Goal: Information Seeking & Learning: Learn about a topic

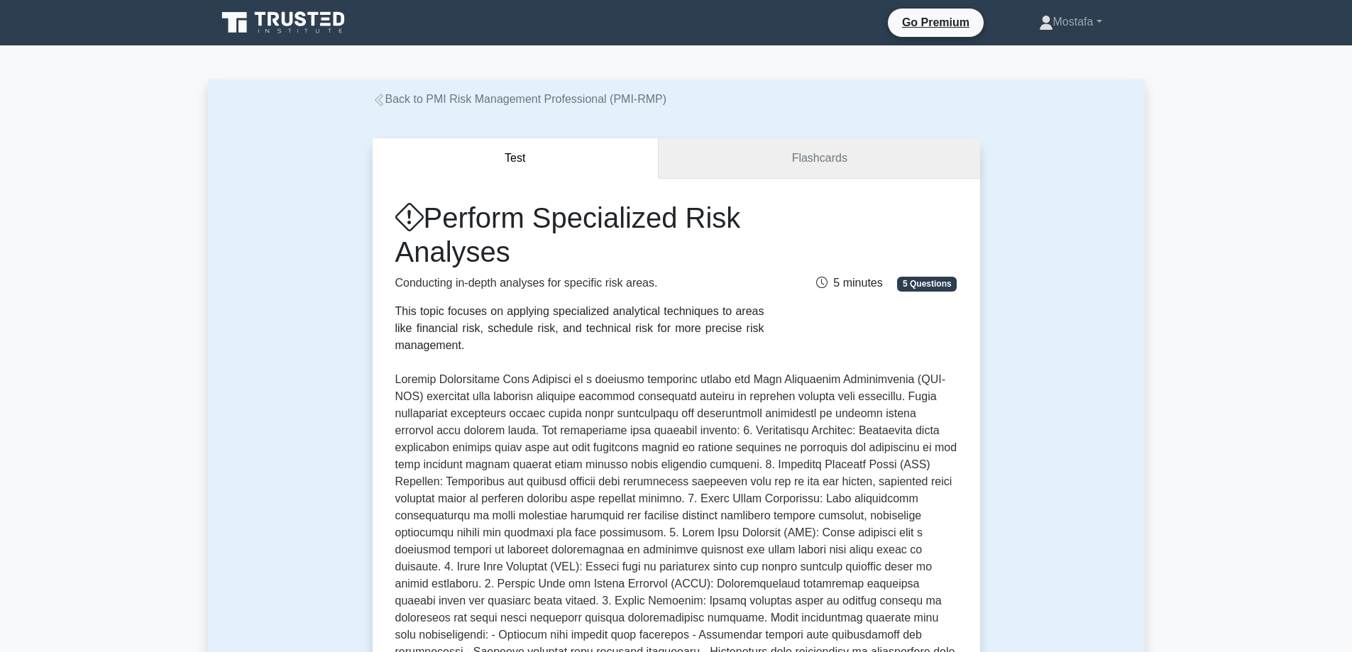
click at [897, 159] on link "Flashcards" at bounding box center [818, 158] width 321 height 40
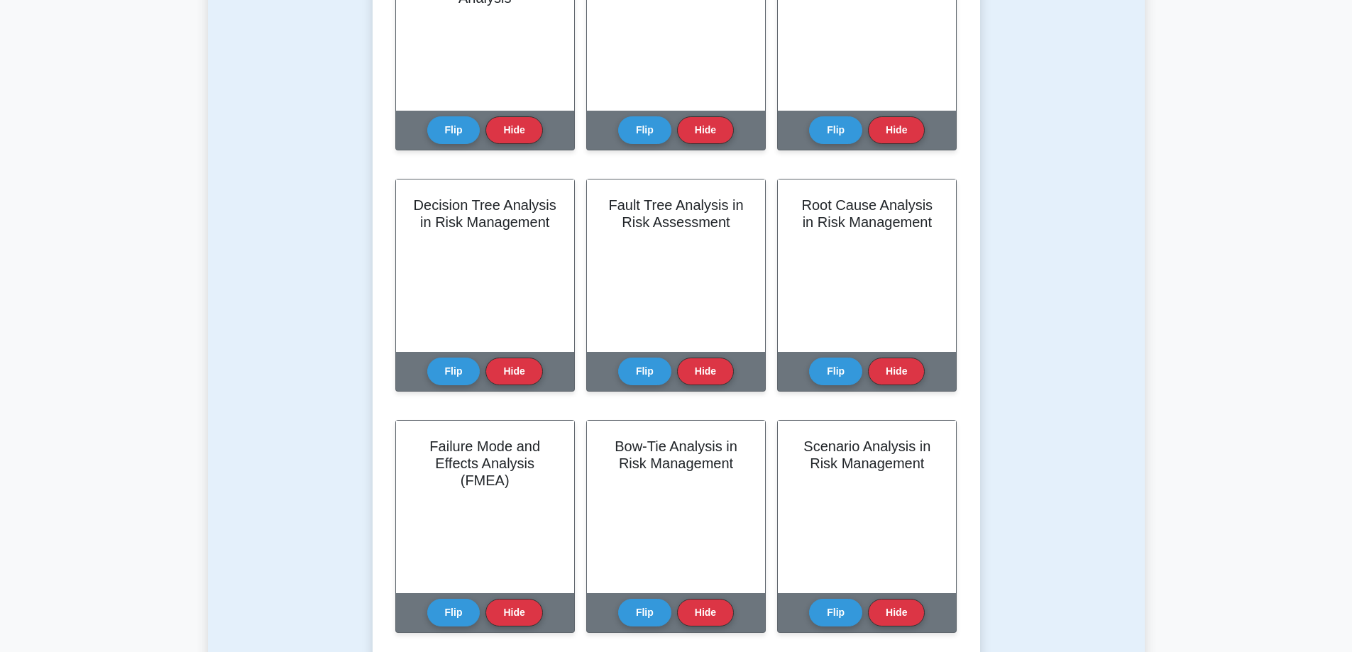
scroll to position [426, 0]
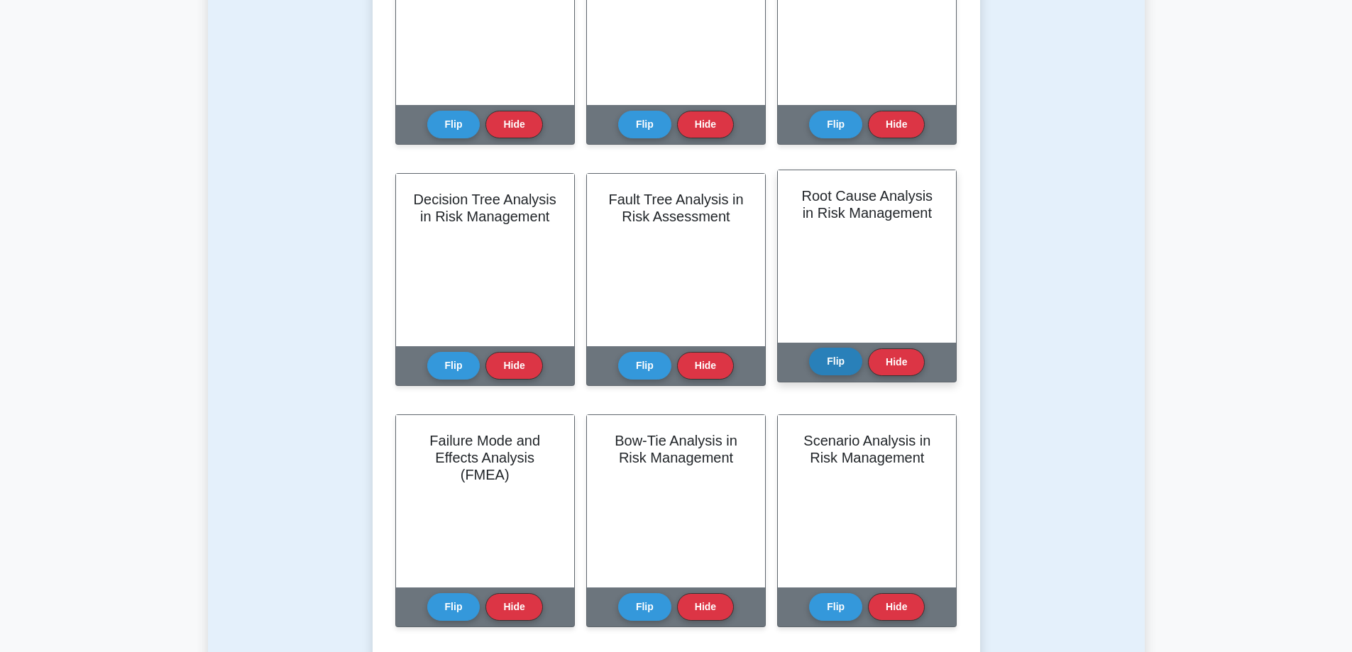
click at [838, 365] on button "Flip" at bounding box center [835, 362] width 53 height 28
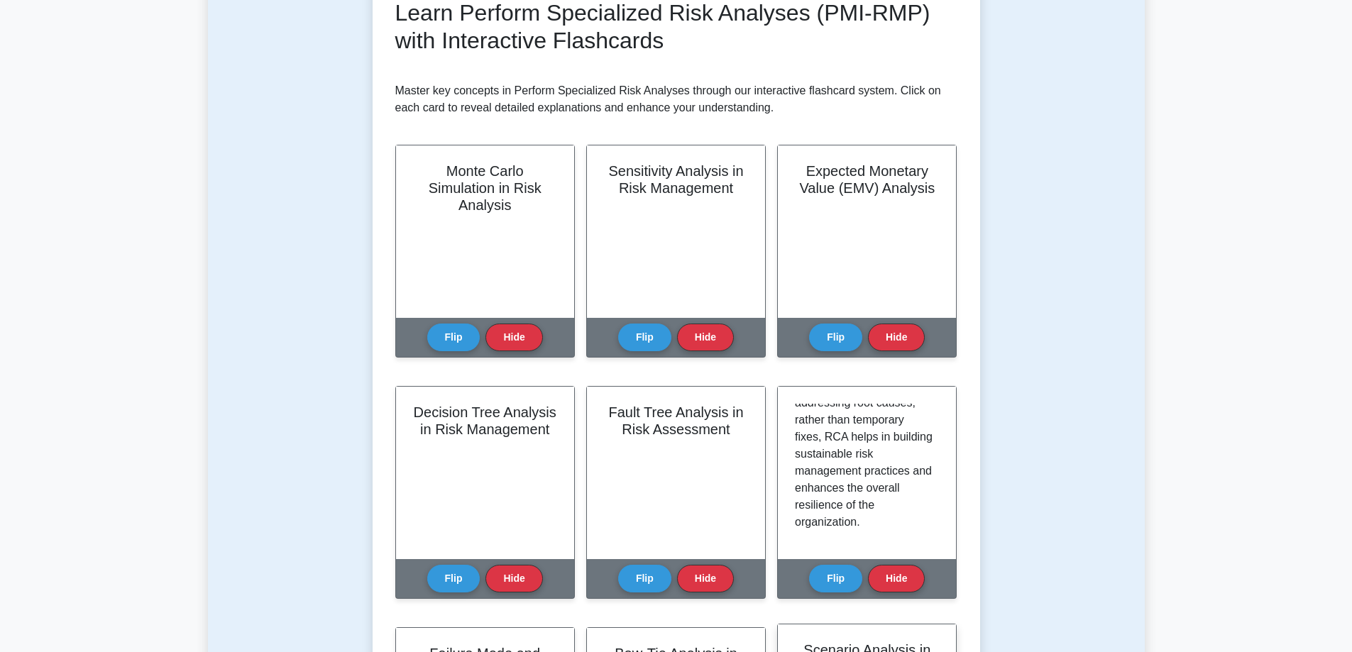
scroll to position [0, 0]
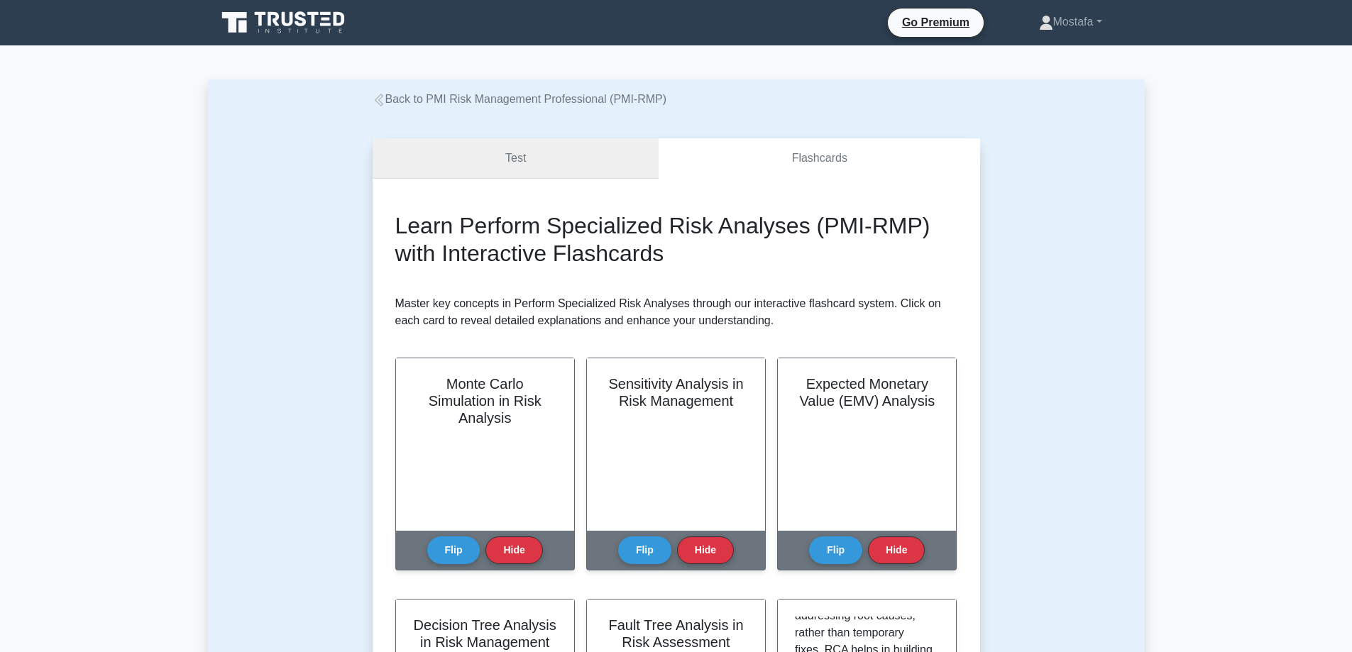
click at [615, 155] on link "Test" at bounding box center [516, 158] width 287 height 40
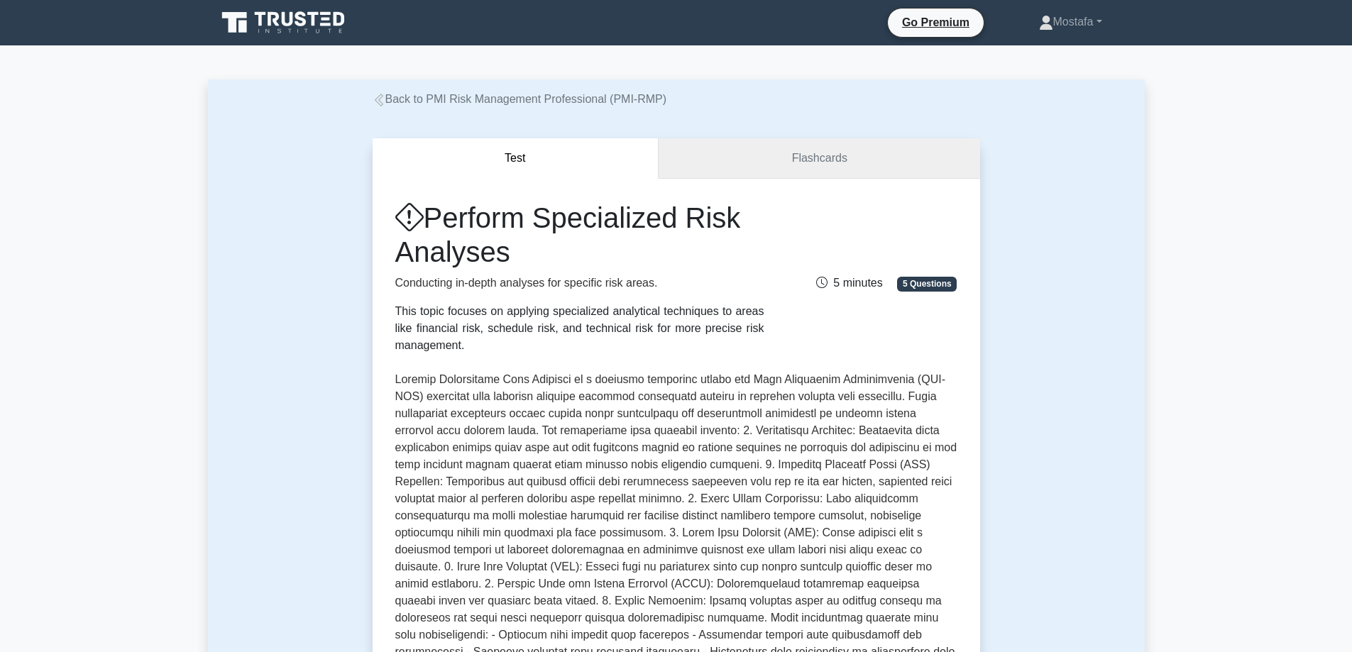
click at [827, 149] on link "Flashcards" at bounding box center [818, 158] width 321 height 40
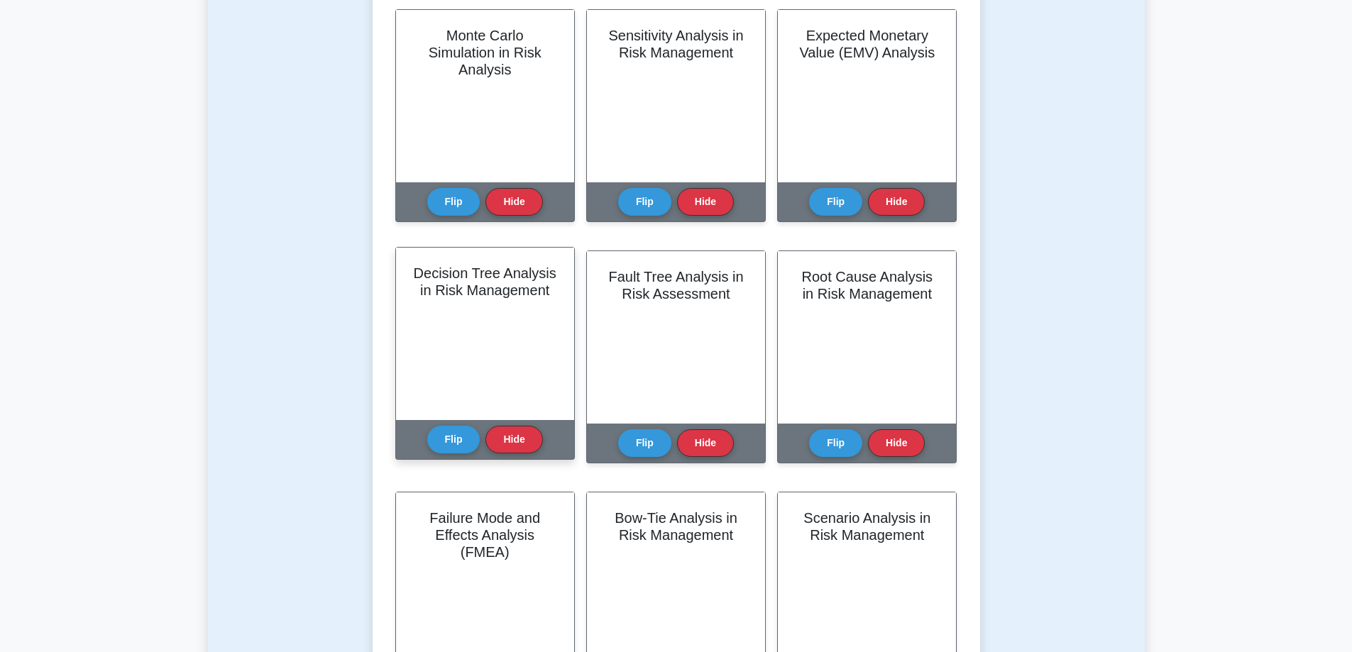
scroll to position [355, 0]
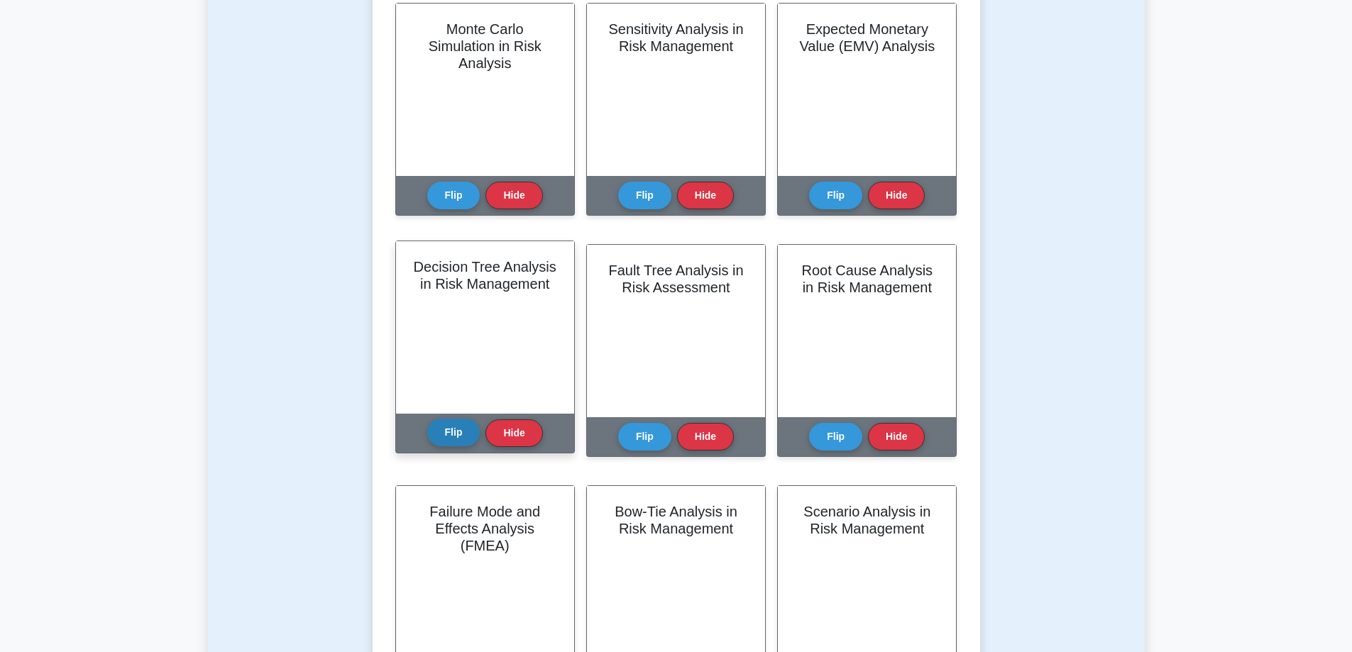
click at [446, 427] on button "Flip" at bounding box center [453, 433] width 53 height 28
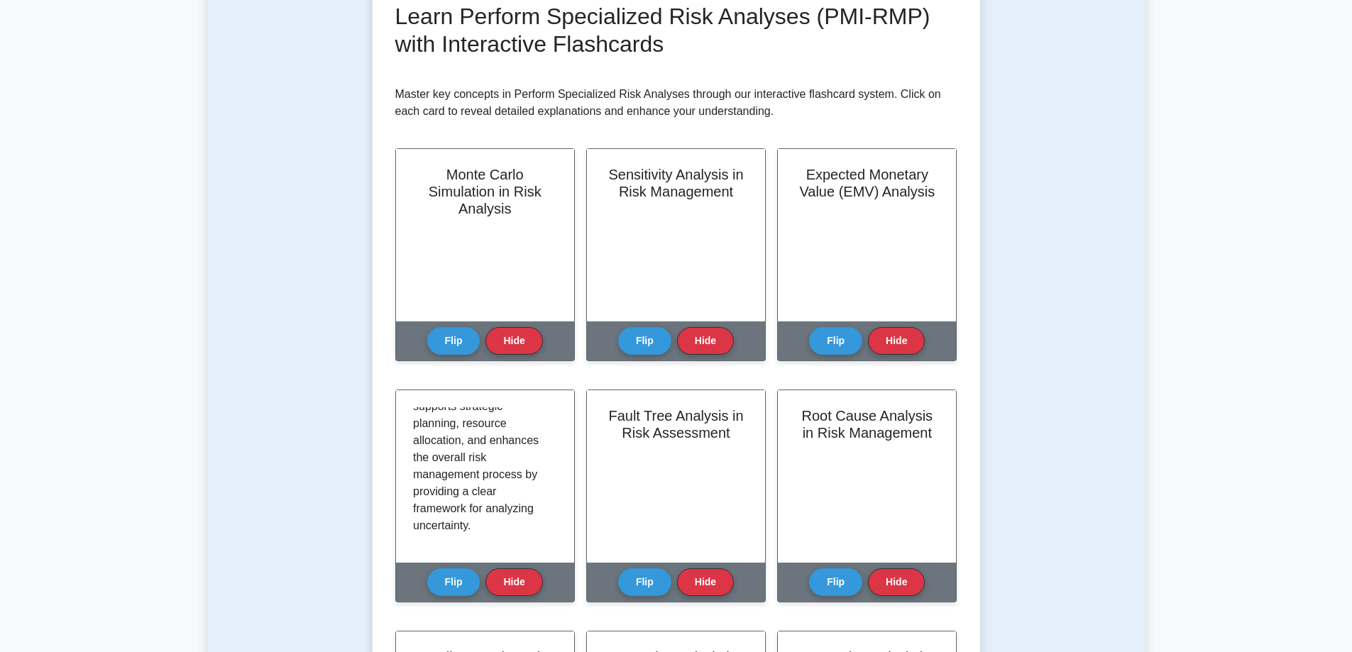
scroll to position [0, 0]
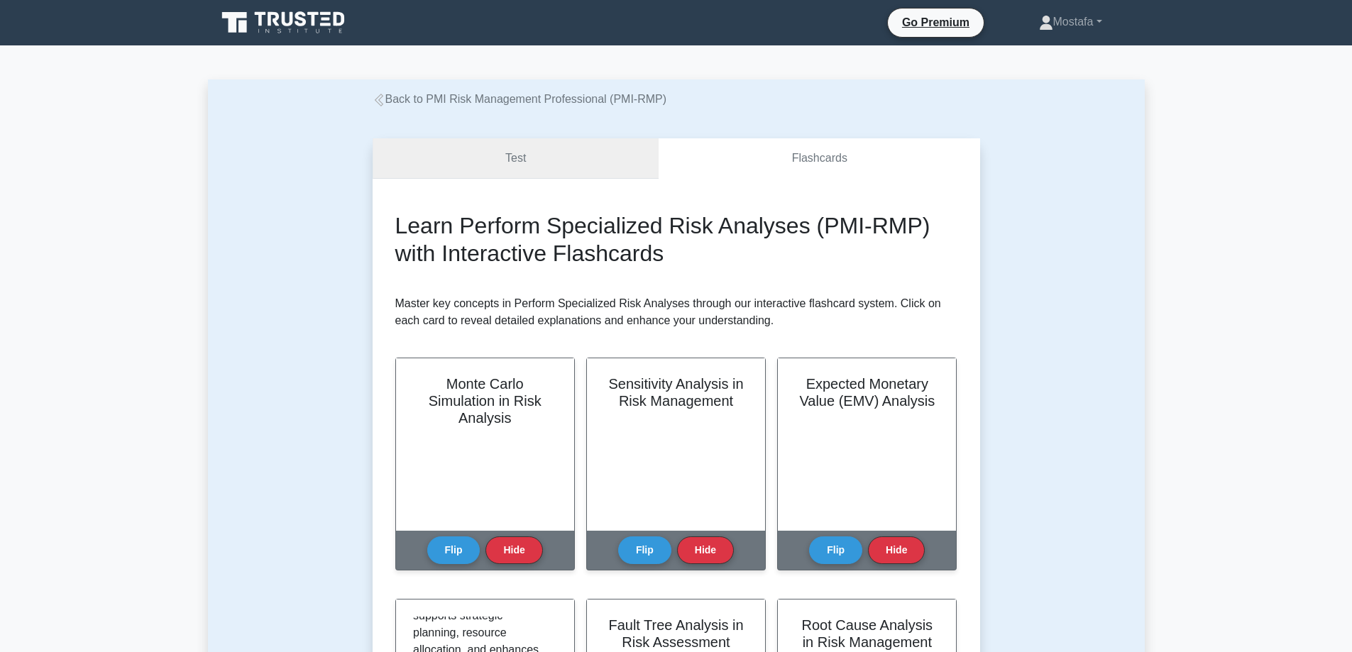
click at [600, 148] on link "Test" at bounding box center [516, 158] width 287 height 40
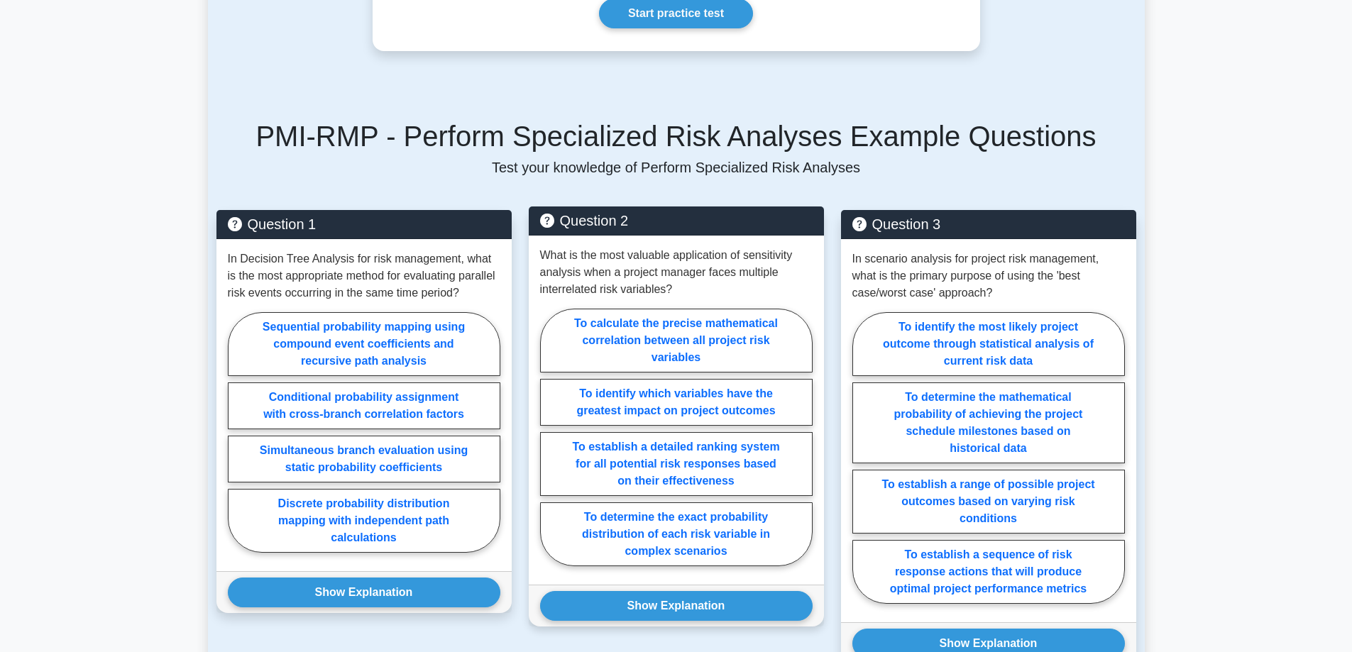
scroll to position [993, 0]
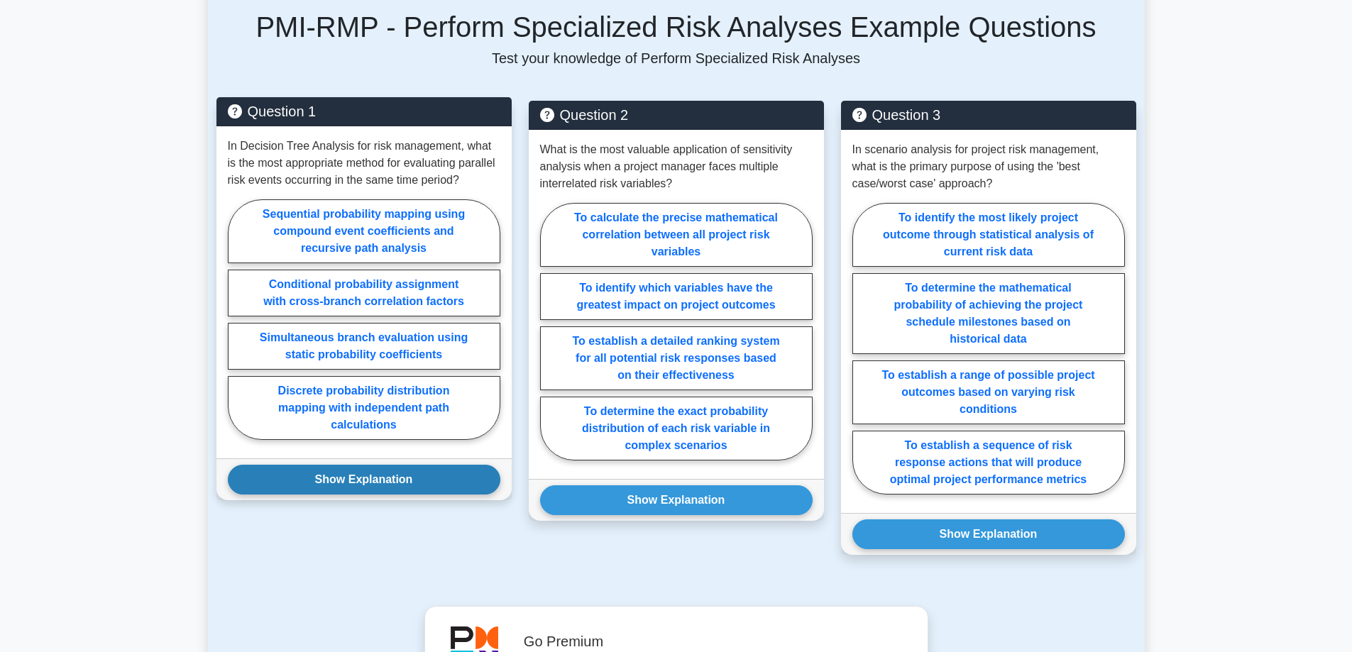
click at [419, 480] on button "Show Explanation" at bounding box center [364, 480] width 272 height 30
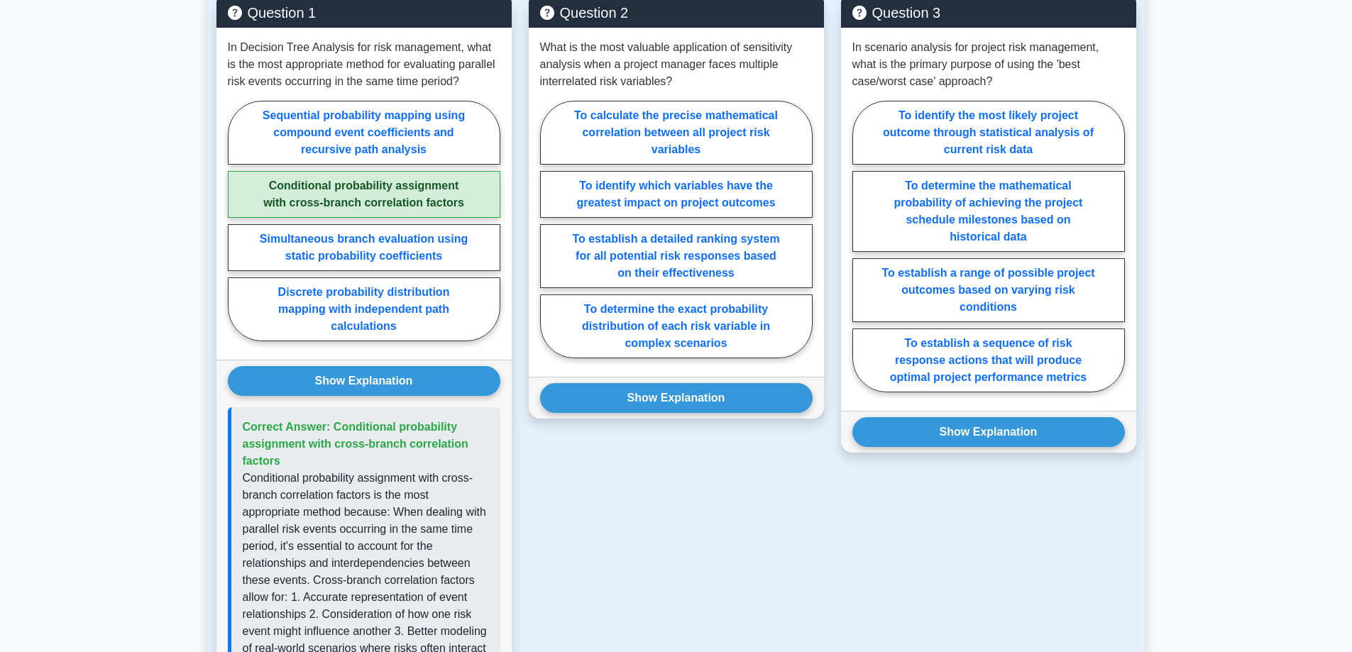
scroll to position [1064, 0]
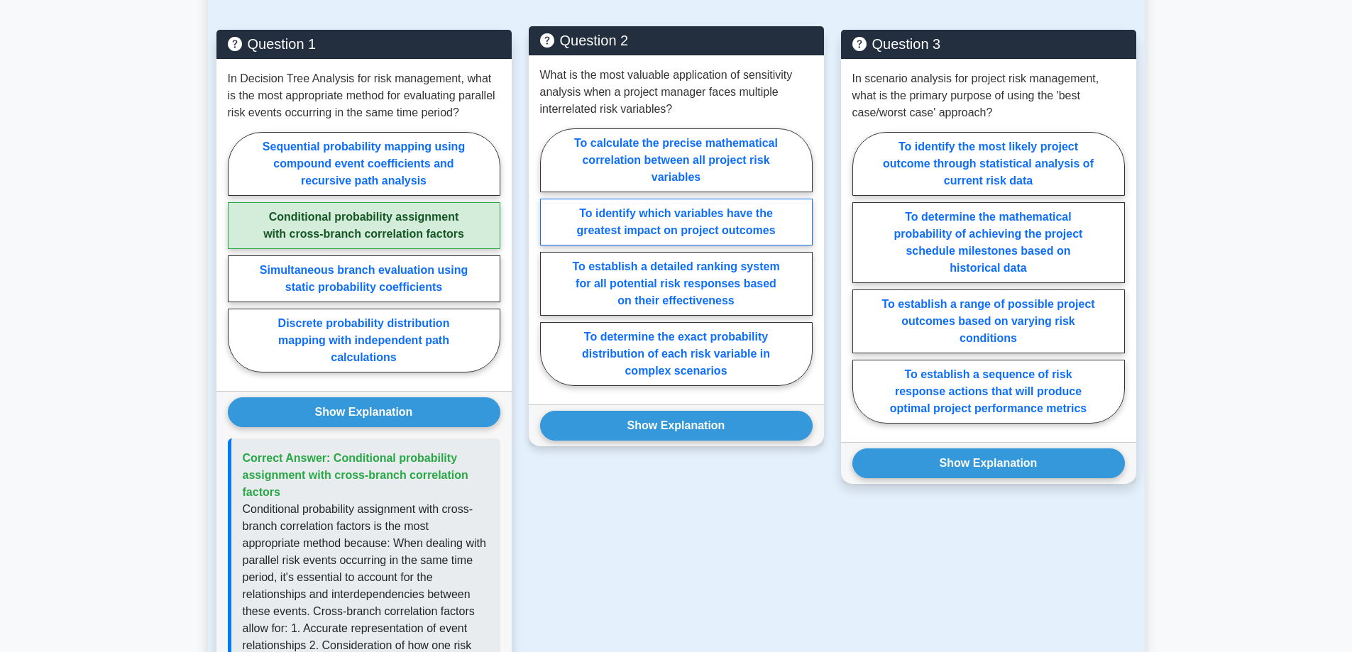
click at [781, 228] on label "To identify which variables have the greatest impact on project outcomes" at bounding box center [676, 222] width 272 height 47
click at [549, 257] on input "To identify which variables have the greatest impact on project outcomes" at bounding box center [544, 261] width 9 height 9
radio input "true"
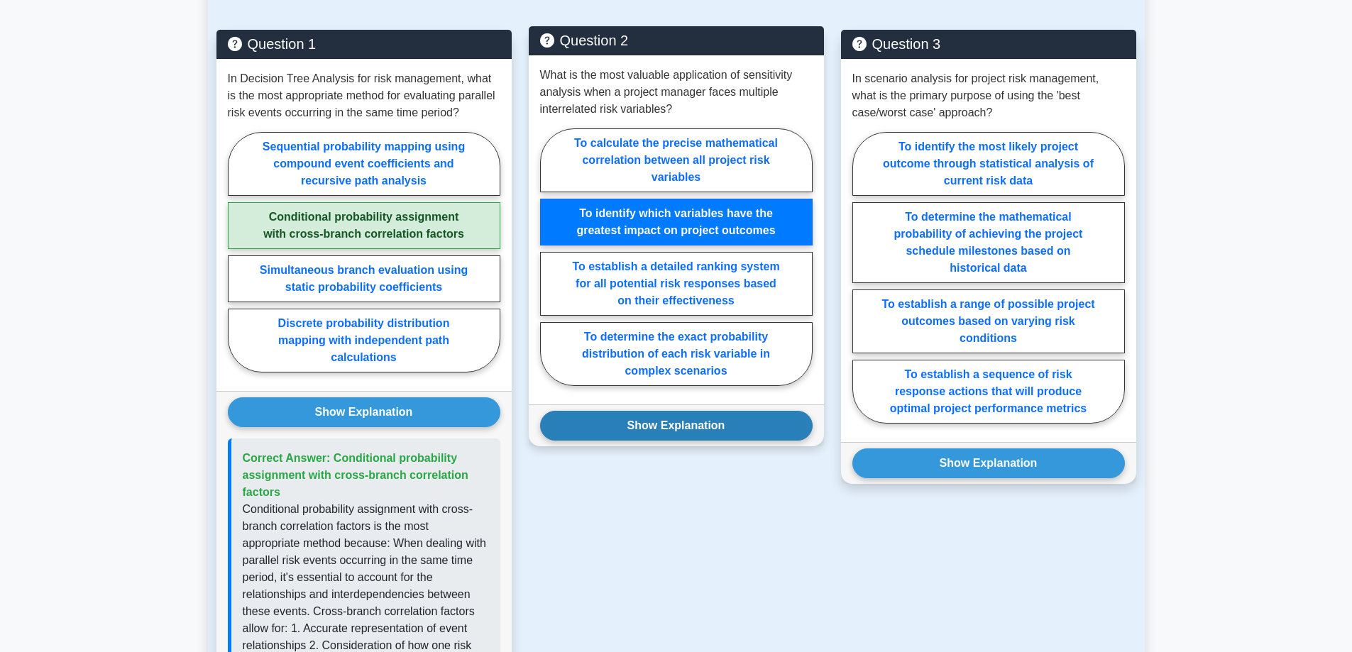
click at [766, 429] on button "Show Explanation" at bounding box center [676, 426] width 272 height 30
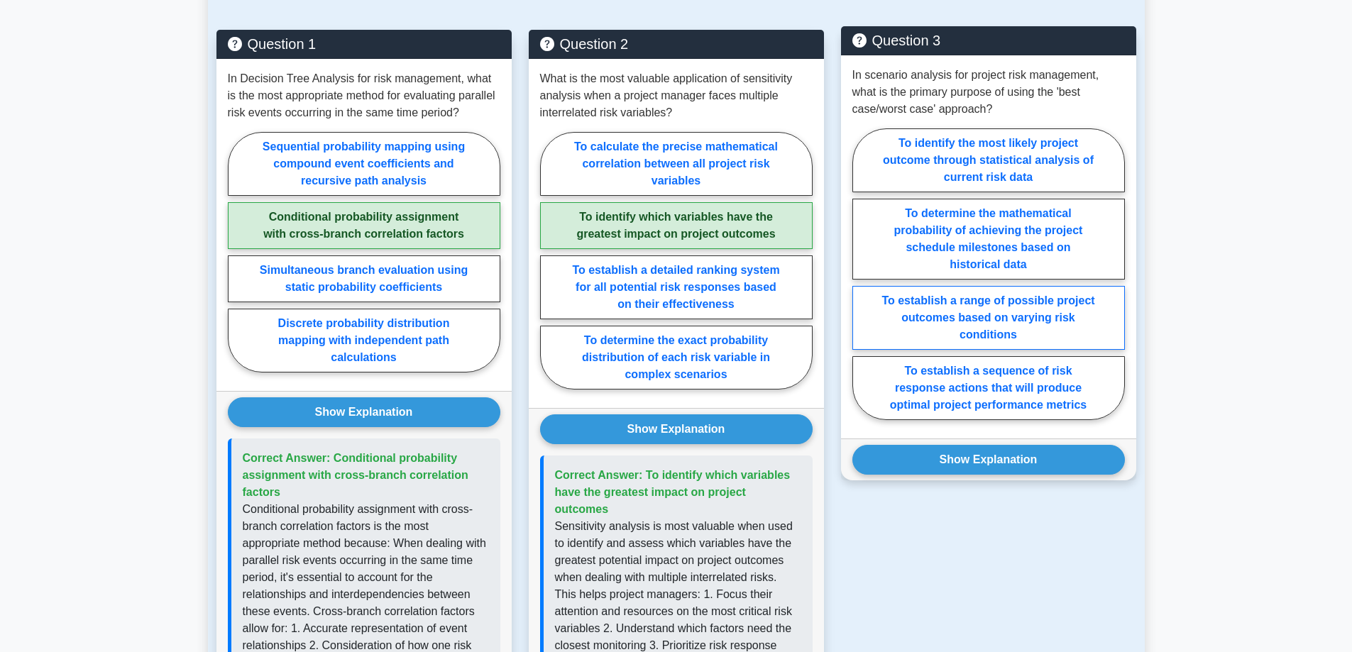
click at [1100, 326] on label "To establish a range of possible project outcomes based on varying risk conditi…" at bounding box center [988, 318] width 272 height 64
click at [861, 283] on input "To establish a range of possible project outcomes based on varying risk conditi…" at bounding box center [856, 278] width 9 height 9
radio input "true"
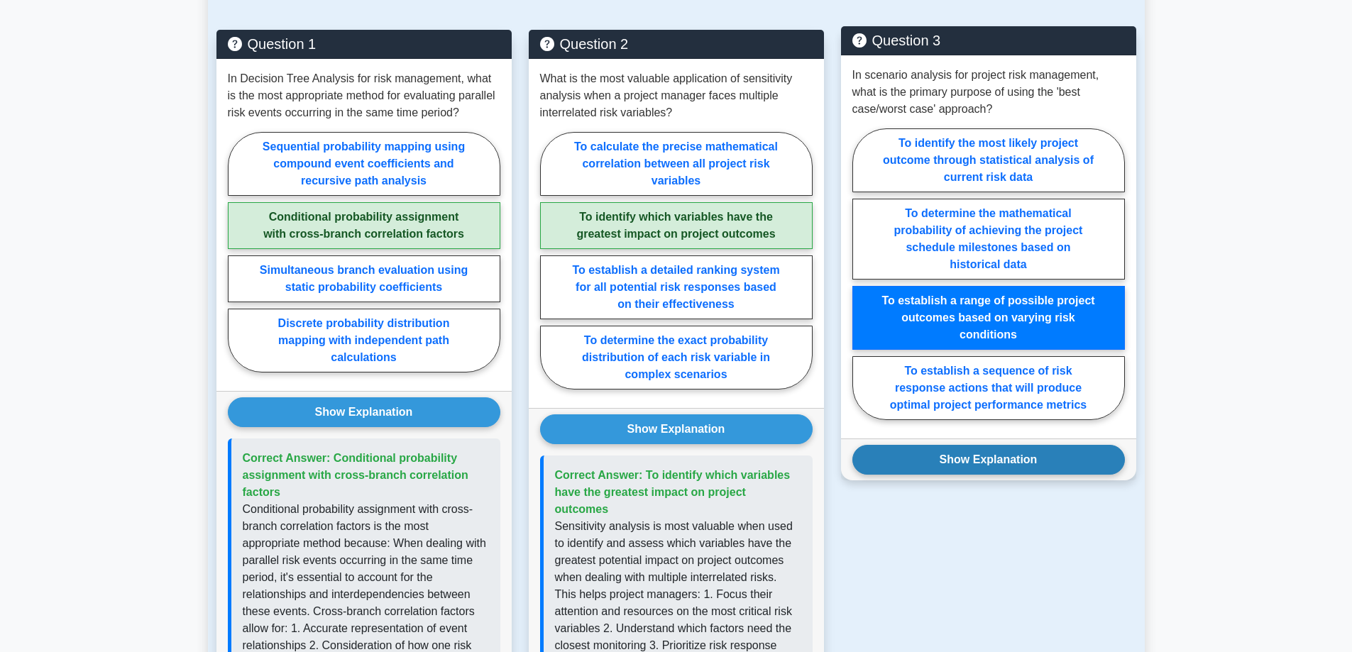
click at [1083, 453] on button "Show Explanation" at bounding box center [988, 460] width 272 height 30
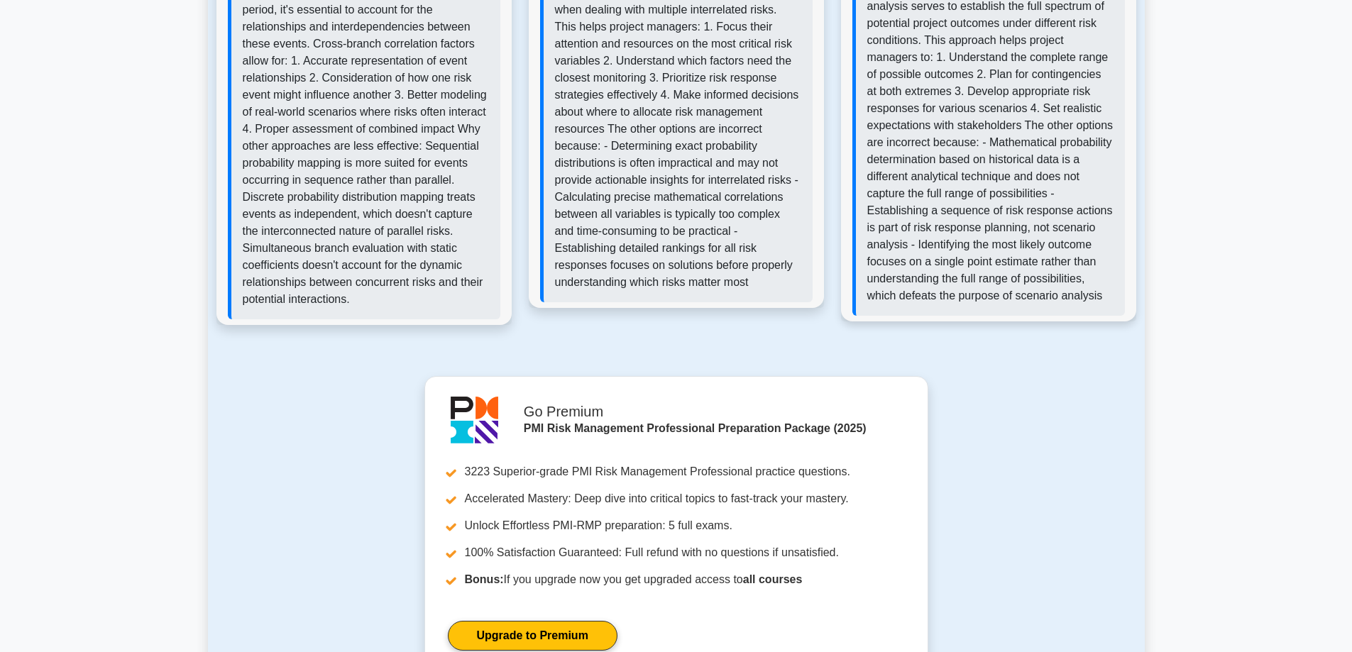
scroll to position [2045, 0]
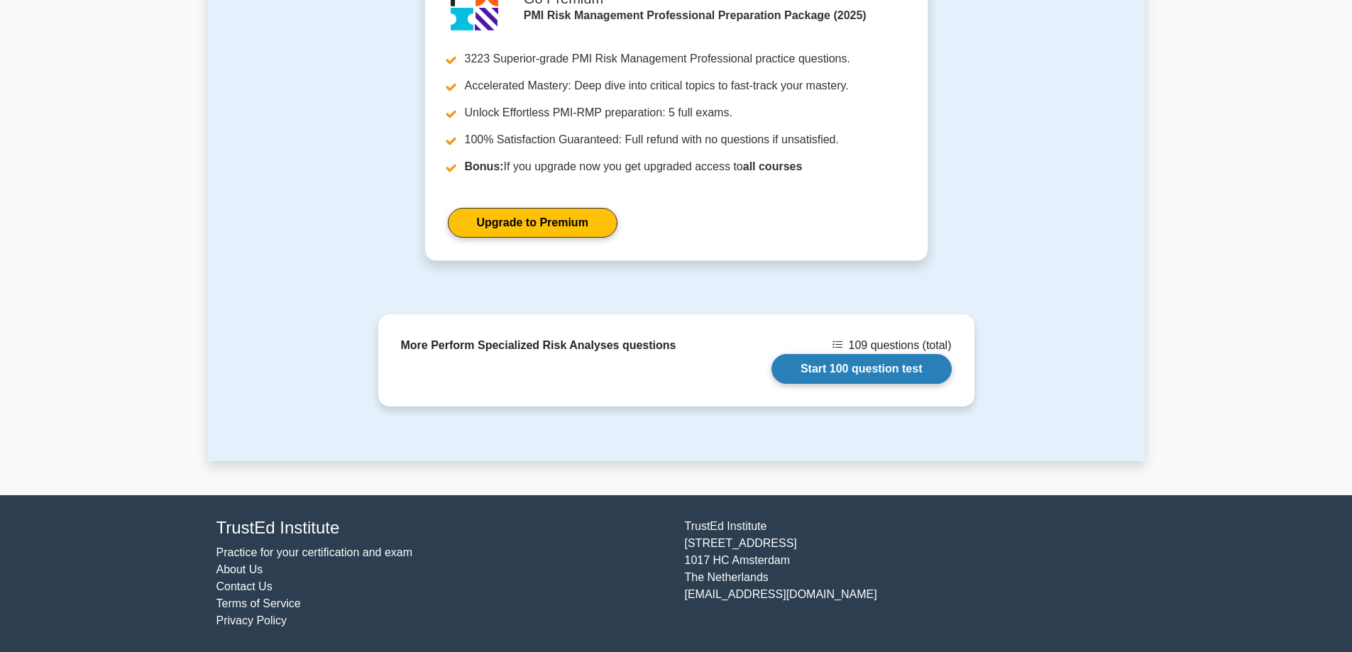
click at [905, 366] on link "Start 100 question test" at bounding box center [861, 369] width 180 height 30
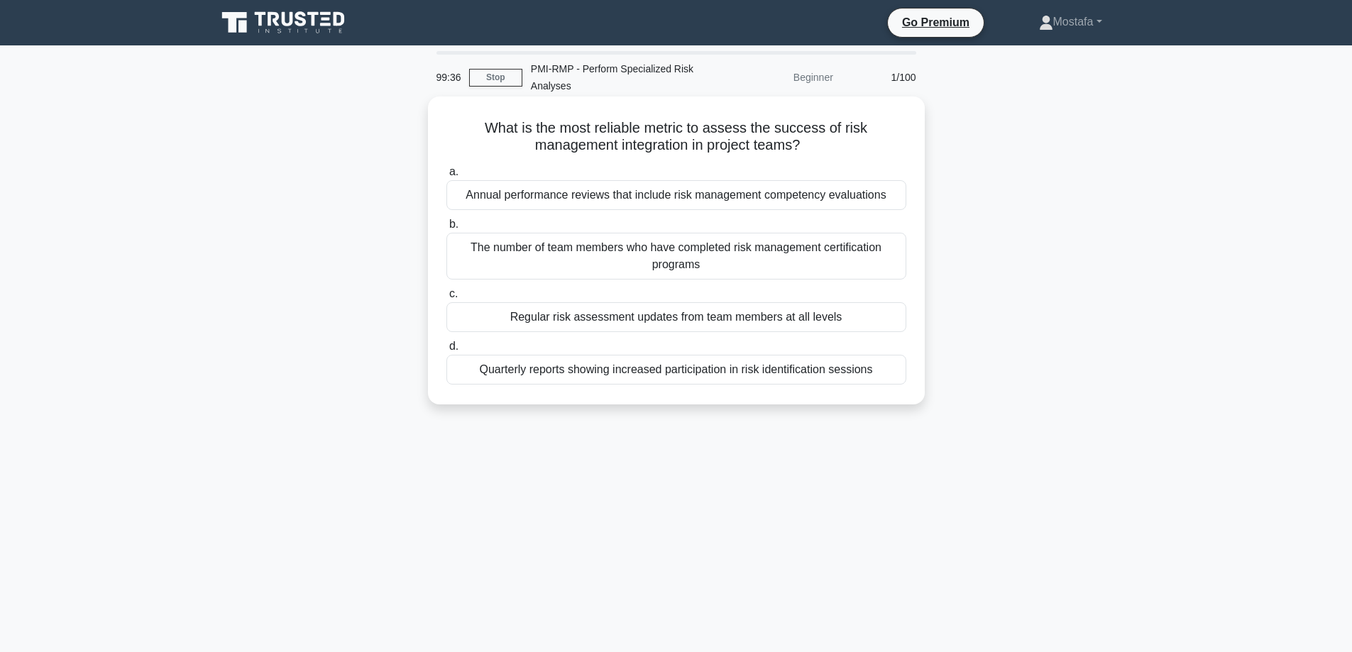
click at [888, 324] on div "Regular risk assessment updates from team members at all levels" at bounding box center [676, 317] width 460 height 30
click at [446, 299] on input "c. Regular risk assessment updates from team members at all levels" at bounding box center [446, 294] width 0 height 9
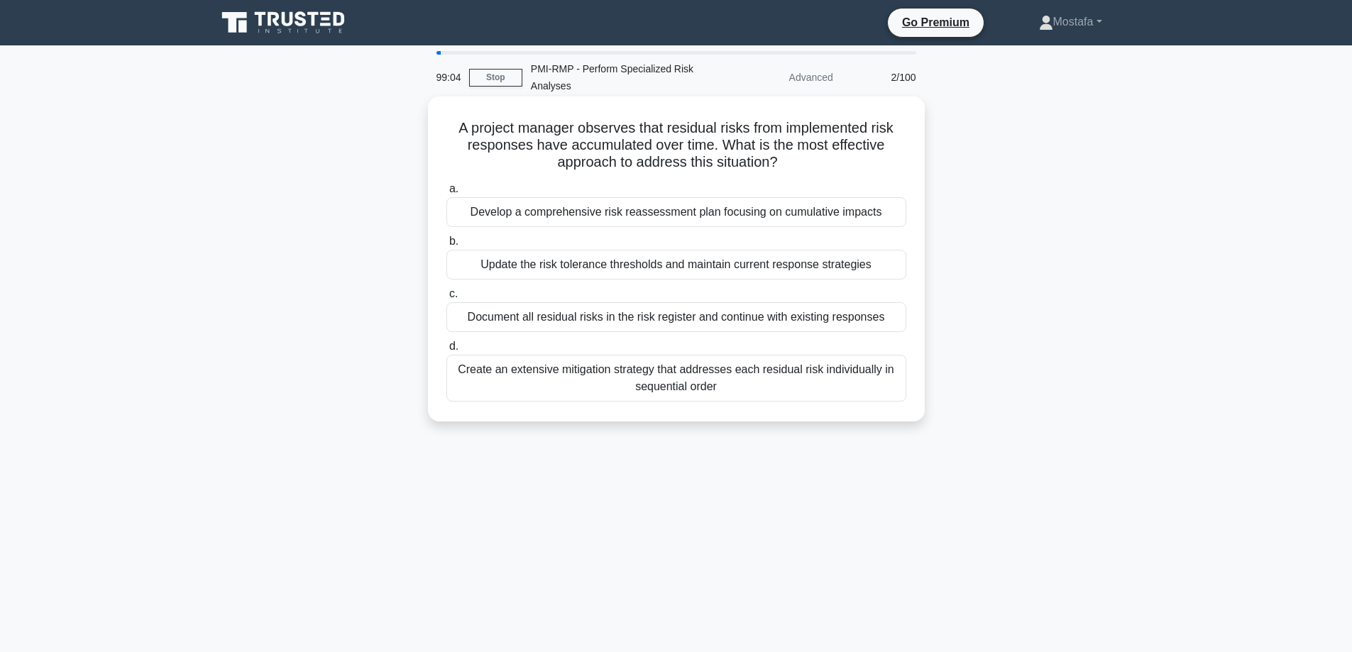
click at [895, 271] on div "Update the risk tolerance thresholds and maintain current response strategies" at bounding box center [676, 265] width 460 height 30
click at [446, 246] on input "b. Update the risk tolerance thresholds and maintain current response strategies" at bounding box center [446, 241] width 0 height 9
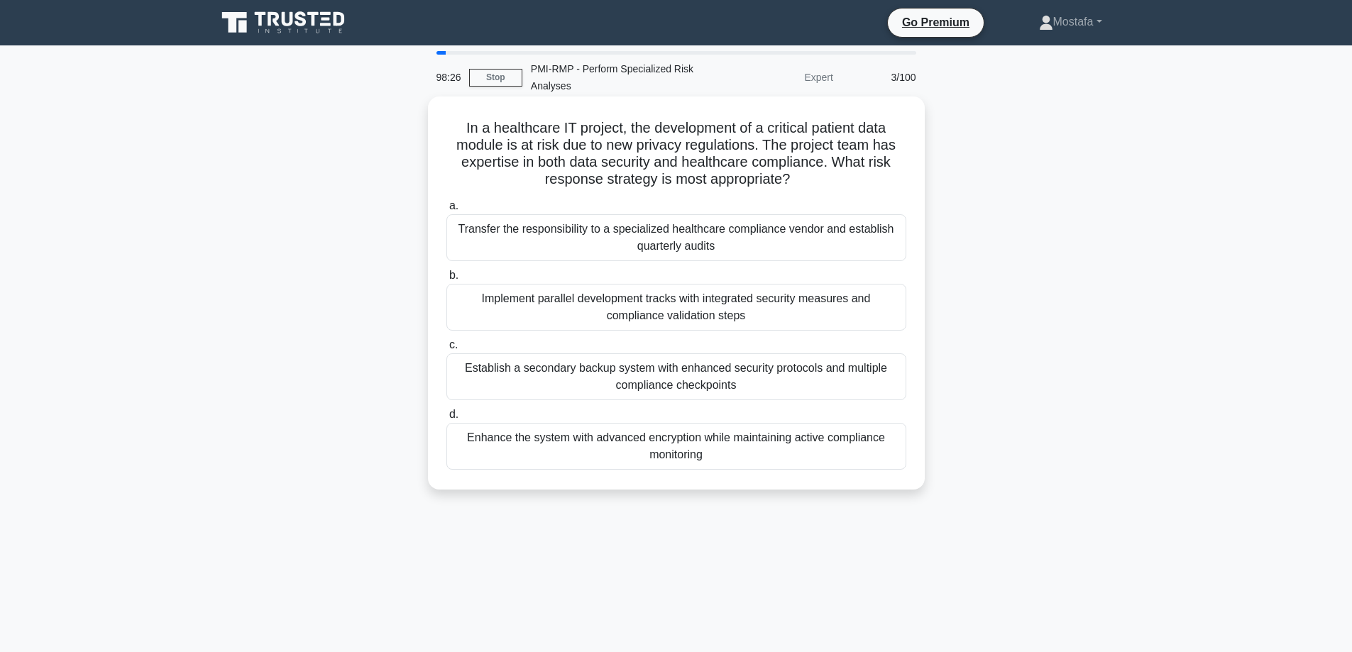
click at [892, 390] on div "Establish a secondary backup system with enhanced security protocols and multip…" at bounding box center [676, 376] width 460 height 47
click at [446, 350] on input "c. Establish a secondary backup system with enhanced security protocols and mul…" at bounding box center [446, 345] width 0 height 9
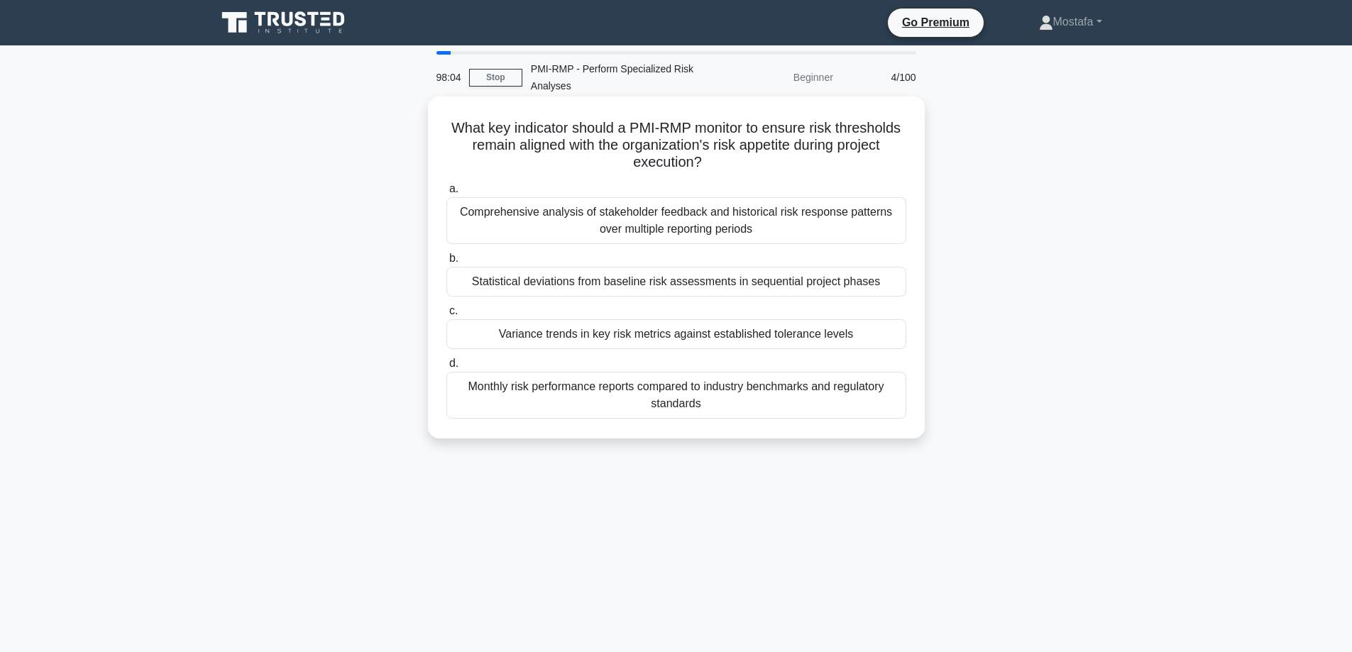
click at [895, 335] on div "Variance trends in key risk metrics against established tolerance levels" at bounding box center [676, 334] width 460 height 30
click at [446, 316] on input "c. Variance trends in key risk metrics against established tolerance levels" at bounding box center [446, 311] width 0 height 9
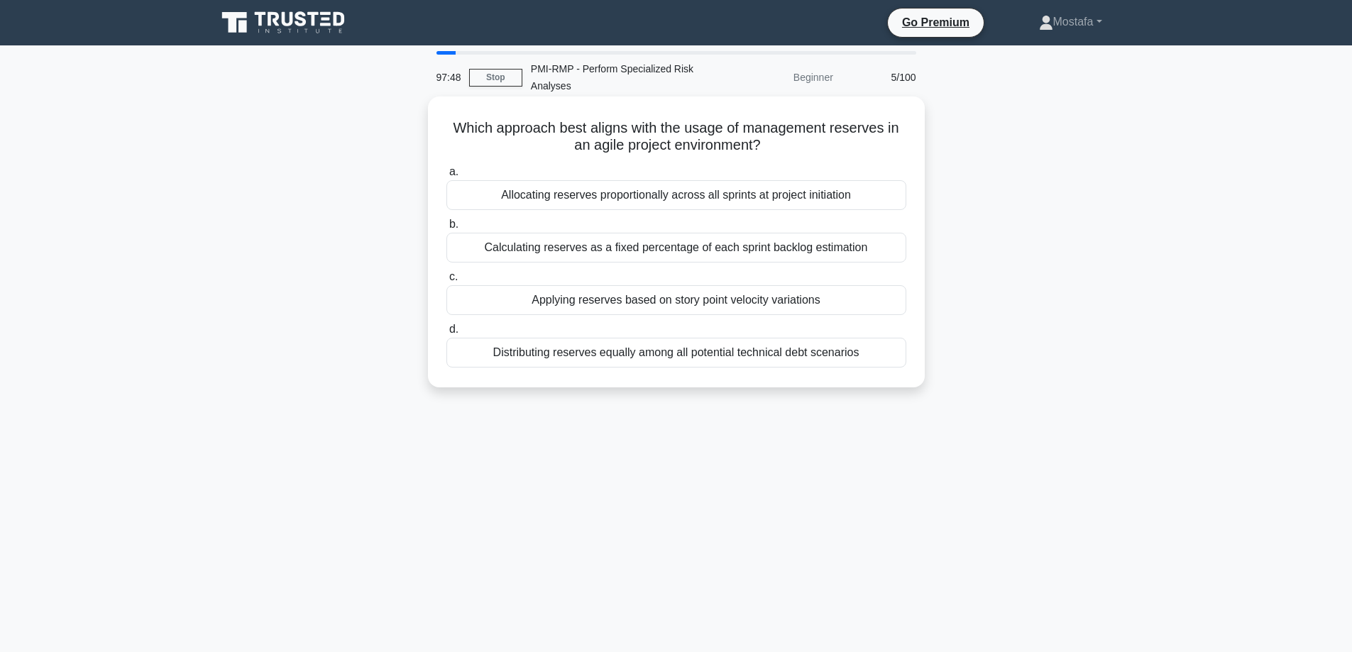
click at [890, 306] on div "Applying reserves based on story point velocity variations" at bounding box center [676, 300] width 460 height 30
click at [446, 282] on input "c. Applying reserves based on story point velocity variations" at bounding box center [446, 276] width 0 height 9
click at [900, 201] on div "Implement the pre-planned risk response strategy" at bounding box center [676, 195] width 460 height 30
click at [446, 177] on input "a. Implement the pre-planned risk response strategy" at bounding box center [446, 171] width 0 height 9
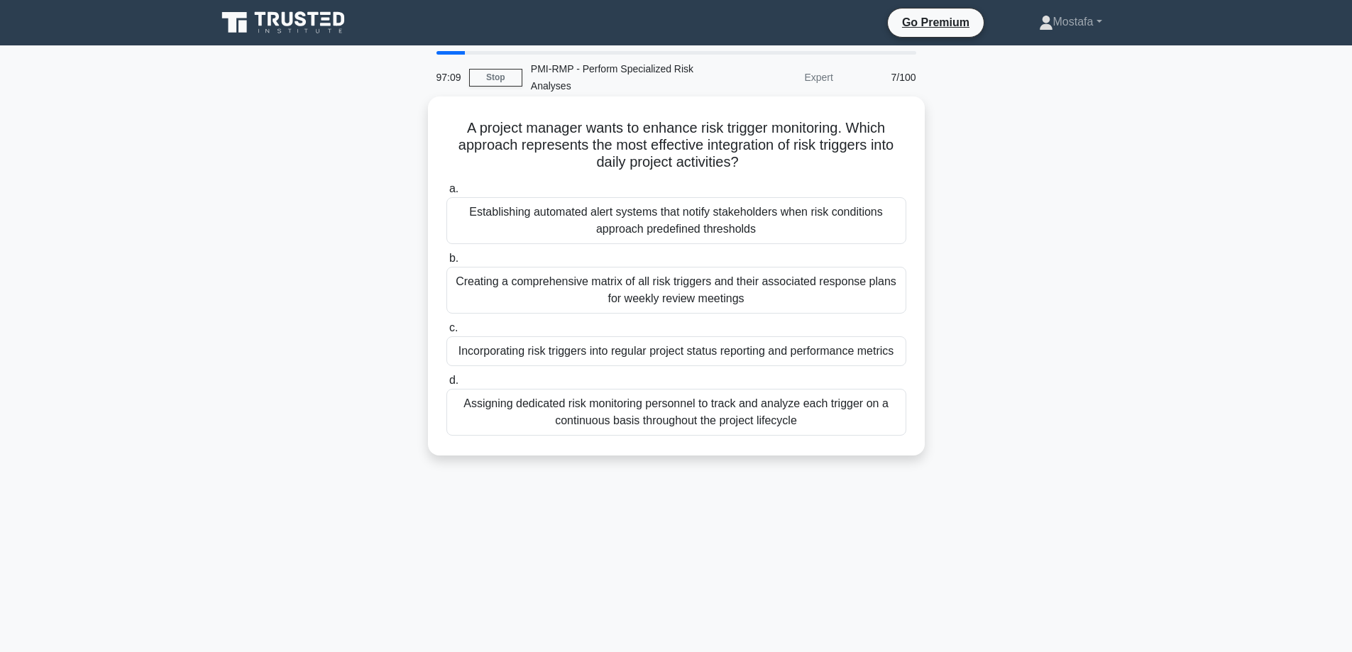
click at [900, 354] on div "Incorporating risk triggers into regular project status reporting and performan…" at bounding box center [676, 351] width 460 height 30
click at [446, 333] on input "c. Incorporating risk triggers into regular project status reporting and perfor…" at bounding box center [446, 328] width 0 height 9
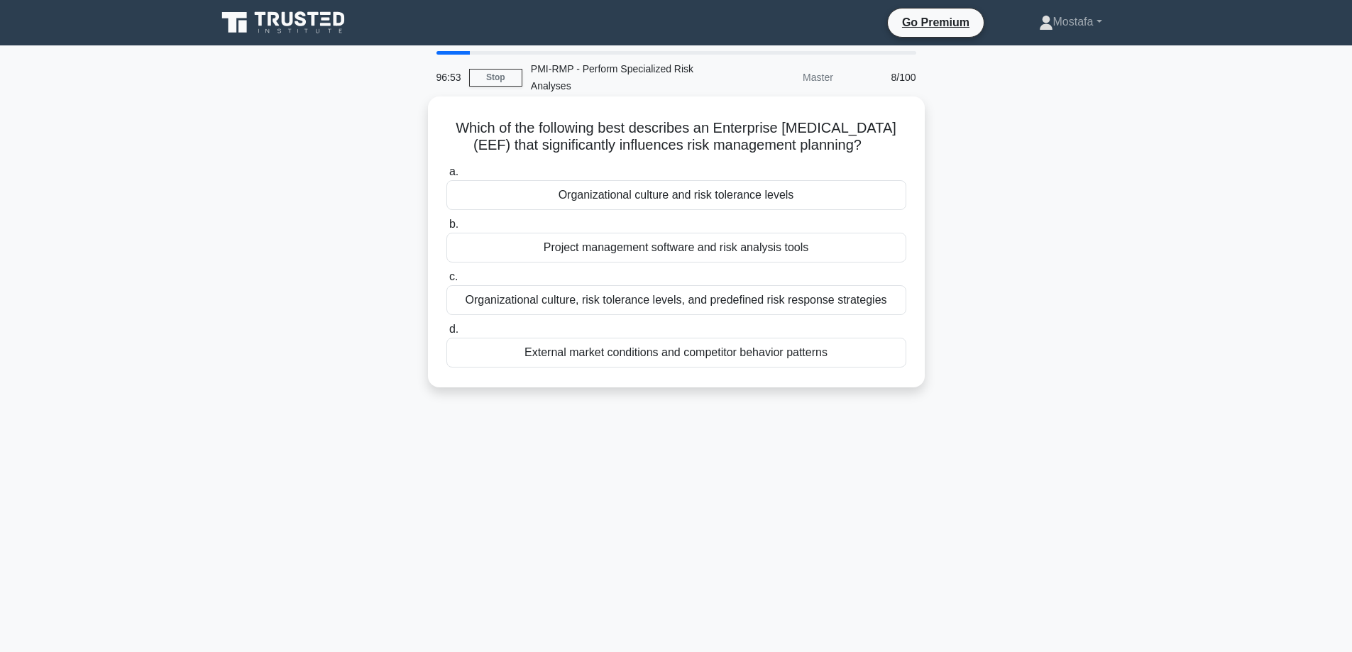
click at [889, 199] on div "Organizational culture and risk tolerance levels" at bounding box center [676, 195] width 460 height 30
click at [446, 177] on input "a. Organizational culture and risk tolerance levels" at bounding box center [446, 171] width 0 height 9
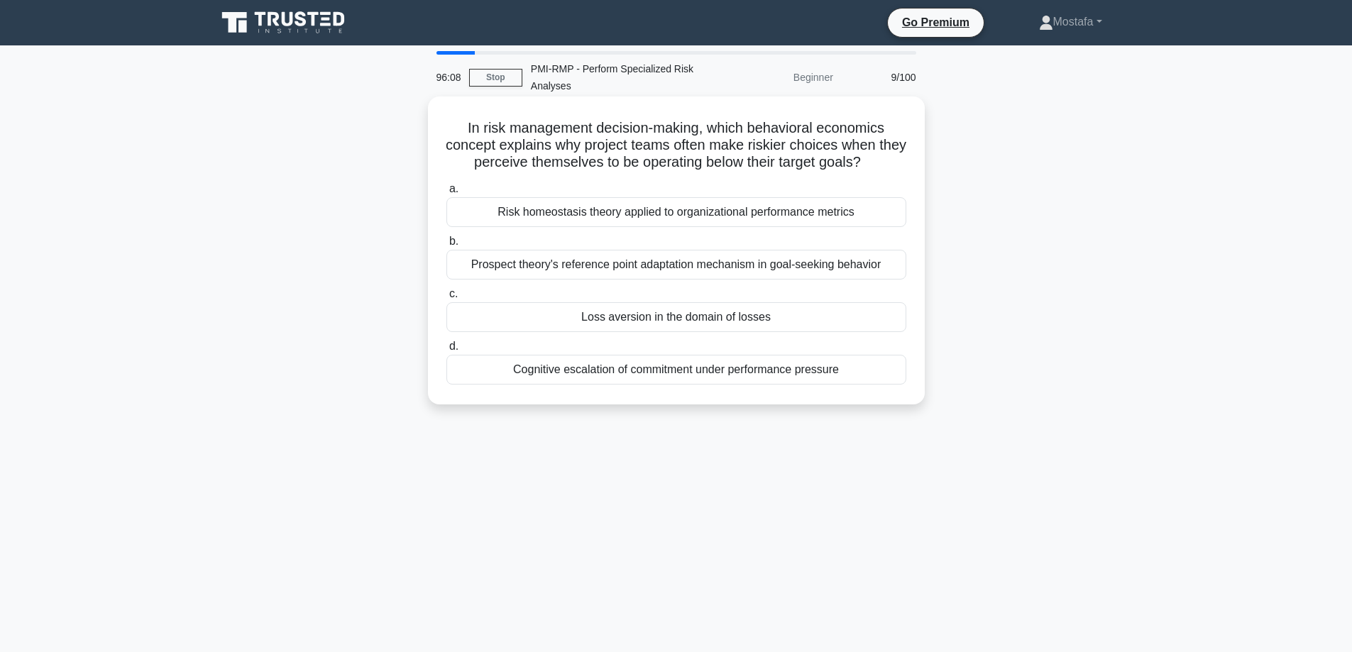
click at [886, 320] on div "Loss aversion in the domain of losses" at bounding box center [676, 317] width 460 height 30
click at [446, 299] on input "c. Loss aversion in the domain of losses" at bounding box center [446, 294] width 0 height 9
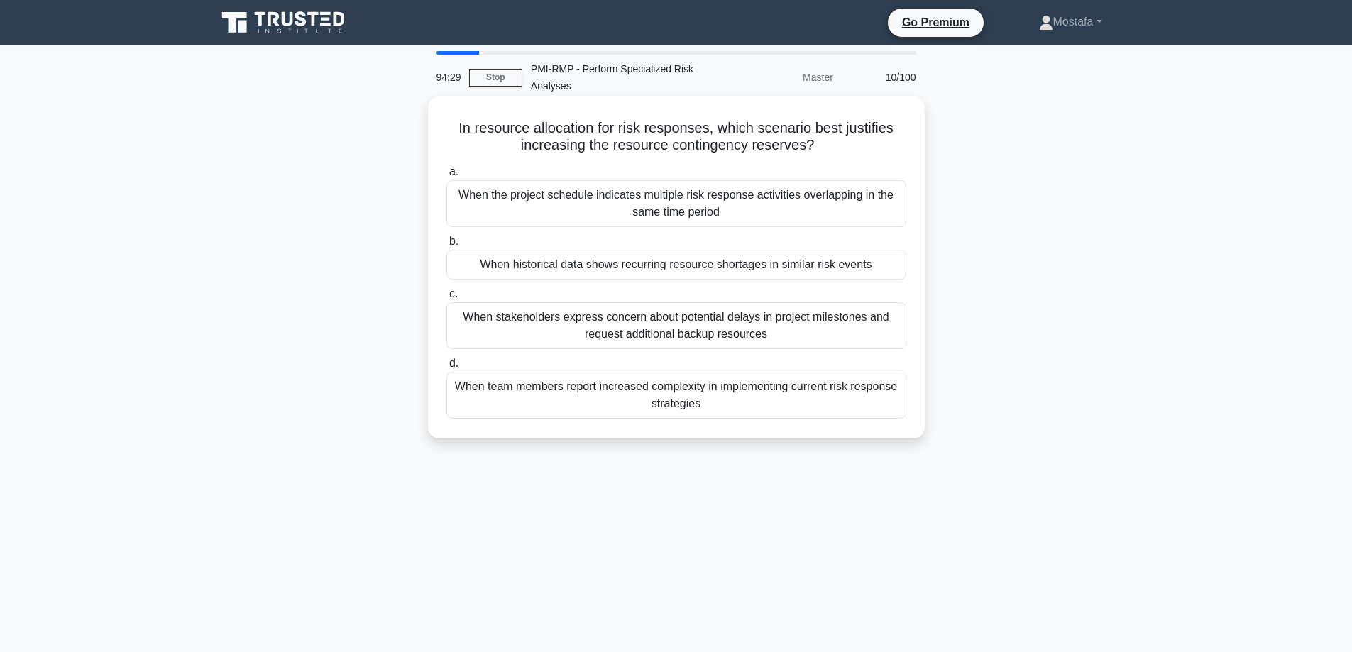
click at [895, 271] on div "When historical data shows recurring resource shortages in similar risk events" at bounding box center [676, 265] width 460 height 30
click at [446, 246] on input "b. When historical data shows recurring resource shortages in similar risk even…" at bounding box center [446, 241] width 0 height 9
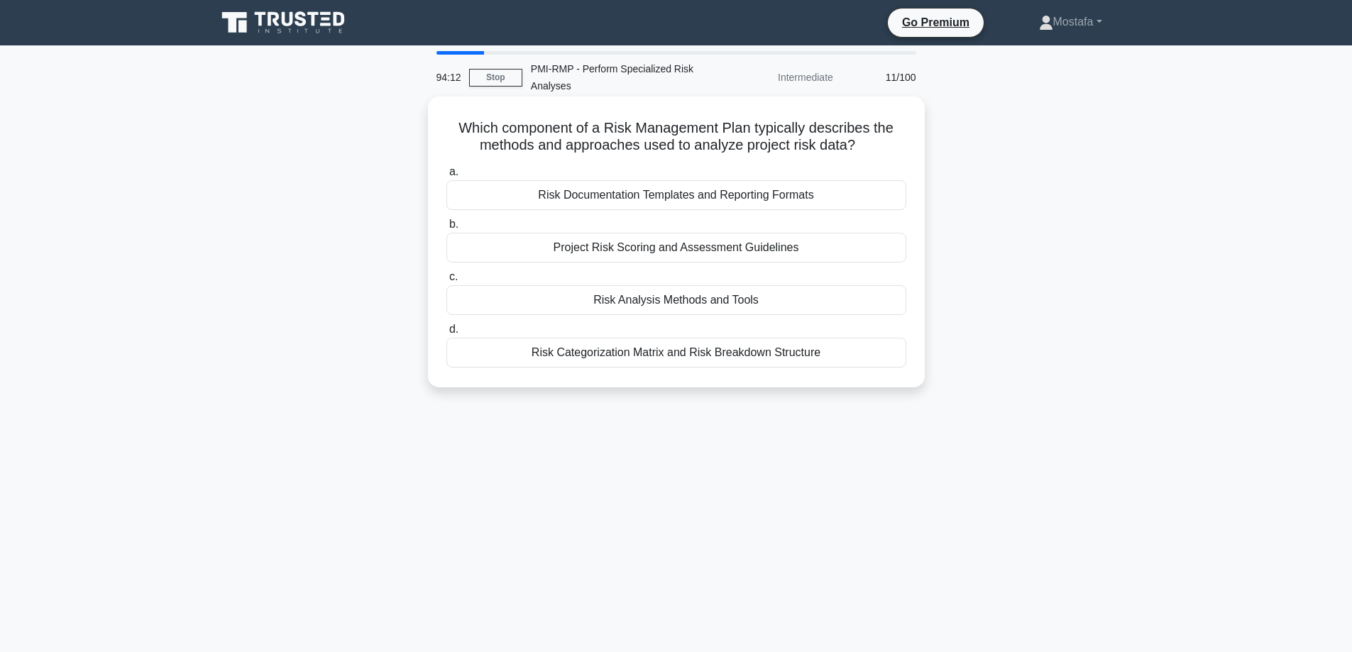
click at [878, 305] on div "Risk Analysis Methods and Tools" at bounding box center [676, 300] width 460 height 30
click at [446, 282] on input "c. Risk Analysis Methods and Tools" at bounding box center [446, 276] width 0 height 9
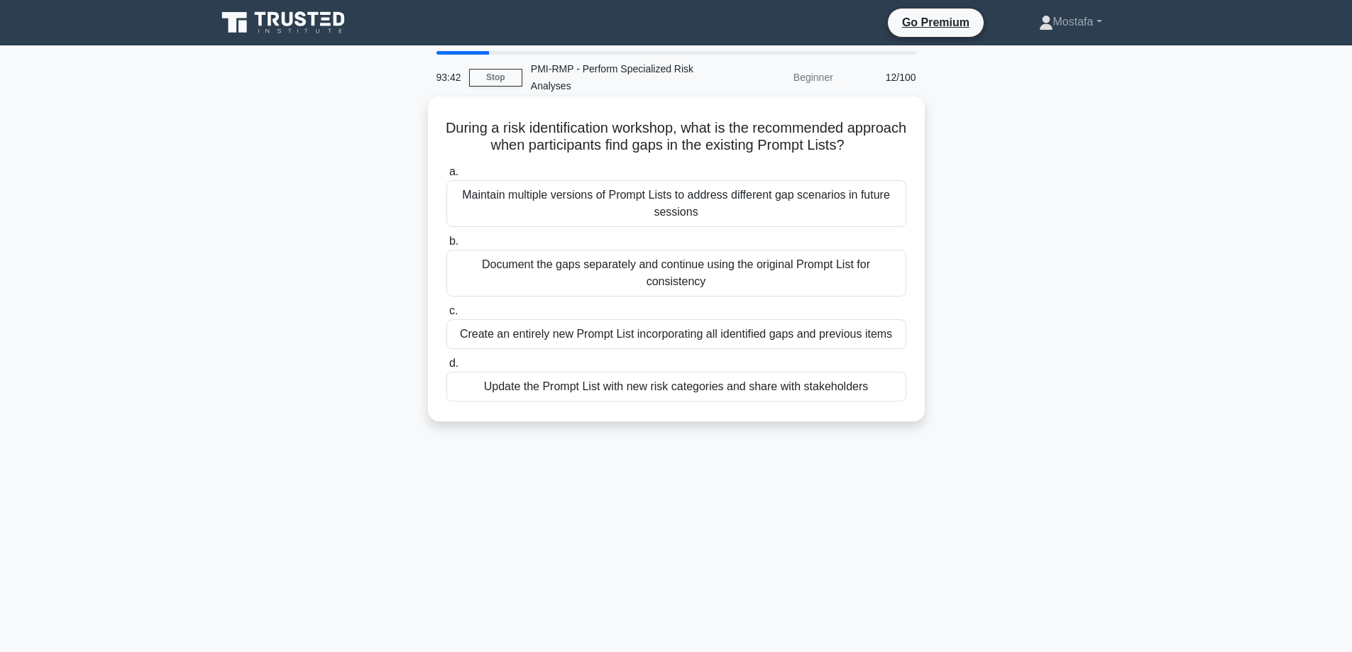
click at [894, 395] on div "Update the Prompt List with new risk categories and share with stakeholders" at bounding box center [676, 387] width 460 height 30
click at [446, 368] on input "d. Update the Prompt List with new risk categories and share with stakeholders" at bounding box center [446, 363] width 0 height 9
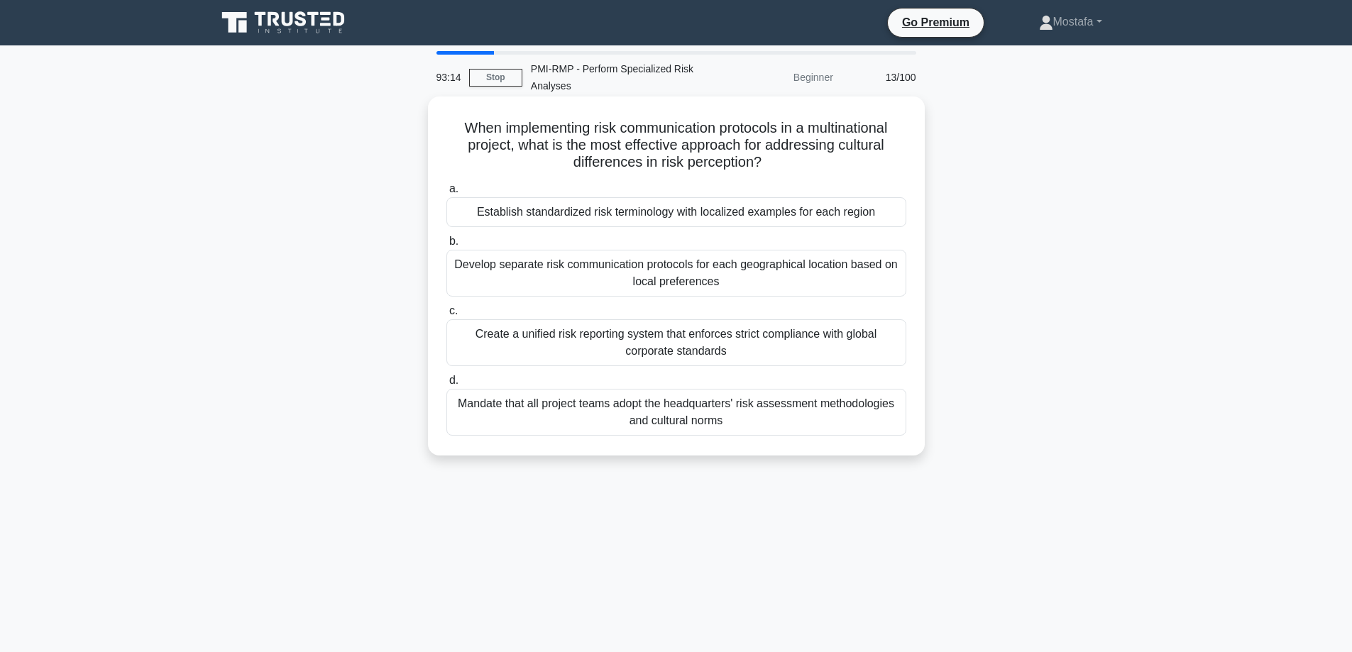
click at [895, 221] on div "Establish standardized risk terminology with localized examples for each region" at bounding box center [676, 212] width 460 height 30
click at [446, 194] on input "a. Establish standardized risk terminology with localized examples for each reg…" at bounding box center [446, 188] width 0 height 9
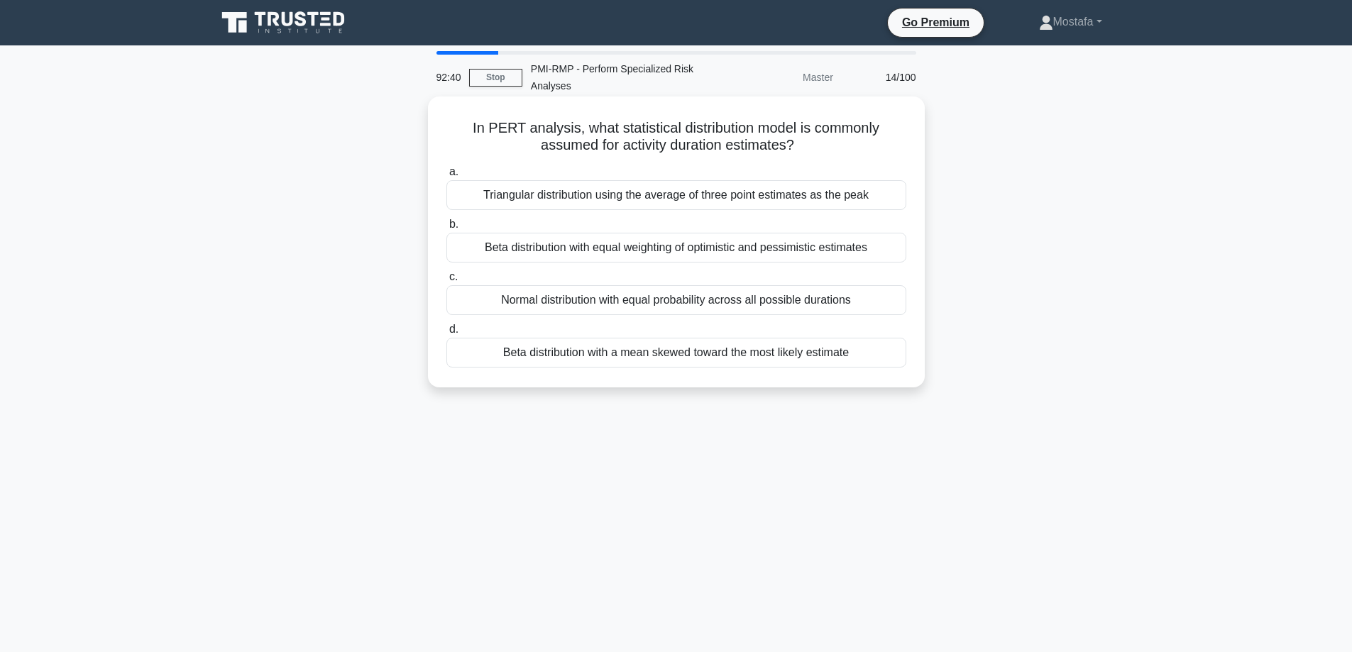
click at [884, 358] on div "Beta distribution with a mean skewed toward the most likely estimate" at bounding box center [676, 353] width 460 height 30
click at [446, 334] on input "d. Beta distribution with a mean skewed toward the most likely estimate" at bounding box center [446, 329] width 0 height 9
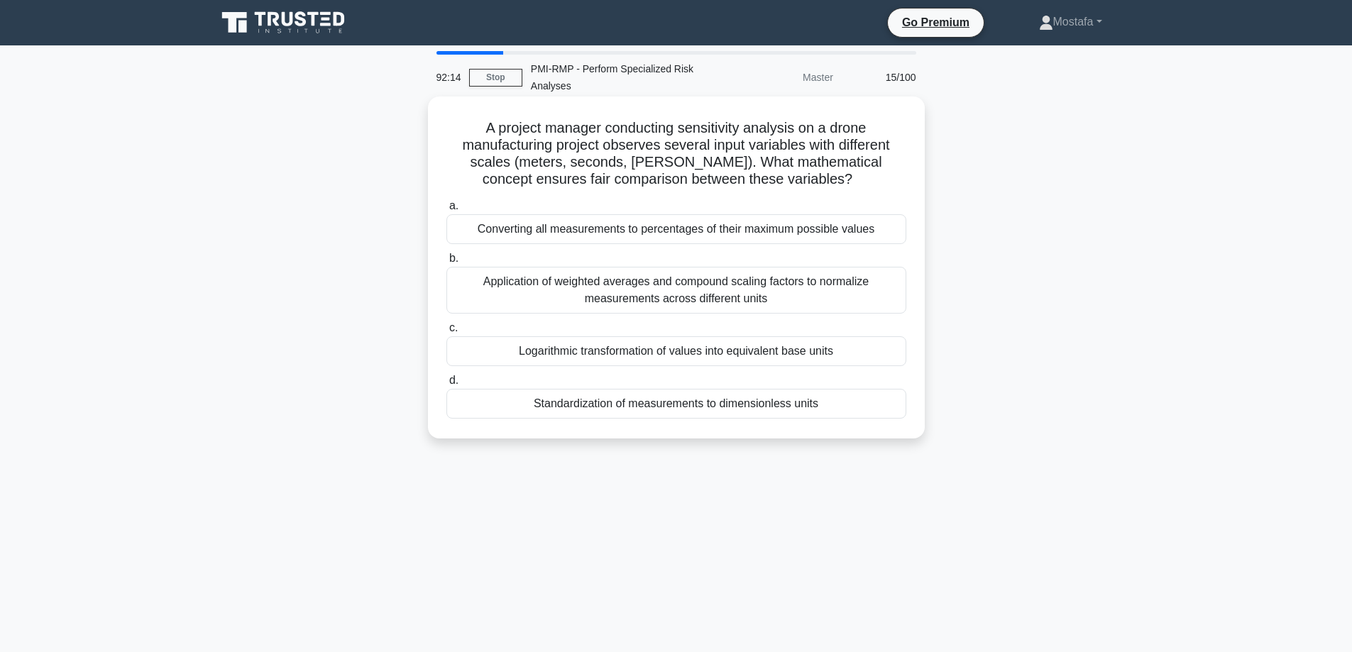
click at [878, 409] on div "Standardization of measurements to dimensionless units" at bounding box center [676, 404] width 460 height 30
click at [446, 385] on input "d. Standardization of measurements to dimensionless units" at bounding box center [446, 380] width 0 height 9
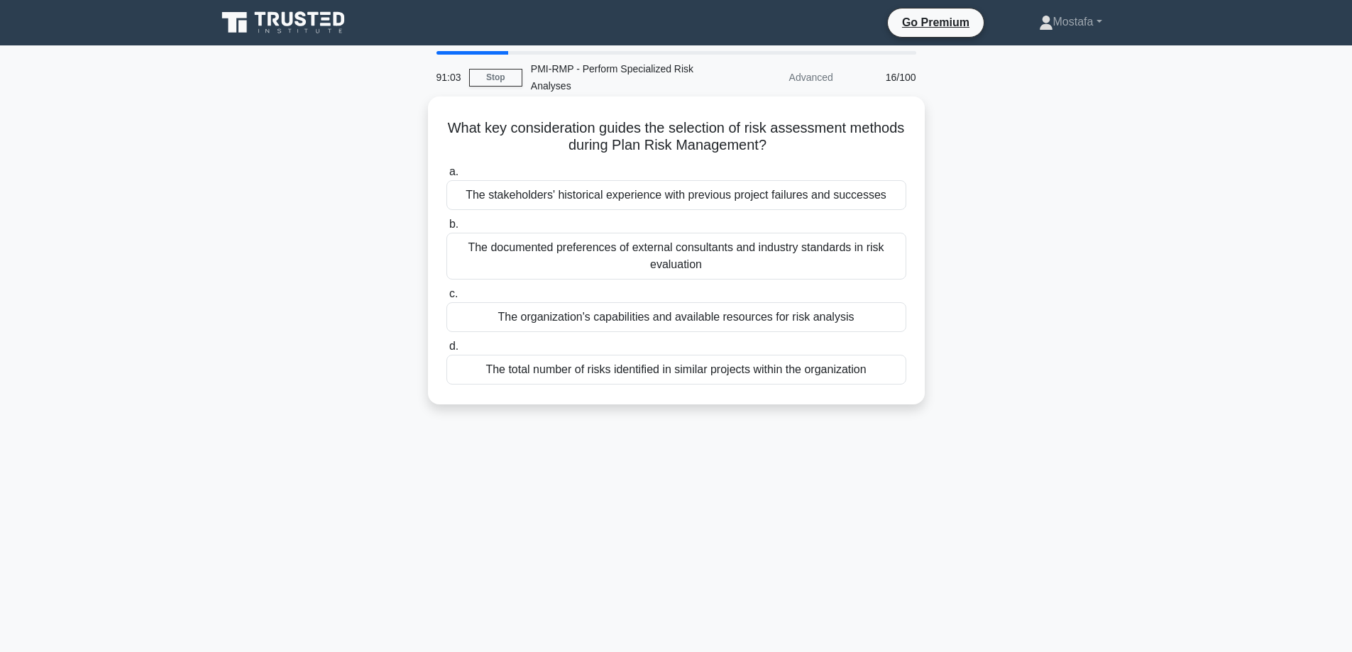
click at [889, 320] on div "The organization's capabilities and available resources for risk analysis" at bounding box center [676, 317] width 460 height 30
click at [446, 299] on input "c. The organization's capabilities and available resources for risk analysis" at bounding box center [446, 294] width 0 height 9
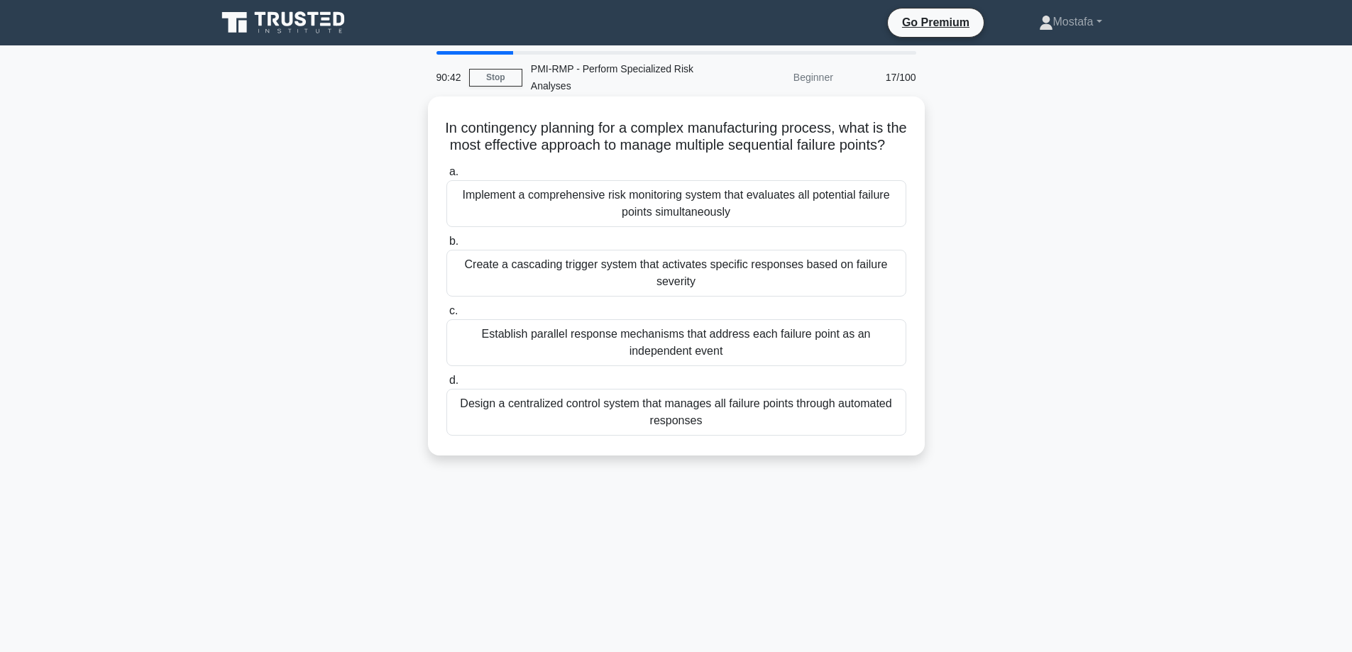
click at [894, 297] on div "Create a cascading trigger system that activates specific responses based on fa…" at bounding box center [676, 273] width 460 height 47
click at [446, 246] on input "b. Create a cascading trigger system that activates specific responses based on…" at bounding box center [446, 241] width 0 height 9
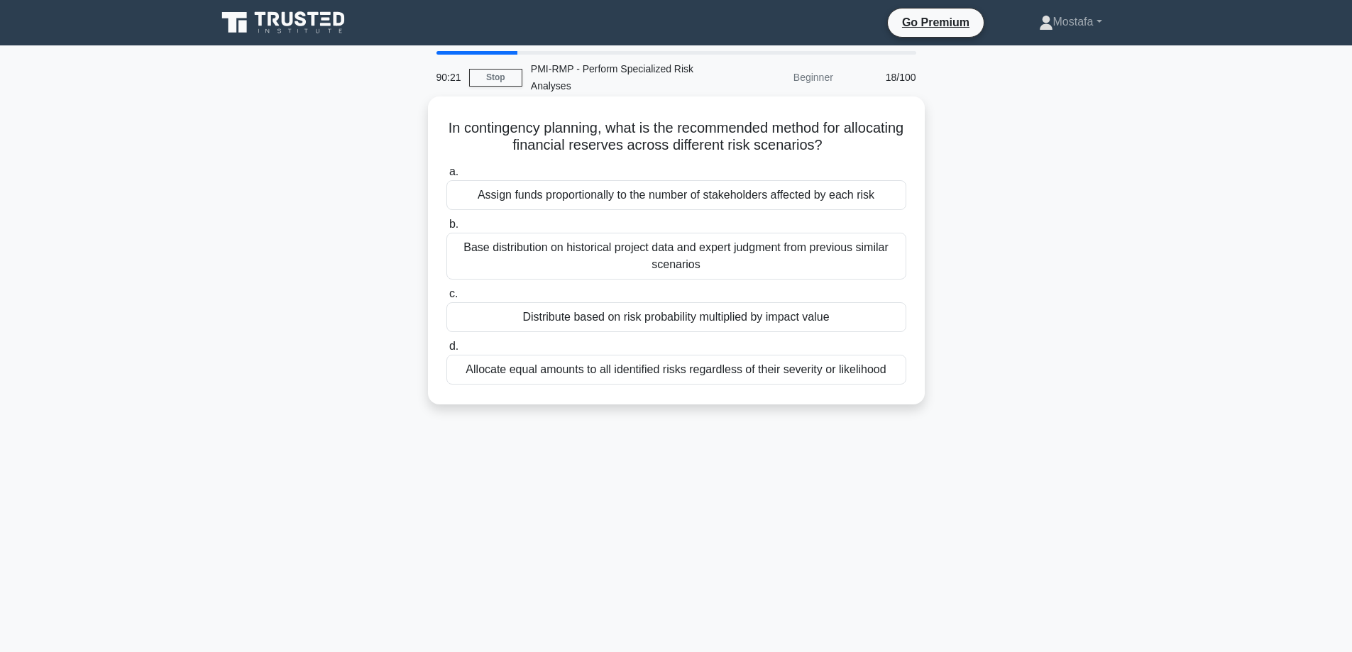
click at [880, 322] on div "Distribute based on risk probability multiplied by impact value" at bounding box center [676, 317] width 460 height 30
click at [446, 299] on input "c. Distribute based on risk probability multiplied by impact value" at bounding box center [446, 294] width 0 height 9
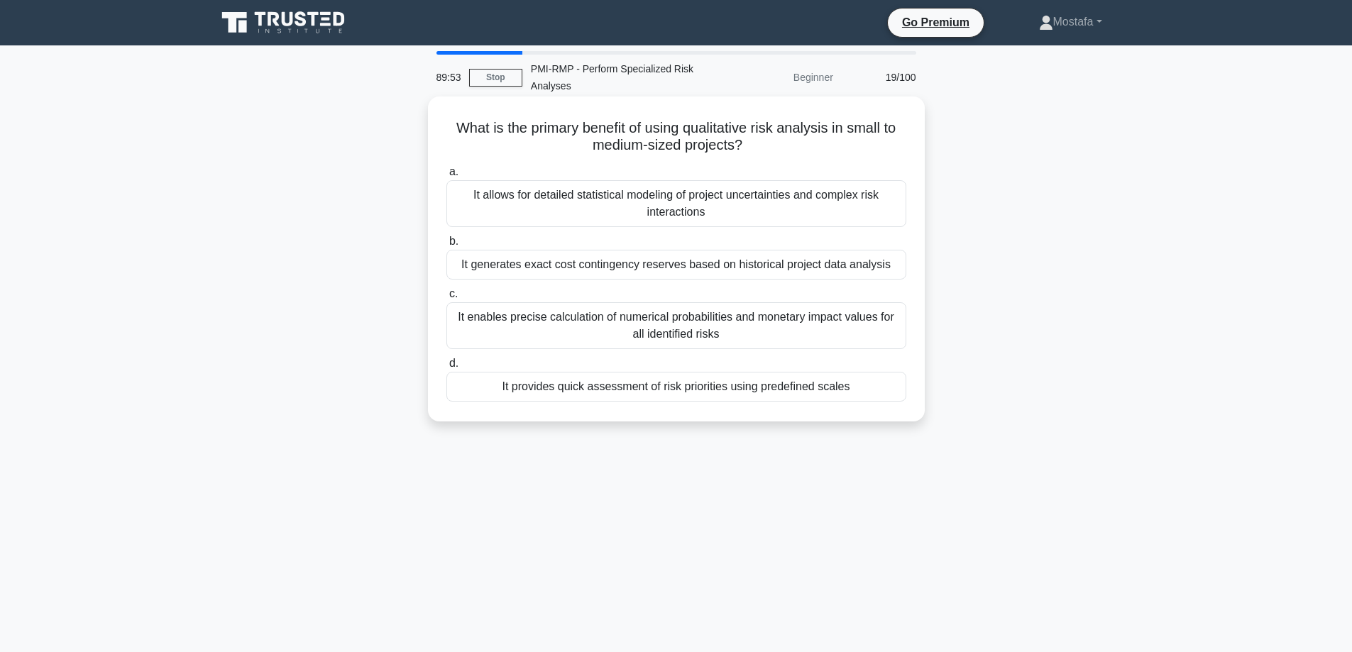
click at [896, 396] on div "It provides quick assessment of risk priorities using predefined scales" at bounding box center [676, 387] width 460 height 30
click at [446, 368] on input "d. It provides quick assessment of risk priorities using predefined scales" at bounding box center [446, 363] width 0 height 9
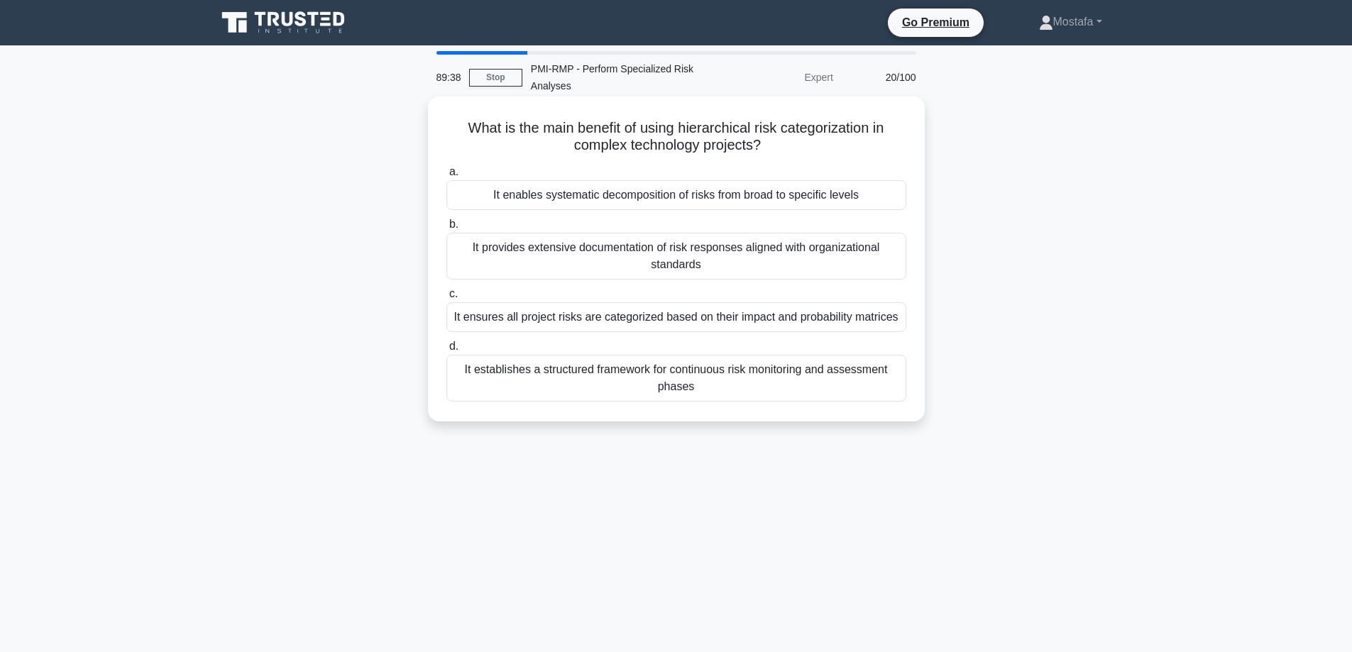
click at [886, 193] on div "It enables systematic decomposition of risks from broad to specific levels" at bounding box center [676, 195] width 460 height 30
click at [446, 177] on input "a. It enables systematic decomposition of risks from broad to specific levels" at bounding box center [446, 171] width 0 height 9
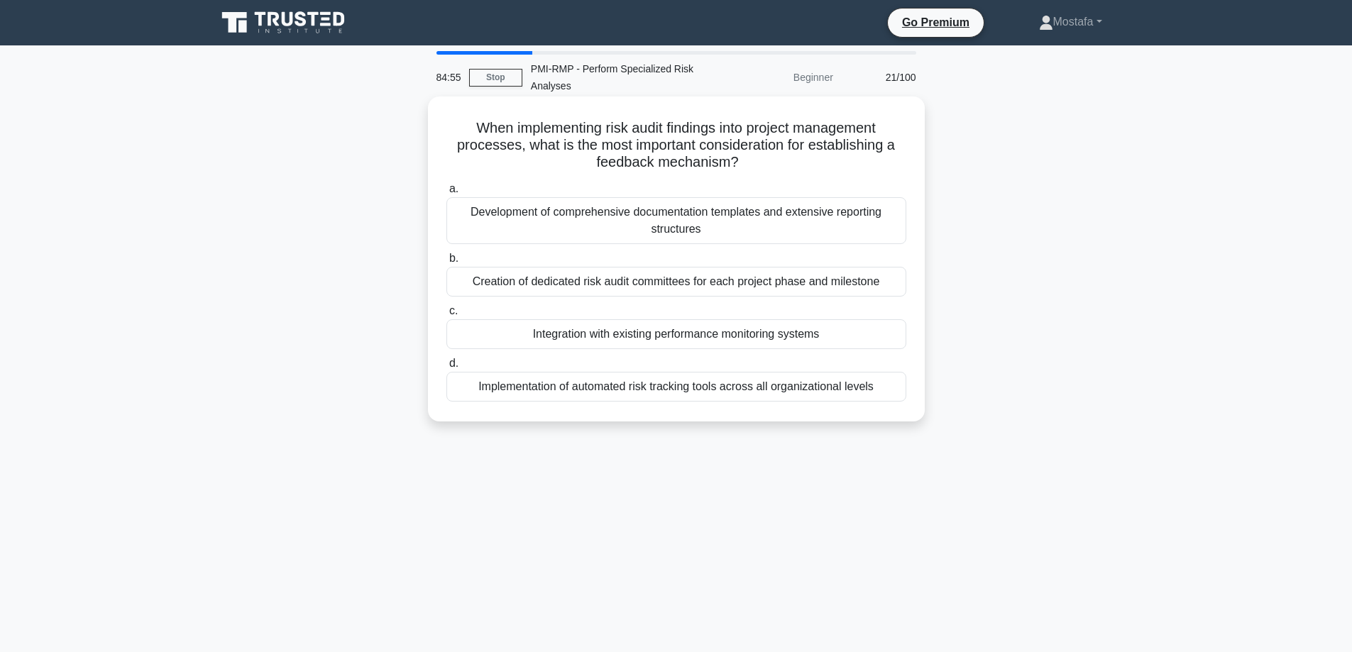
click at [883, 343] on div "Integration with existing performance monitoring systems" at bounding box center [676, 334] width 460 height 30
click at [446, 316] on input "c. Integration with existing performance monitoring systems" at bounding box center [446, 311] width 0 height 9
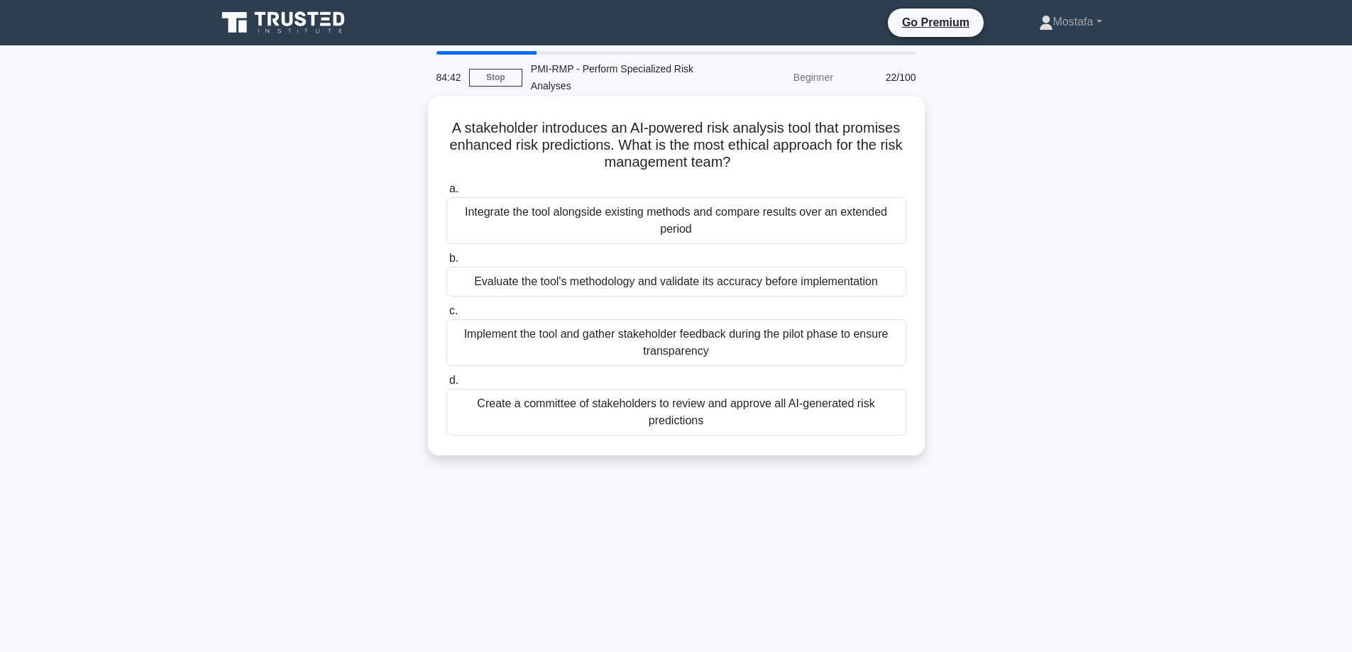
click at [891, 286] on div "Evaluate the tool's methodology and validate its accuracy before implementation" at bounding box center [676, 282] width 460 height 30
click at [446, 263] on input "b. Evaluate the tool's methodology and validate its accuracy before implementat…" at bounding box center [446, 258] width 0 height 9
click at [902, 426] on div "Analyze risks based on their severity level and assign time windows proportiona…" at bounding box center [676, 412] width 460 height 47
click at [446, 385] on input "d. Analyze risks based on their severity level and assign time windows proporti…" at bounding box center [446, 380] width 0 height 9
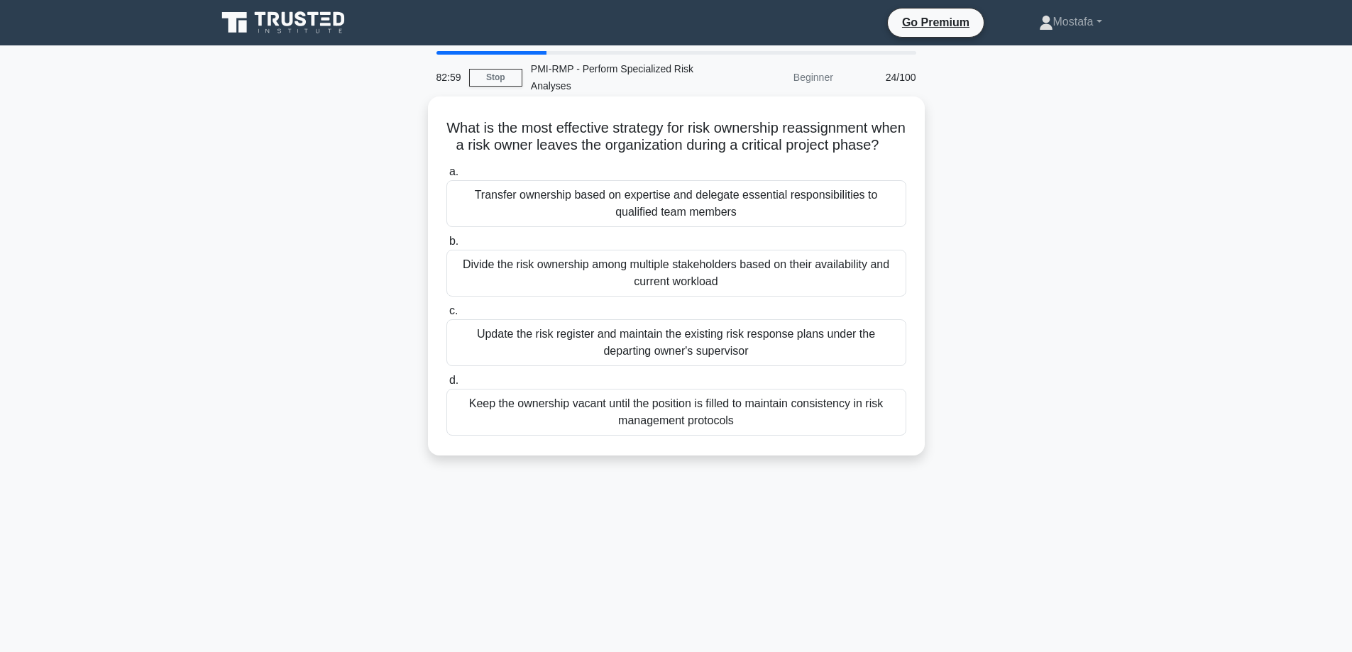
click at [892, 227] on div "Transfer ownership based on expertise and delegate essential responsibilities t…" at bounding box center [676, 203] width 460 height 47
click at [446, 177] on input "a. Transfer ownership based on expertise and delegate essential responsibilitie…" at bounding box center [446, 171] width 0 height 9
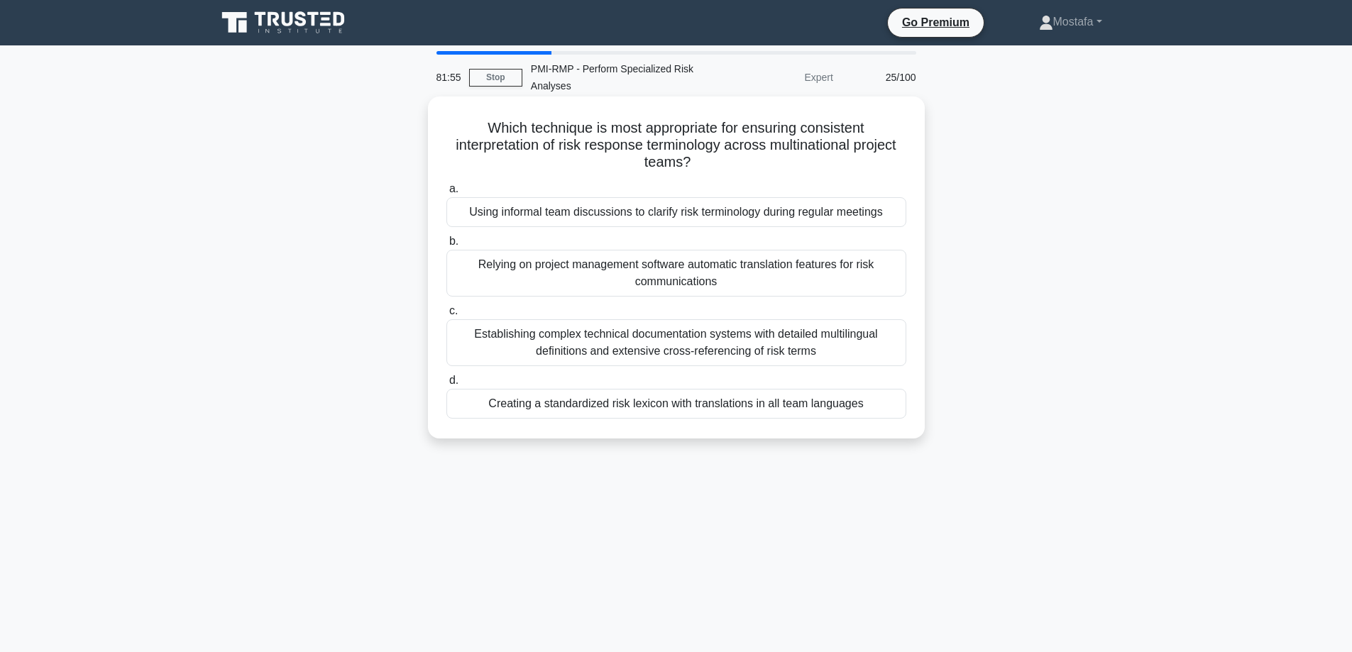
click at [886, 219] on div "Using informal team discussions to clarify risk terminology during regular meet…" at bounding box center [676, 212] width 460 height 30
click at [446, 194] on input "a. Using informal team discussions to clarify risk terminology during regular m…" at bounding box center [446, 188] width 0 height 9
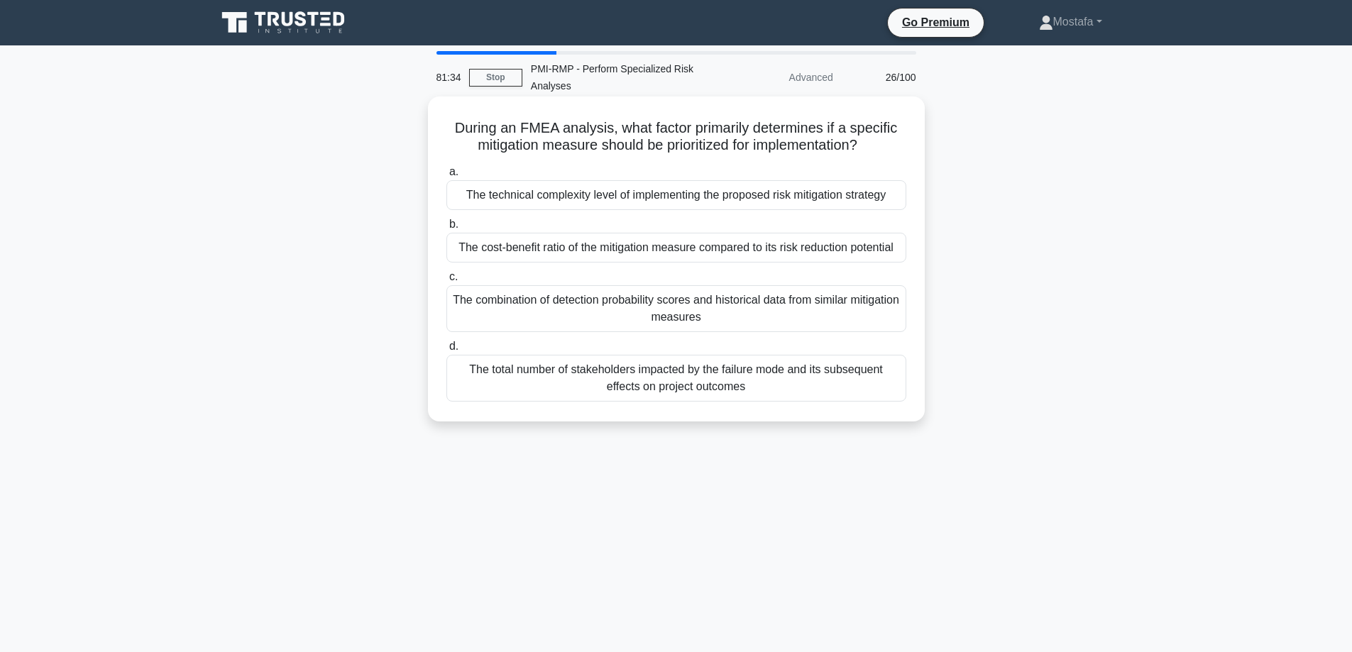
click at [901, 258] on div "The cost-benefit ratio of the mitigation measure compared to its risk reduction…" at bounding box center [676, 248] width 460 height 30
click at [446, 229] on input "b. The cost-benefit ratio of the mitigation measure compared to its risk reduct…" at bounding box center [446, 224] width 0 height 9
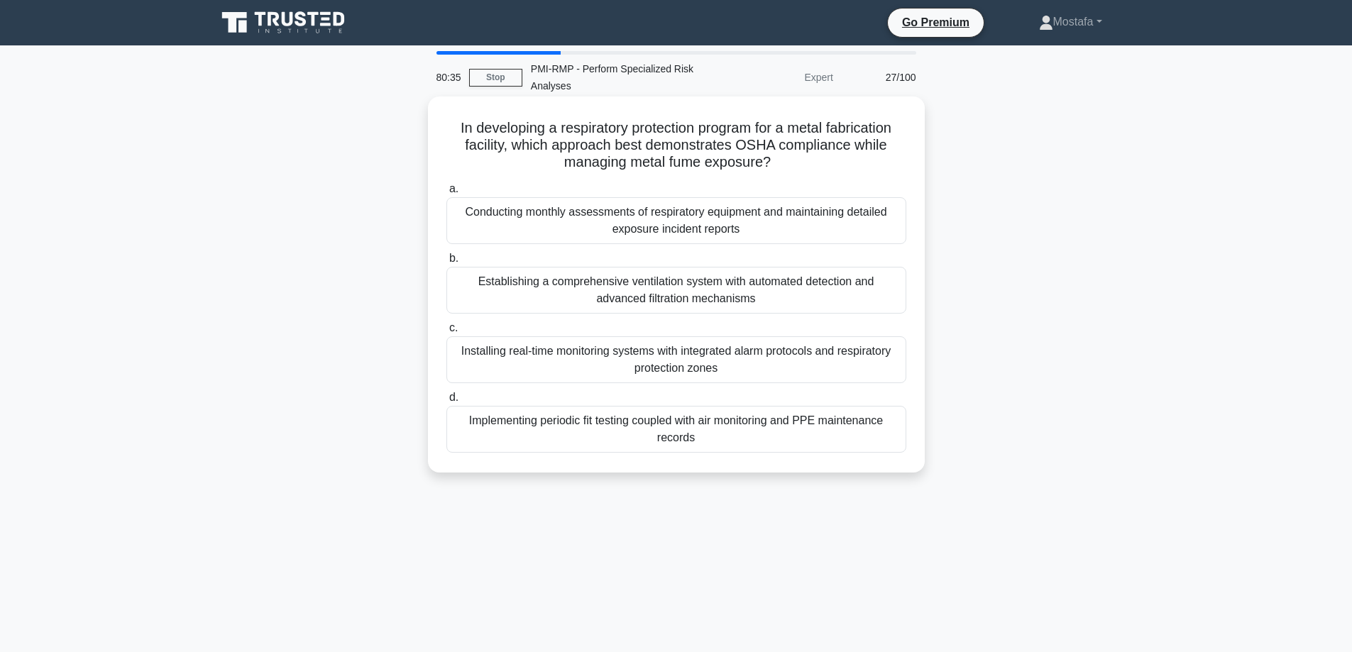
click at [891, 370] on div "Installing real-time monitoring systems with integrated alarm protocols and res…" at bounding box center [676, 359] width 460 height 47
click at [446, 333] on input "c. Installing real-time monitoring systems with integrated alarm protocols and …" at bounding box center [446, 328] width 0 height 9
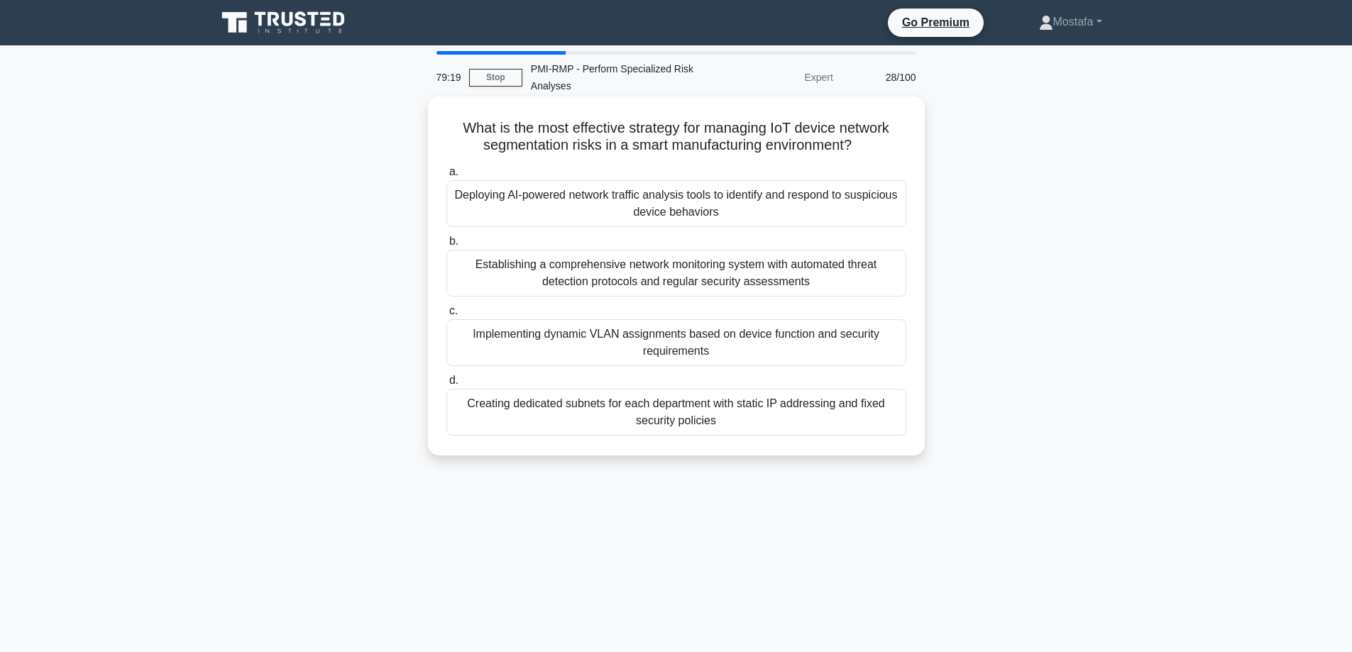
click at [887, 350] on div "Implementing dynamic VLAN assignments based on device function and security req…" at bounding box center [676, 342] width 460 height 47
click at [446, 316] on input "c. Implementing dynamic VLAN assignments based on device function and security …" at bounding box center [446, 311] width 0 height 9
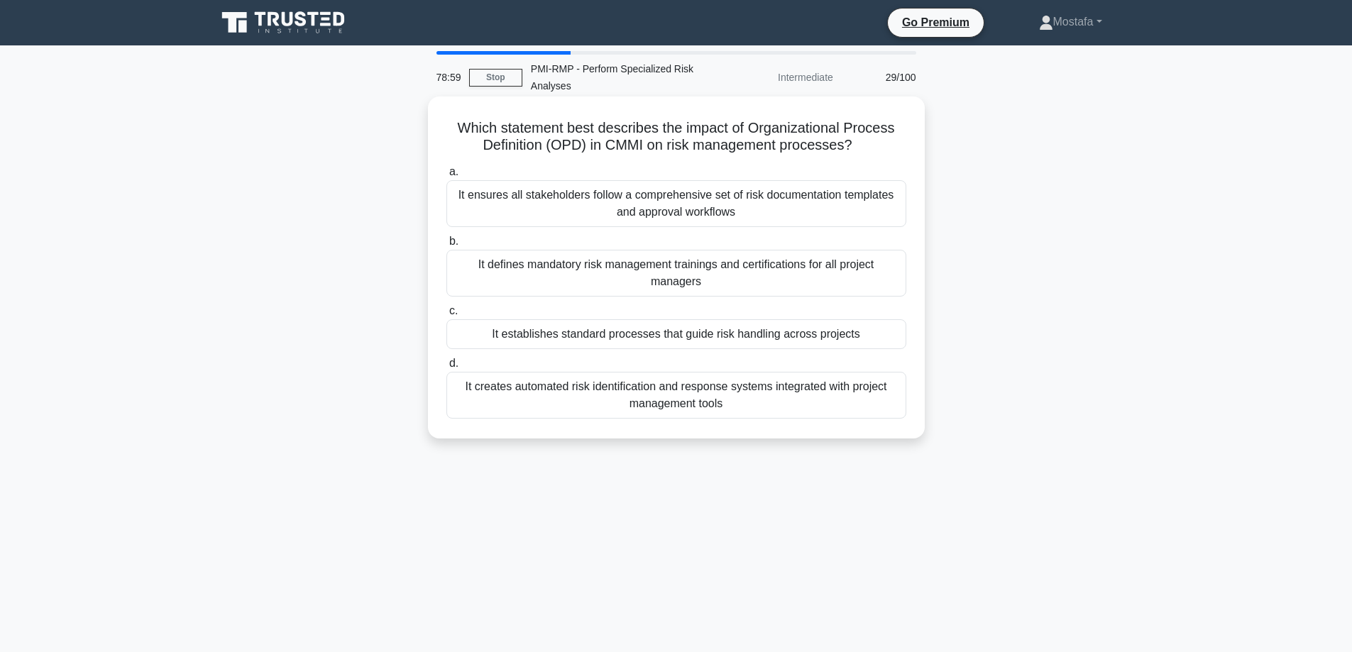
click at [895, 336] on div "It establishes standard processes that guide risk handling across projects" at bounding box center [676, 334] width 460 height 30
click at [446, 316] on input "c. It establishes standard processes that guide risk handling across projects" at bounding box center [446, 311] width 0 height 9
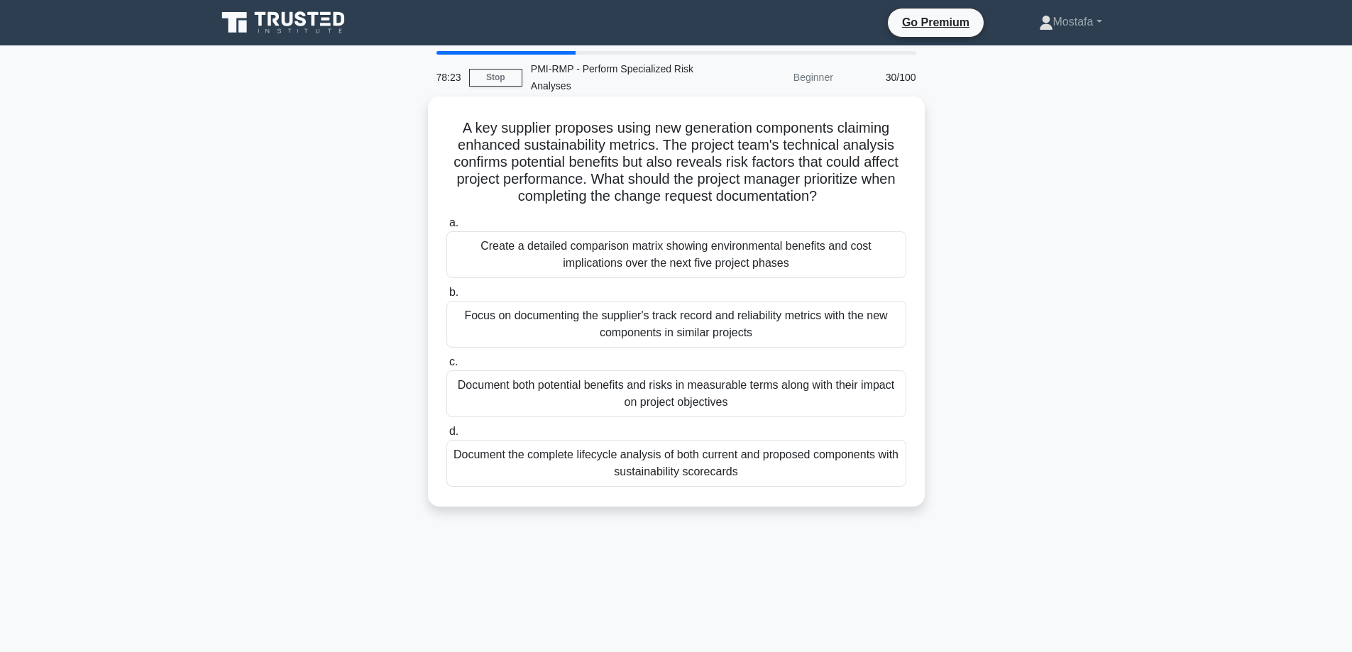
click at [893, 341] on div "Focus on documenting the supplier's track record and reliability metrics with t…" at bounding box center [676, 324] width 460 height 47
click at [446, 297] on input "b. Focus on documenting the supplier's track record and reliability metrics wit…" at bounding box center [446, 292] width 0 height 9
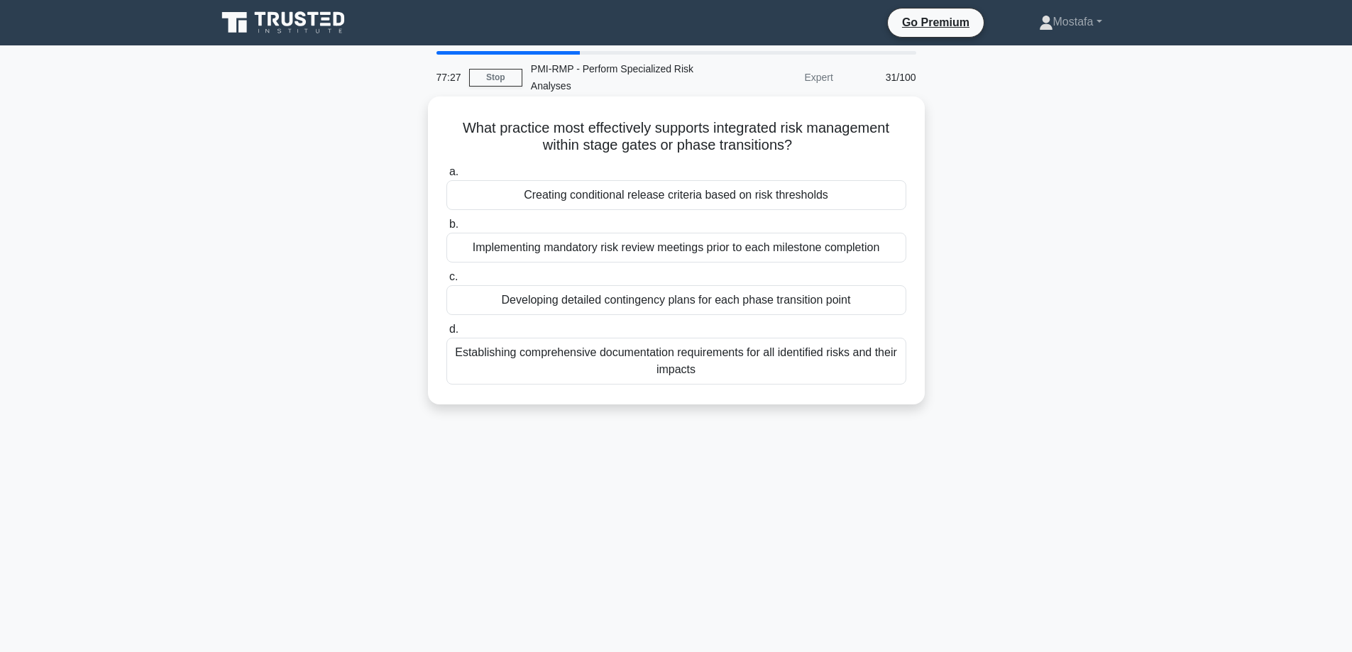
click at [875, 195] on div "Creating conditional release criteria based on risk thresholds" at bounding box center [676, 195] width 460 height 30
click at [446, 177] on input "a. Creating conditional release criteria based on risk thresholds" at bounding box center [446, 171] width 0 height 9
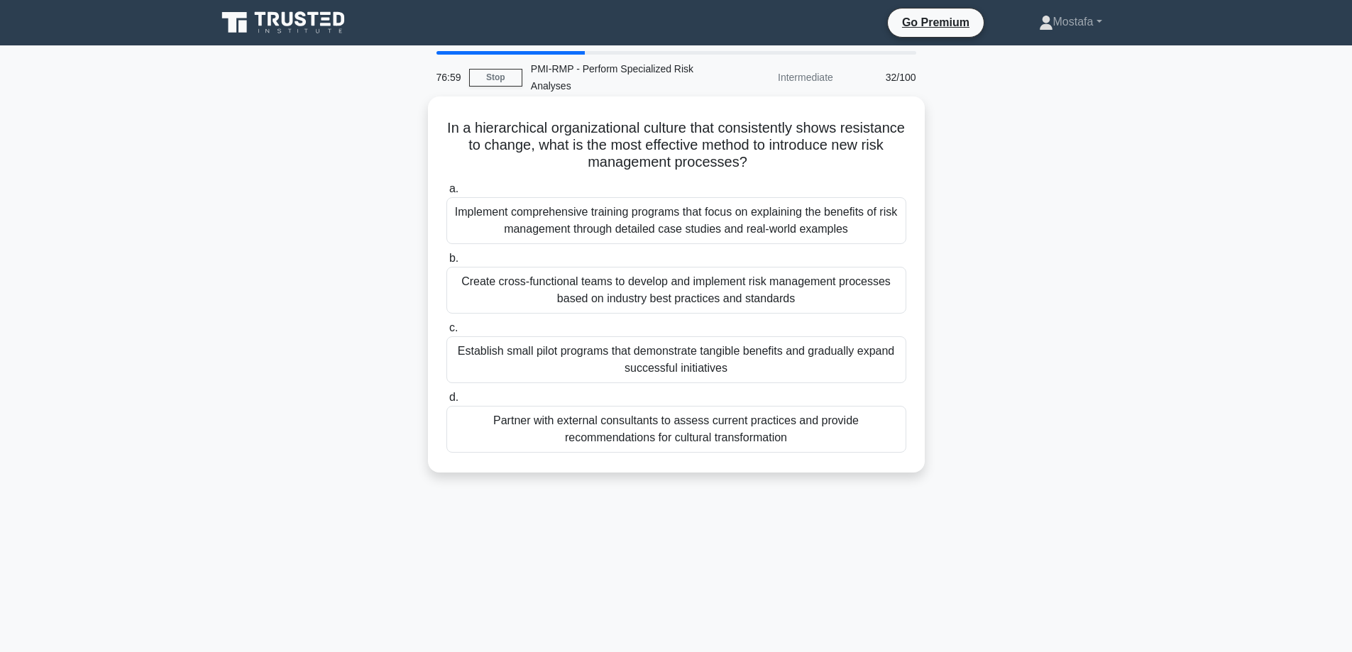
click at [894, 379] on div "Establish small pilot programs that demonstrate tangible benefits and gradually…" at bounding box center [676, 359] width 460 height 47
click at [446, 333] on input "c. Establish small pilot programs that demonstrate tangible benefits and gradua…" at bounding box center [446, 328] width 0 height 9
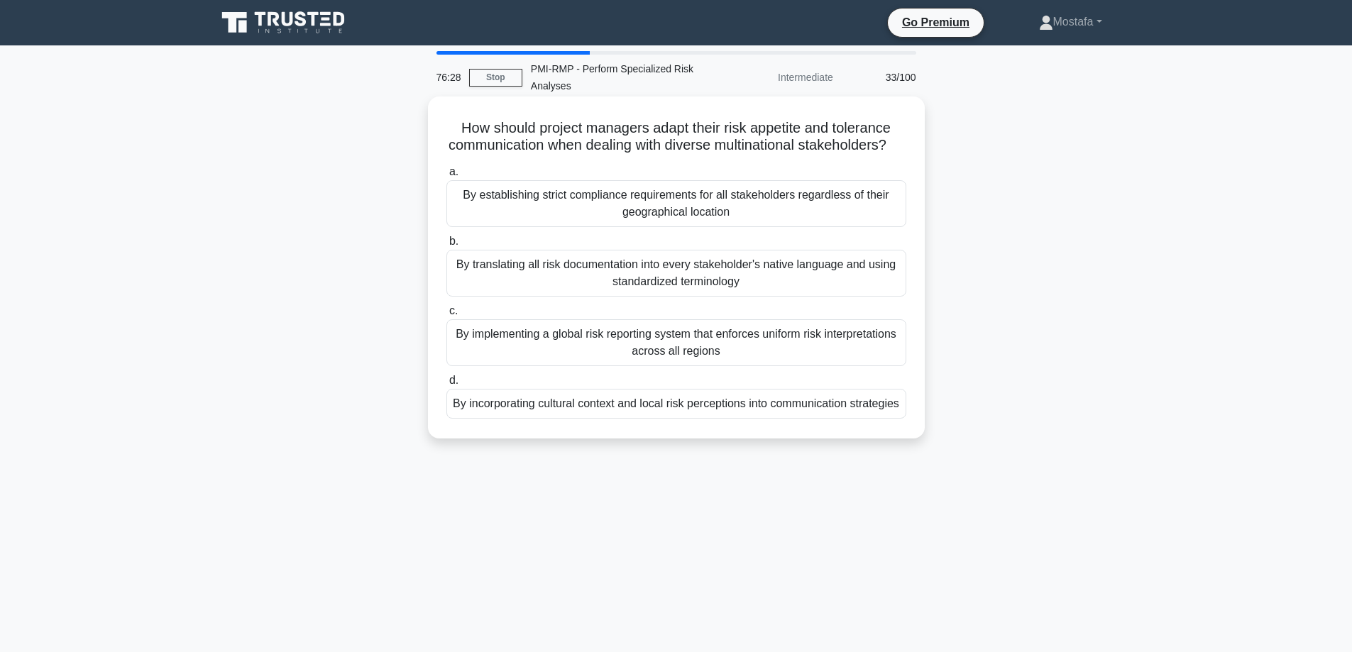
click at [888, 419] on div "By incorporating cultural context and local risk perceptions into communication…" at bounding box center [676, 404] width 460 height 30
click at [446, 385] on input "d. By incorporating cultural context and local risk perceptions into communicat…" at bounding box center [446, 380] width 0 height 9
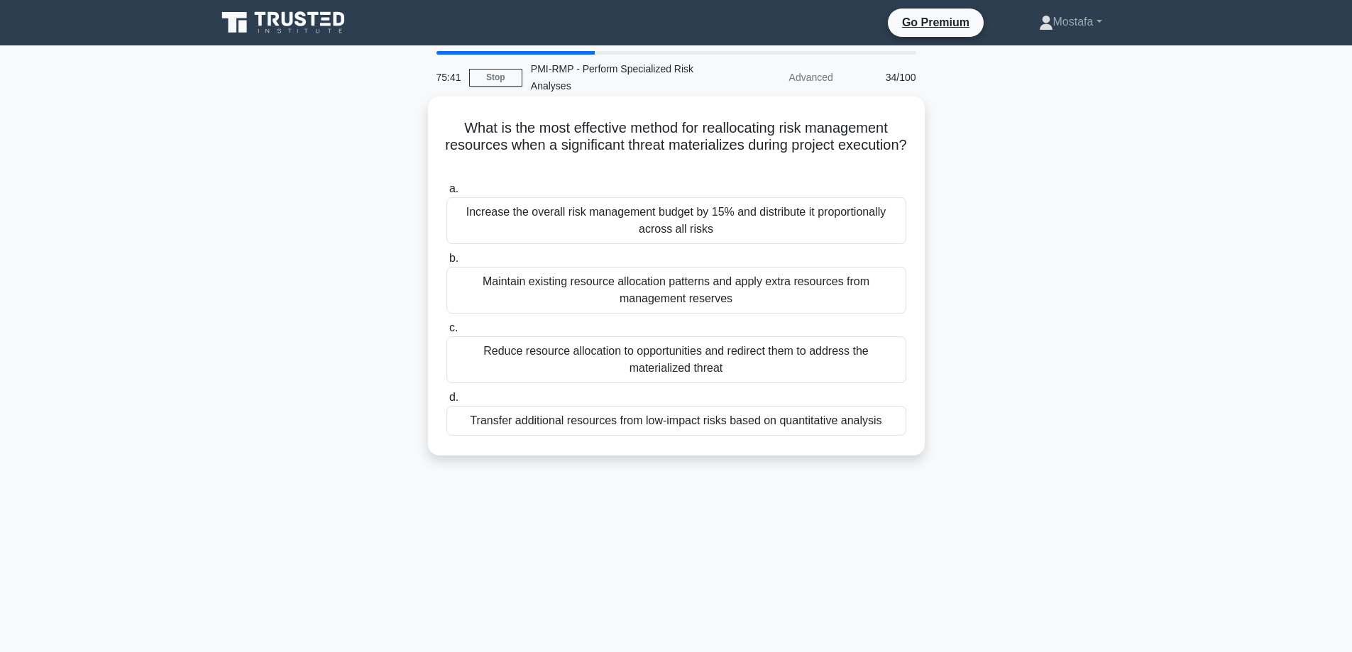
click at [890, 428] on div "Transfer additional resources from low-impact risks based on quantitative analy…" at bounding box center [676, 421] width 460 height 30
click at [446, 402] on input "d. Transfer additional resources from low-impact risks based on quantitative an…" at bounding box center [446, 397] width 0 height 9
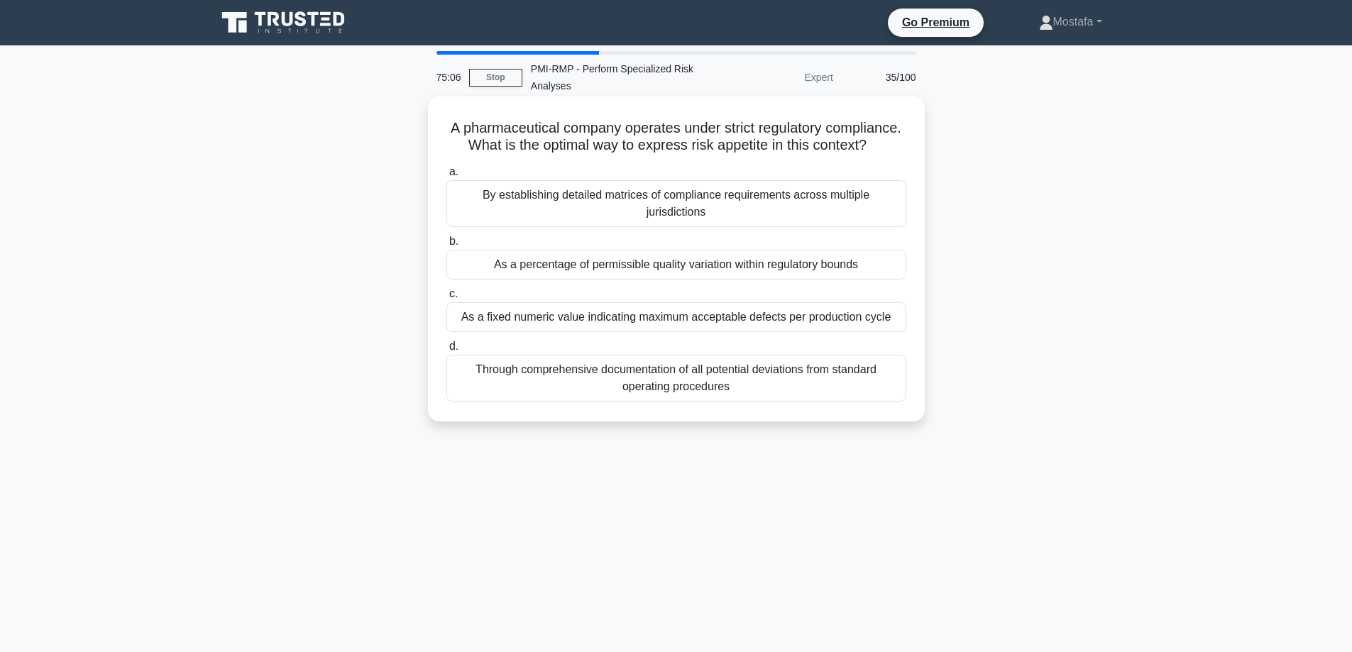
click at [897, 332] on div "As a fixed numeric value indicating maximum acceptable defects per production c…" at bounding box center [676, 317] width 460 height 30
click at [446, 299] on input "c. As a fixed numeric value indicating maximum acceptable defects per productio…" at bounding box center [446, 294] width 0 height 9
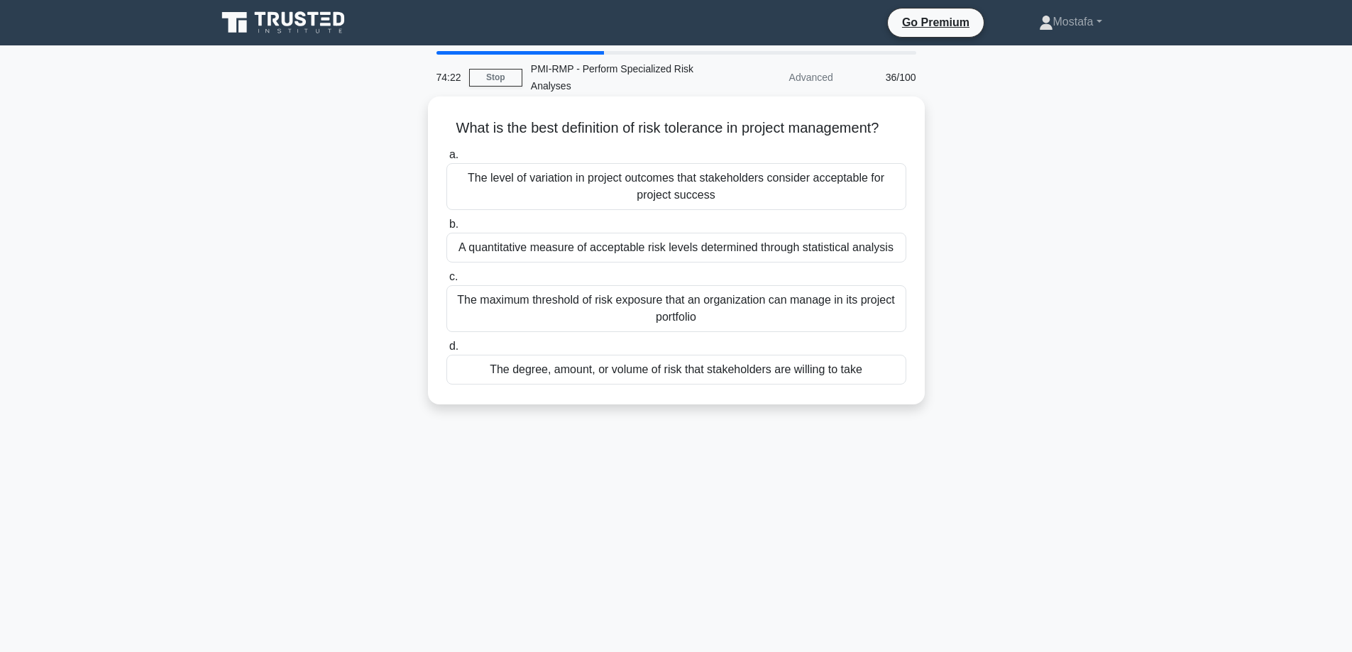
click at [895, 377] on div "The degree, amount, or volume of risk that stakeholders are willing to take" at bounding box center [676, 370] width 460 height 30
click at [446, 351] on input "d. The degree, amount, or volume of risk that stakeholders are willing to take" at bounding box center [446, 346] width 0 height 9
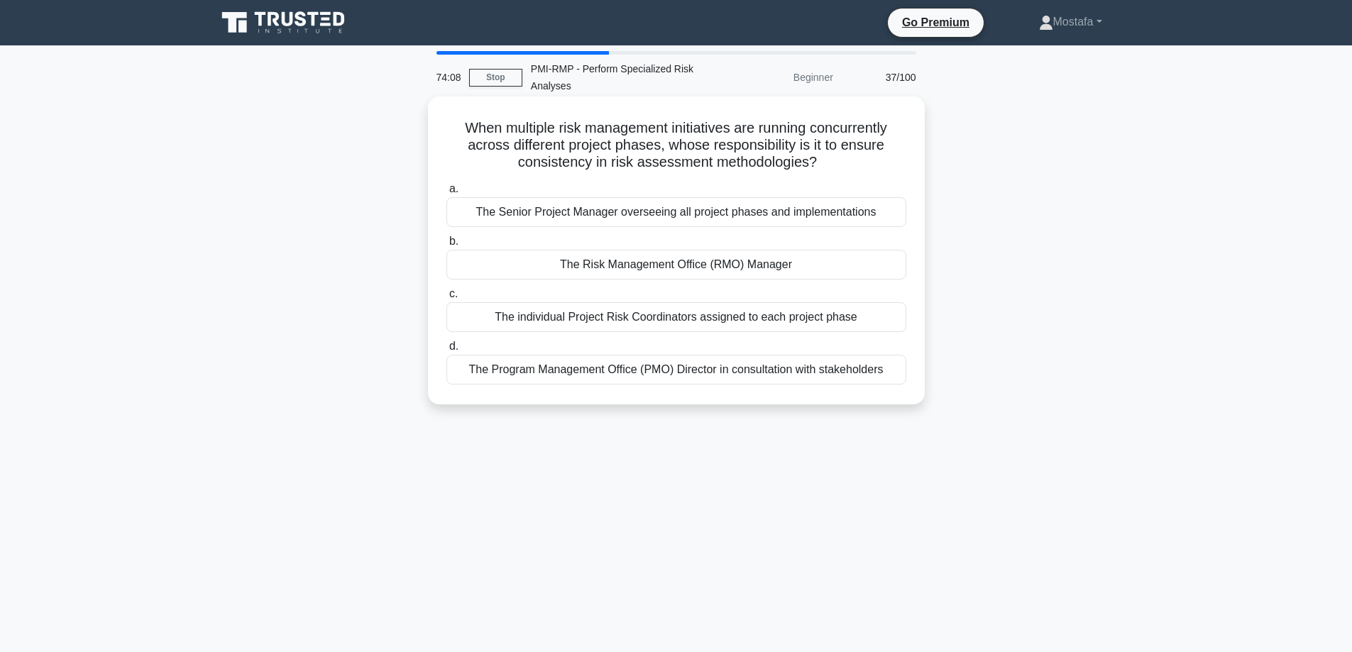
click at [895, 268] on div "The Risk Management Office (RMO) Manager" at bounding box center [676, 265] width 460 height 30
click at [446, 246] on input "b. The Risk Management Office (RMO) Manager" at bounding box center [446, 241] width 0 height 9
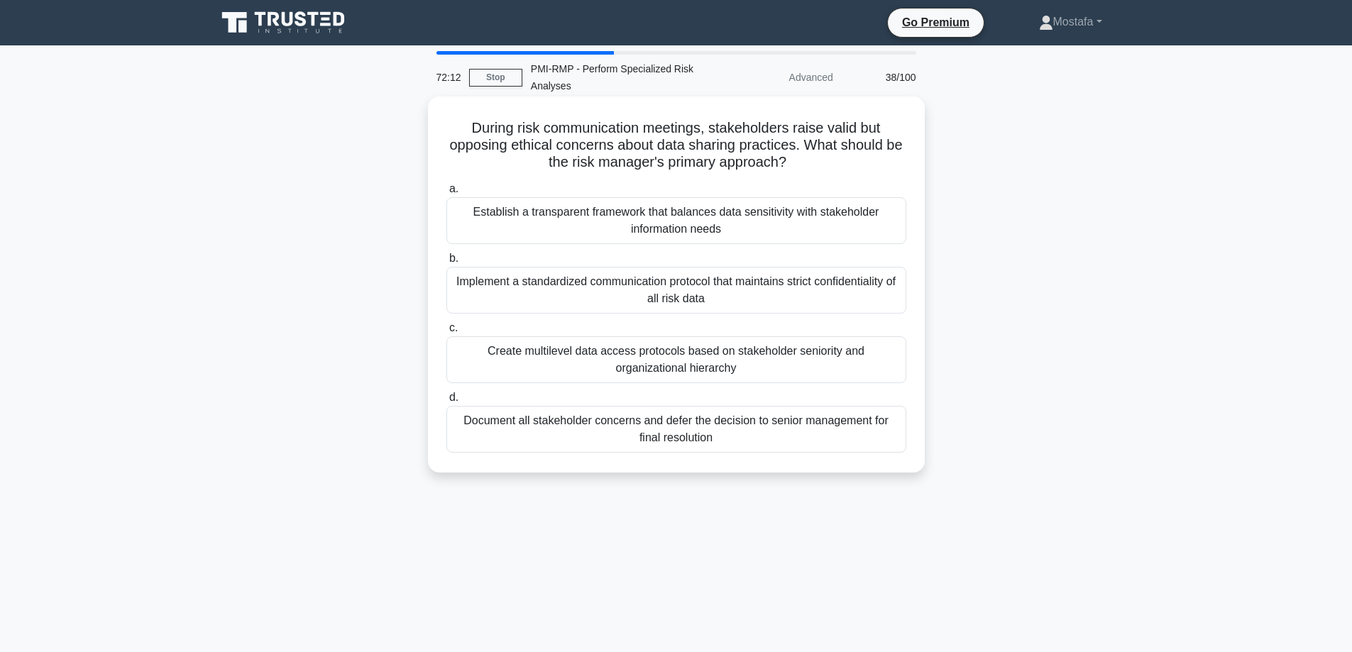
click at [887, 224] on div "Establish a transparent framework that balances data sensitivity with stakehold…" at bounding box center [676, 220] width 460 height 47
click at [446, 194] on input "a. Establish a transparent framework that balances data sensitivity with stakeh…" at bounding box center [446, 188] width 0 height 9
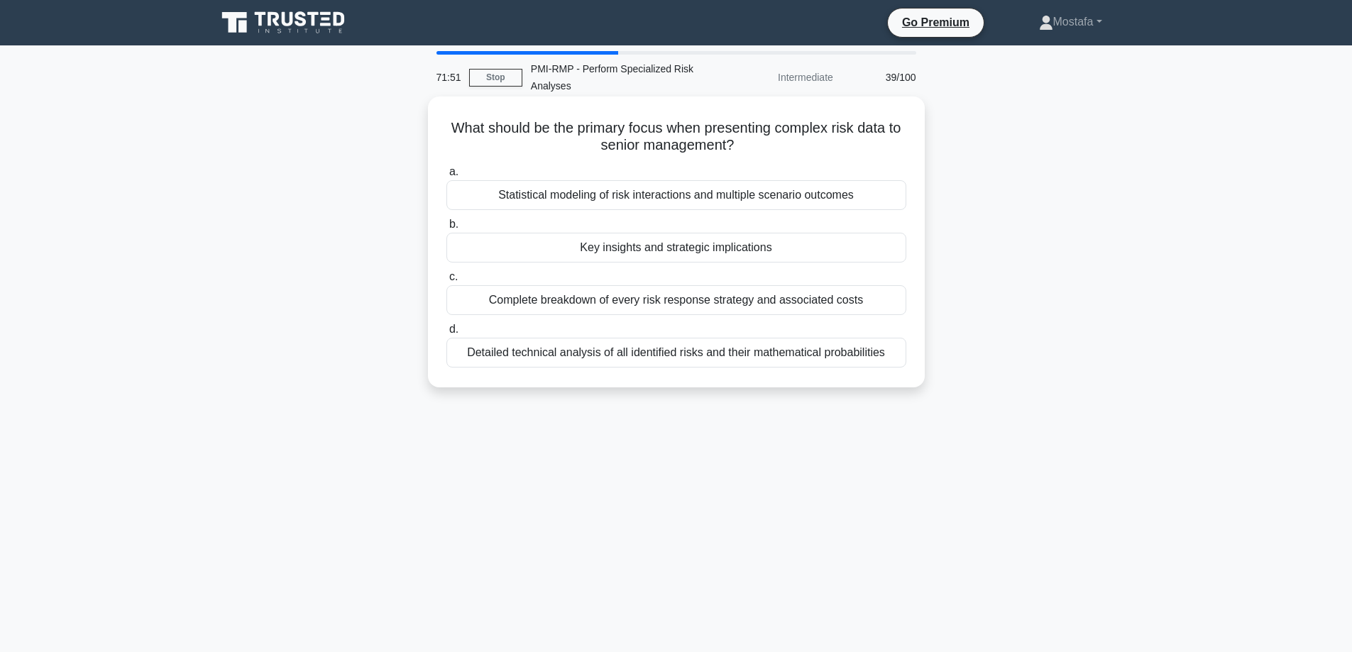
click at [895, 253] on div "Key insights and strategic implications" at bounding box center [676, 248] width 460 height 30
click at [446, 229] on input "b. Key insights and strategic implications" at bounding box center [446, 224] width 0 height 9
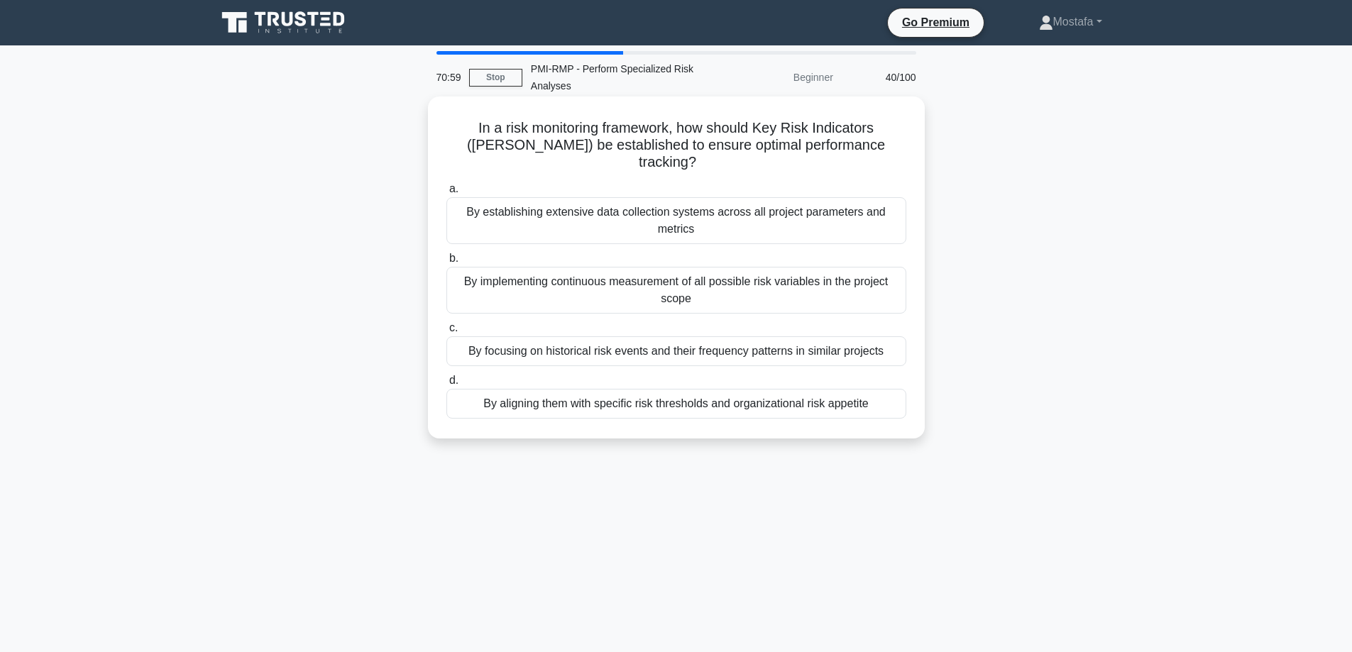
click at [895, 391] on div "By aligning them with specific risk thresholds and organizational risk appetite" at bounding box center [676, 404] width 460 height 30
click at [446, 385] on input "d. By aligning them with specific risk thresholds and organizational risk appet…" at bounding box center [446, 380] width 0 height 9
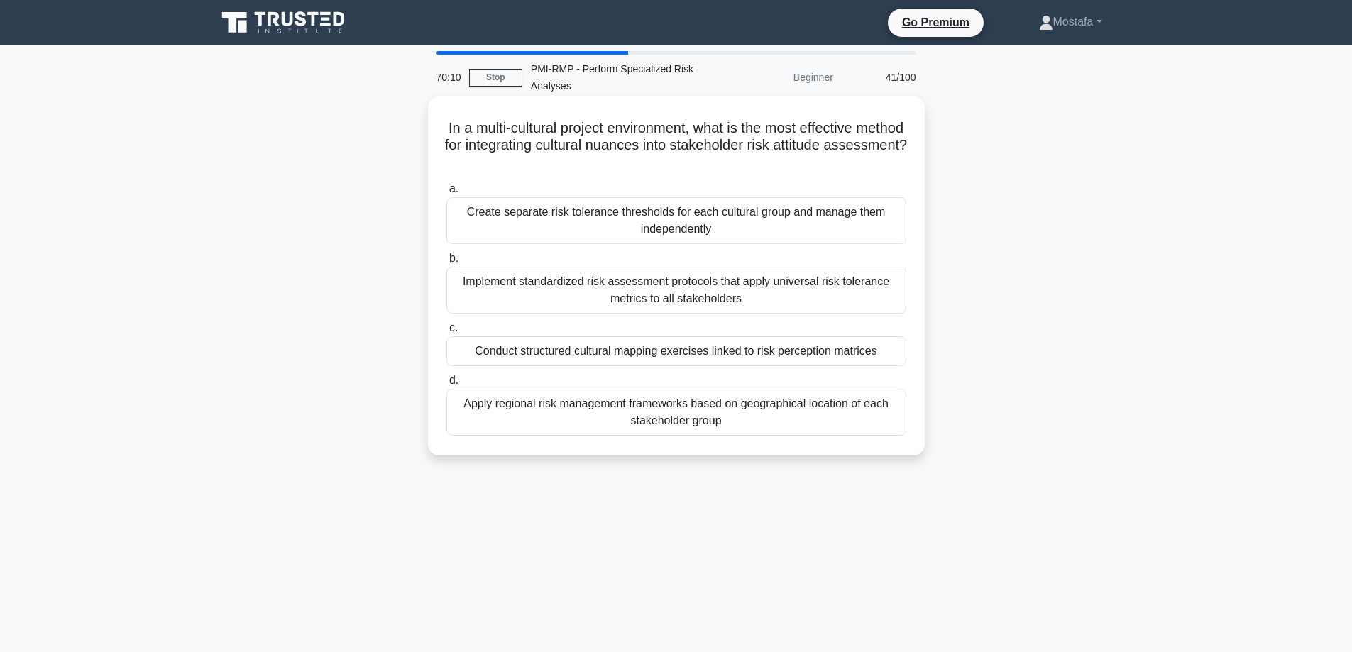
click at [897, 233] on div "Create separate risk tolerance thresholds for each cultural group and manage th…" at bounding box center [676, 220] width 460 height 47
click at [446, 194] on input "a. Create separate risk tolerance thresholds for each cultural group and manage…" at bounding box center [446, 188] width 0 height 9
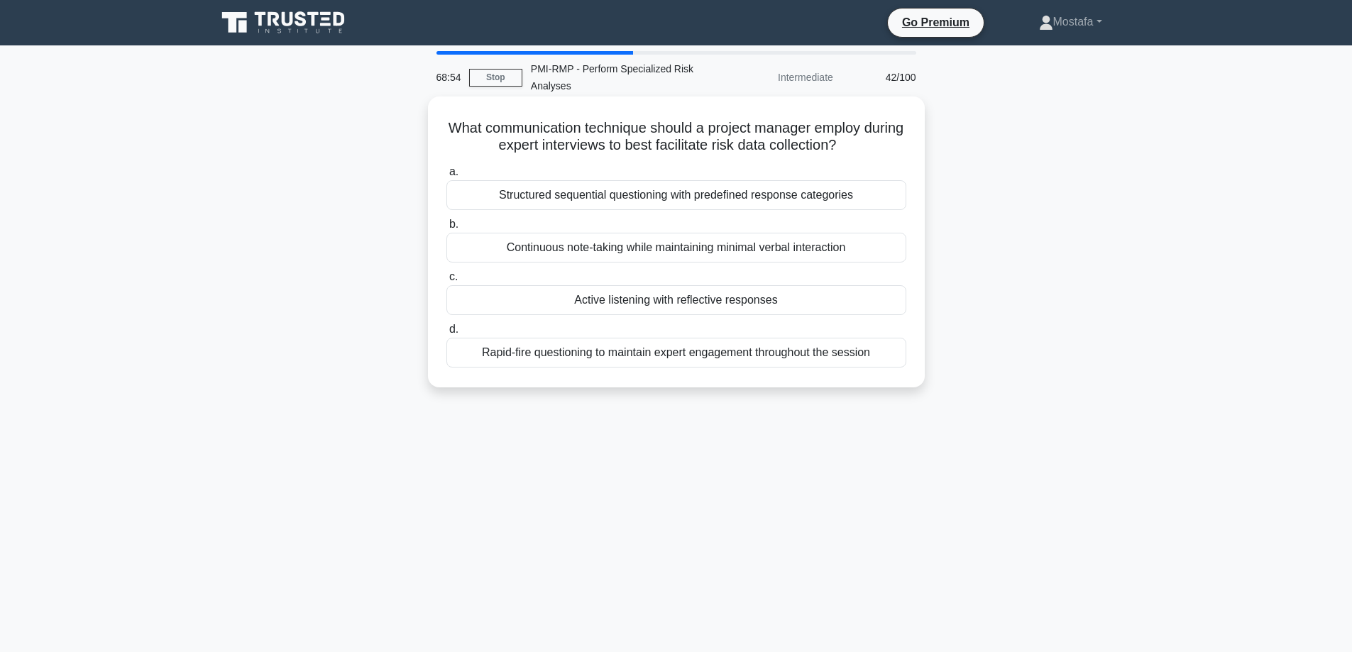
click at [895, 202] on div "Structured sequential questioning with predefined response categories" at bounding box center [676, 195] width 460 height 30
click at [446, 177] on input "a. Structured sequential questioning with predefined response categories" at bounding box center [446, 171] width 0 height 9
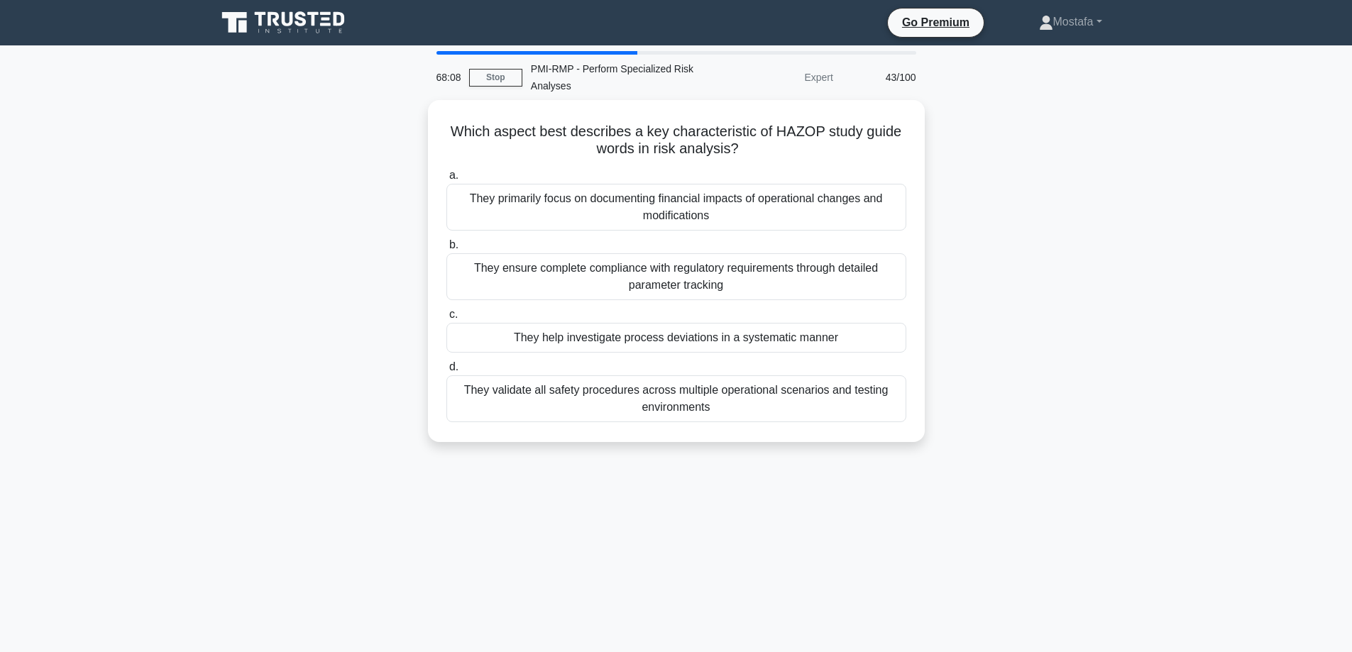
drag, startPoint x: 764, startPoint y: 155, endPoint x: 316, endPoint y: 134, distance: 448.2
click at [316, 134] on div "Which aspect best describes a key characteristic of HAZOP study guide words in …" at bounding box center [676, 279] width 937 height 359
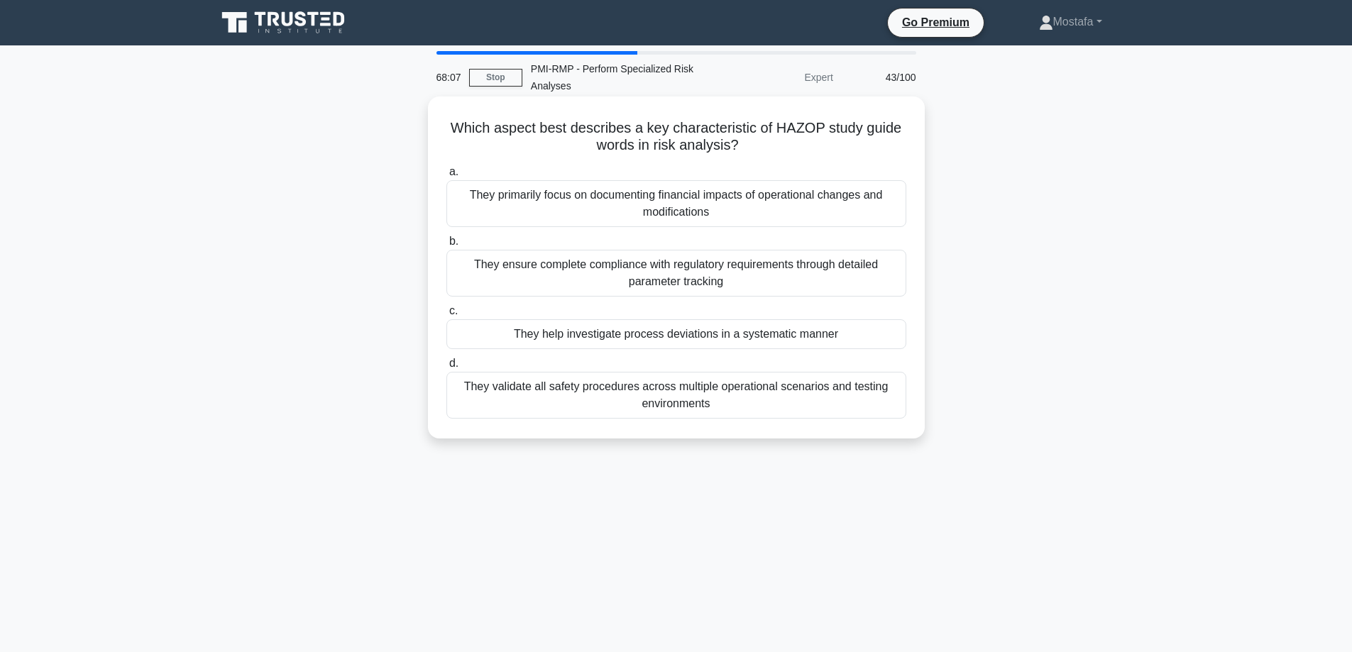
copy h5 "Which aspect best describes a key characteristic of HAZOP study guide words in …"
click at [895, 337] on div "They help investigate process deviations in a systematic manner" at bounding box center [676, 334] width 460 height 30
click at [446, 316] on input "c. They help investigate process deviations in a systematic manner" at bounding box center [446, 311] width 0 height 9
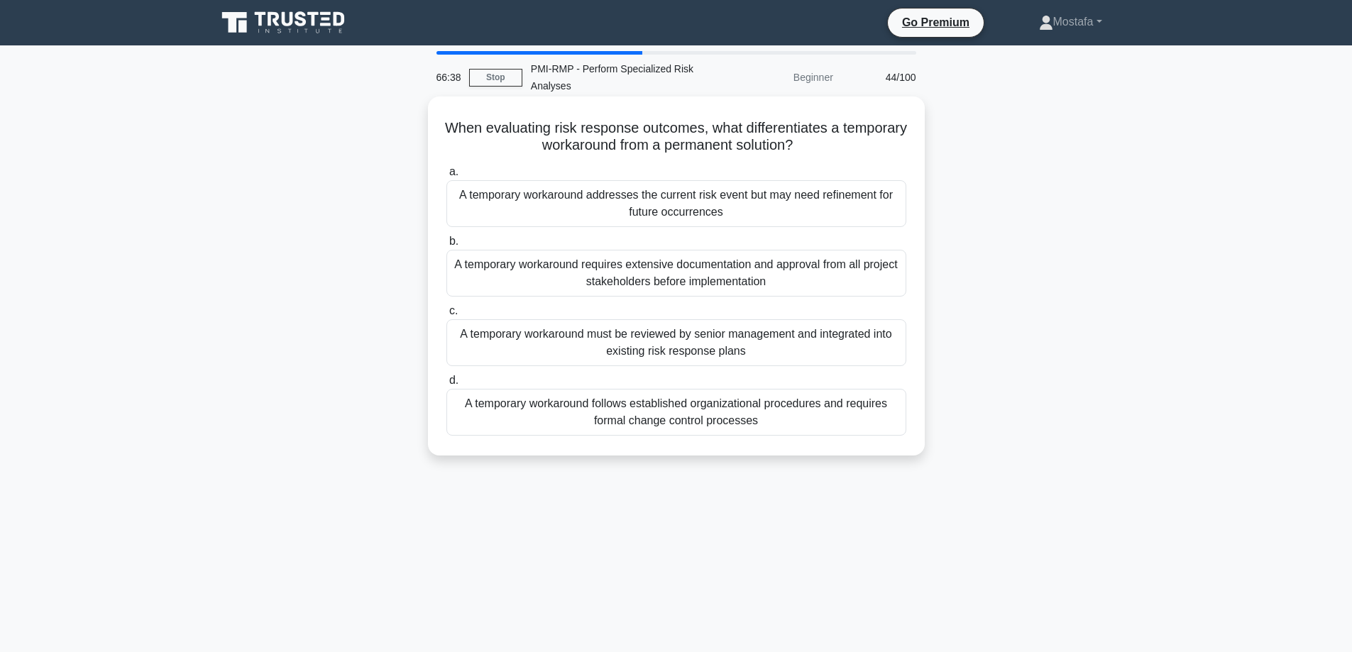
click at [890, 217] on div "A temporary workaround addresses the current risk event but may need refinement…" at bounding box center [676, 203] width 460 height 47
click at [446, 177] on input "a. A temporary workaround addresses the current risk event but may need refinem…" at bounding box center [446, 171] width 0 height 9
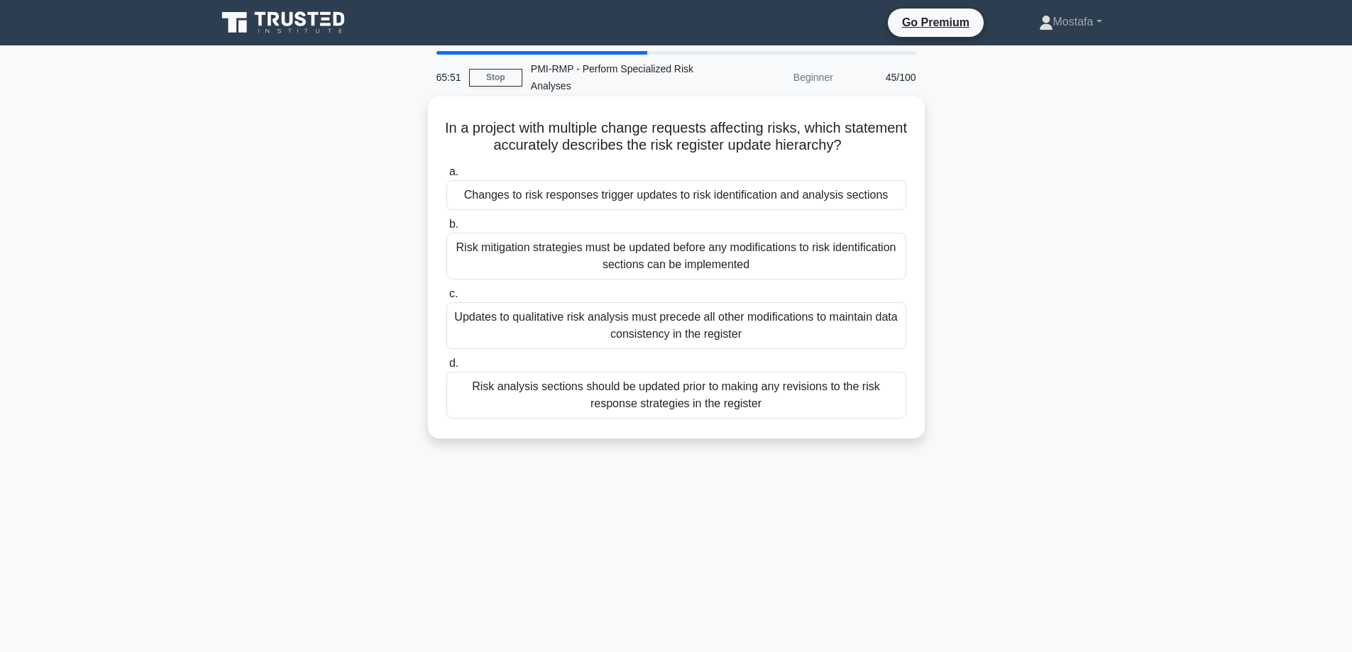
click at [898, 199] on div "Changes to risk responses trigger updates to risk identification and analysis s…" at bounding box center [676, 195] width 460 height 30
click at [446, 177] on input "a. Changes to risk responses trigger updates to risk identification and analysi…" at bounding box center [446, 171] width 0 height 9
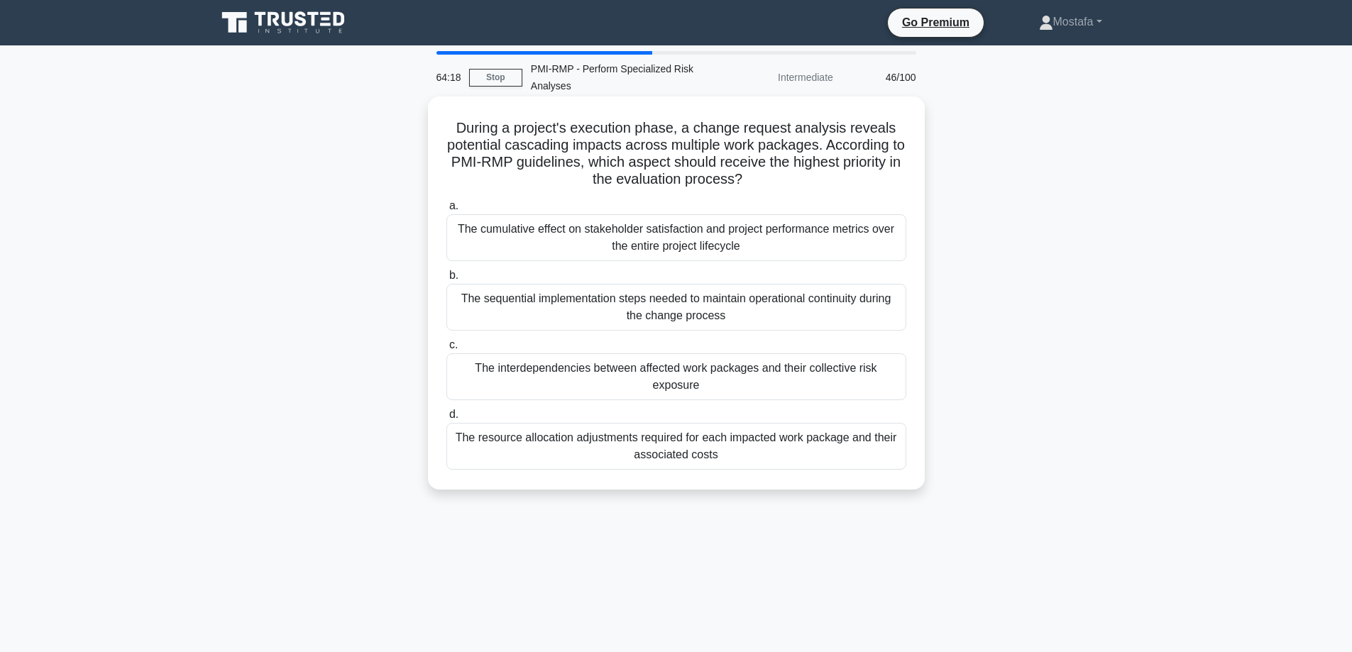
click at [896, 462] on div "The resource allocation adjustments required for each impacted work package and…" at bounding box center [676, 446] width 460 height 47
click at [446, 419] on input "d. The resource allocation adjustments required for each impacted work package …" at bounding box center [446, 414] width 0 height 9
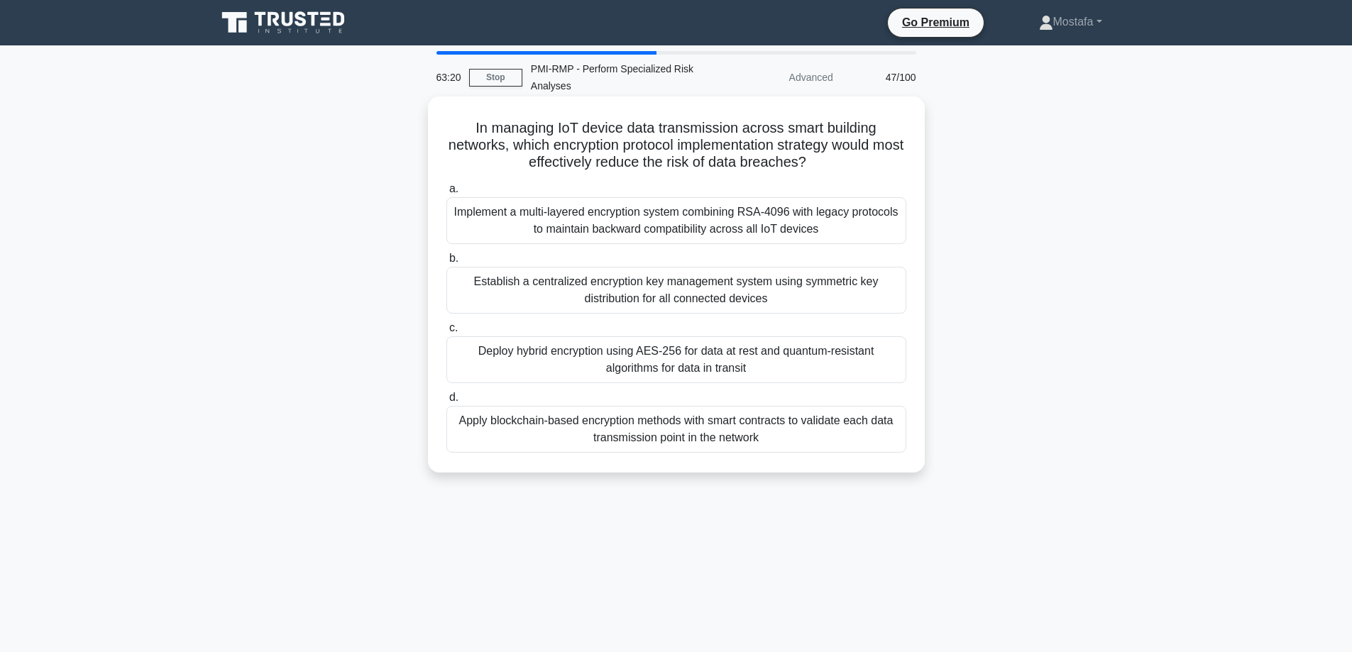
click at [891, 232] on div "Implement a multi-layered encryption system combining RSA-4096 with legacy prot…" at bounding box center [676, 220] width 460 height 47
click at [446, 194] on input "a. Implement a multi-layered encryption system combining RSA-4096 with legacy p…" at bounding box center [446, 188] width 0 height 9
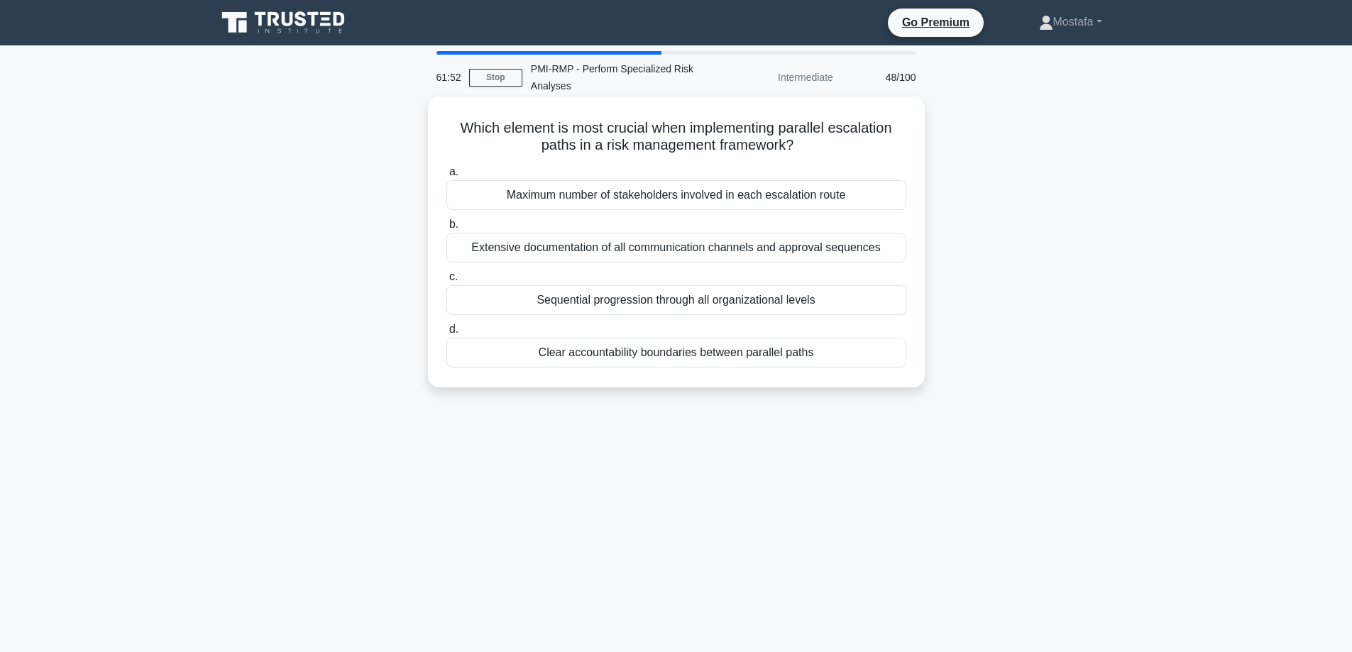
click at [851, 360] on div "Clear accountability boundaries between parallel paths" at bounding box center [676, 353] width 460 height 30
click at [446, 334] on input "d. Clear accountability boundaries between parallel paths" at bounding box center [446, 329] width 0 height 9
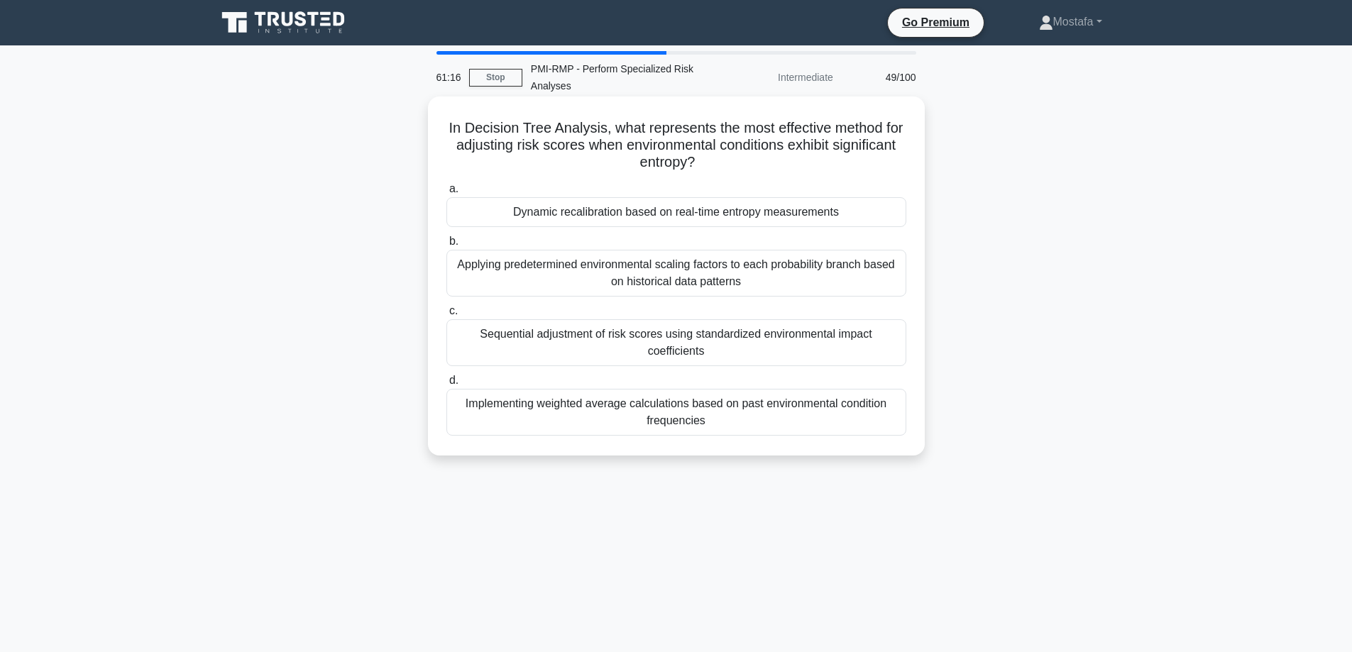
click at [897, 211] on div "Dynamic recalibration based on real-time entropy measurements" at bounding box center [676, 212] width 460 height 30
click at [446, 194] on input "a. Dynamic recalibration based on real-time entropy measurements" at bounding box center [446, 188] width 0 height 9
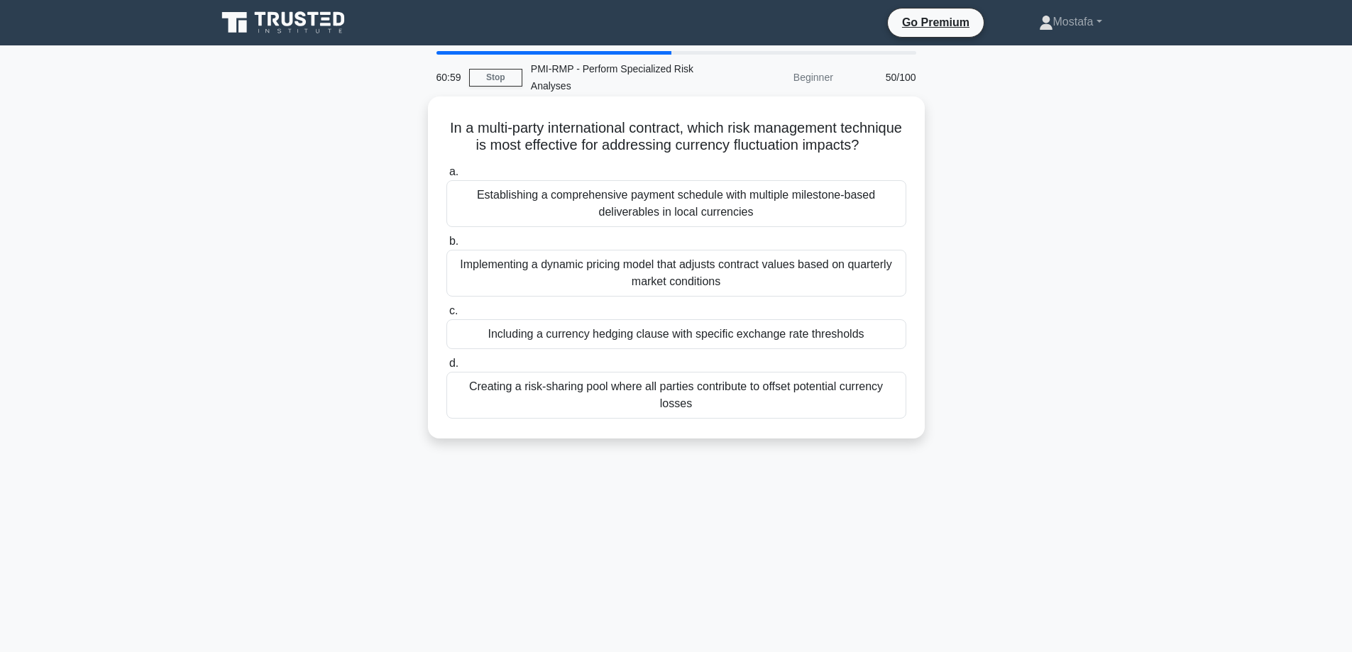
click at [881, 349] on div "Including a currency hedging clause with specific exchange rate thresholds" at bounding box center [676, 334] width 460 height 30
click at [446, 316] on input "c. Including a currency hedging clause with specific exchange rate thresholds" at bounding box center [446, 311] width 0 height 9
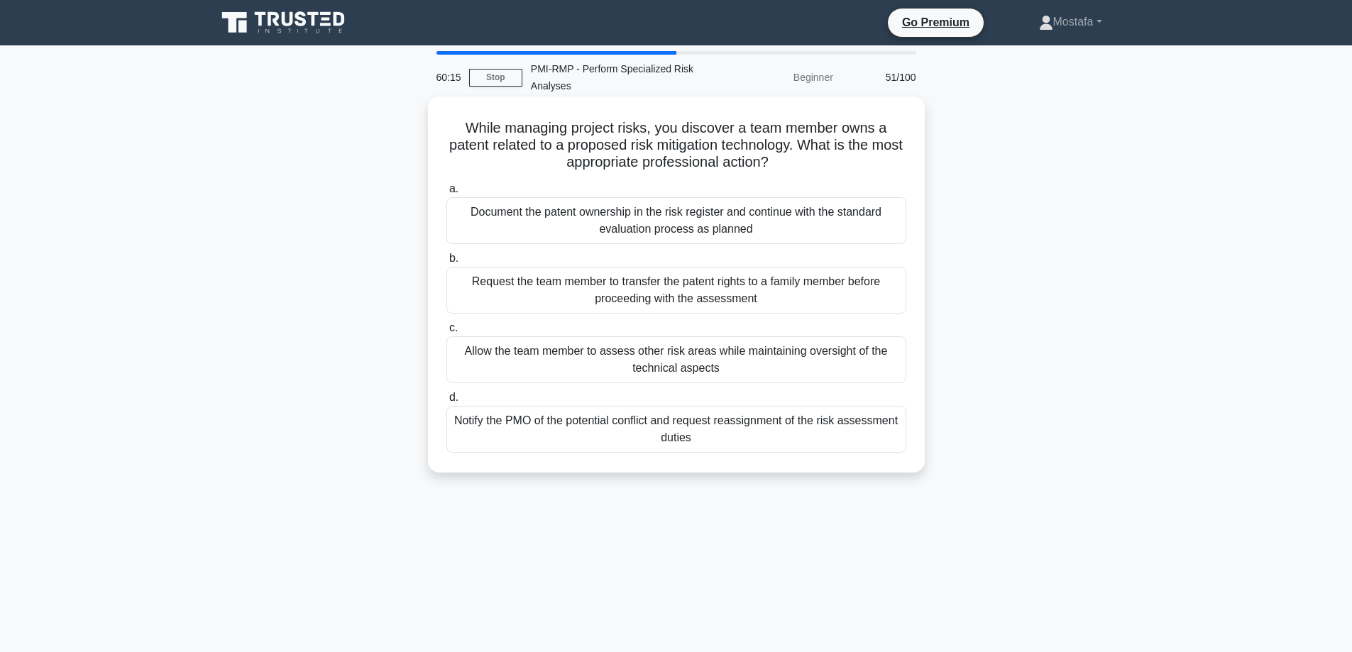
click at [897, 446] on div "Notify the PMO of the potential conflict and request reassignment of the risk a…" at bounding box center [676, 429] width 460 height 47
click at [446, 402] on input "d. Notify the PMO of the potential conflict and request reassignment of the ris…" at bounding box center [446, 397] width 0 height 9
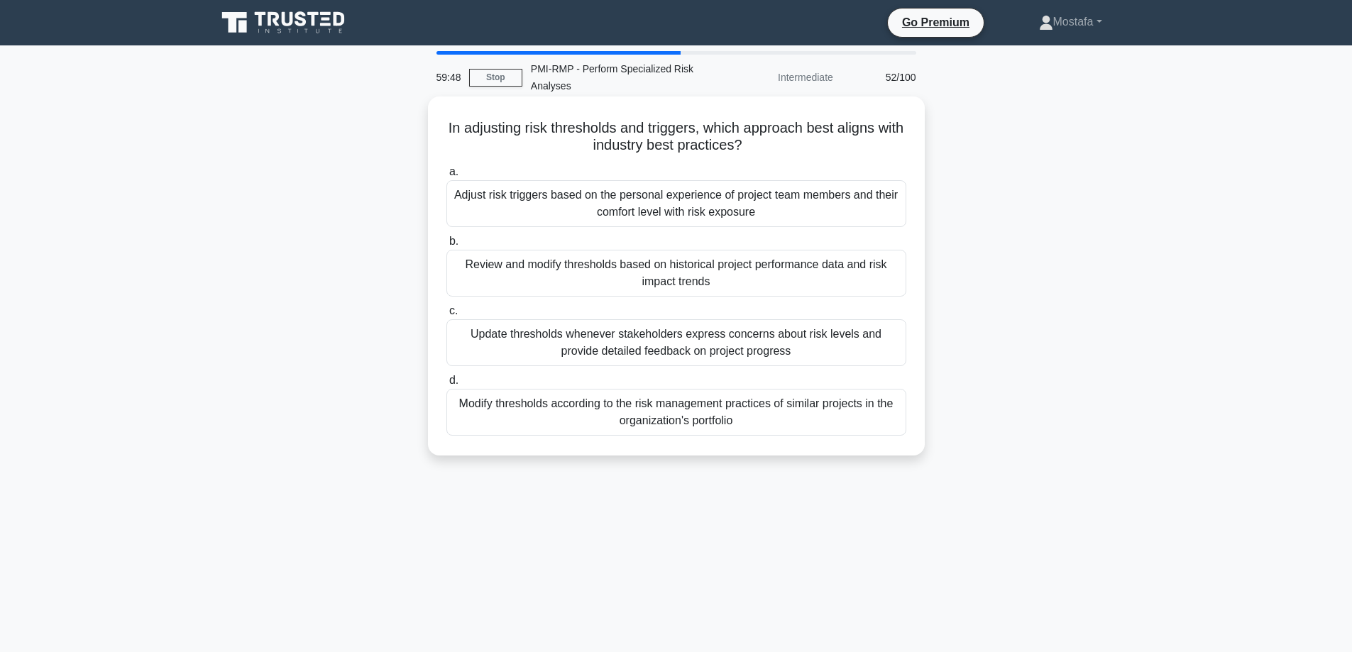
click at [892, 289] on div "Review and modify thresholds based on historical project performance data and r…" at bounding box center [676, 273] width 460 height 47
click at [446, 246] on input "b. Review and modify thresholds based on historical project performance data an…" at bounding box center [446, 241] width 0 height 9
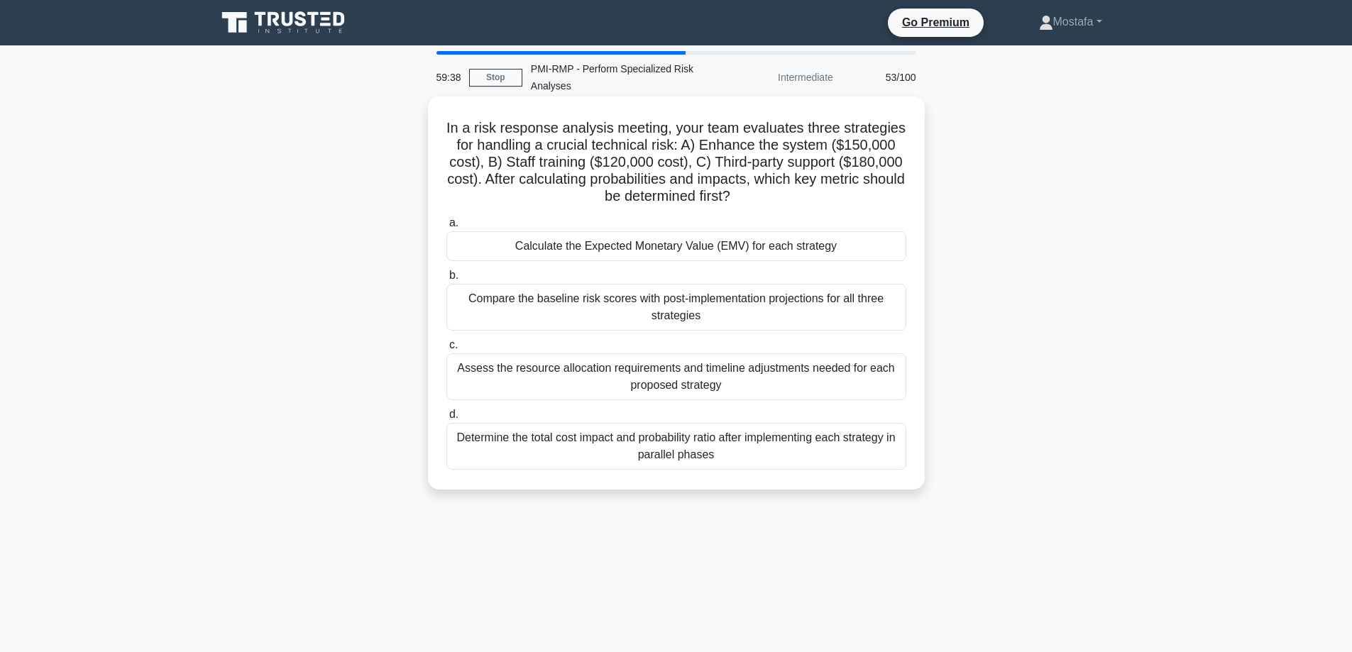
click at [873, 250] on div "Calculate the Expected Monetary Value (EMV) for each strategy" at bounding box center [676, 246] width 460 height 30
click at [446, 228] on input "a. Calculate the Expected Monetary Value (EMV) for each strategy" at bounding box center [446, 223] width 0 height 9
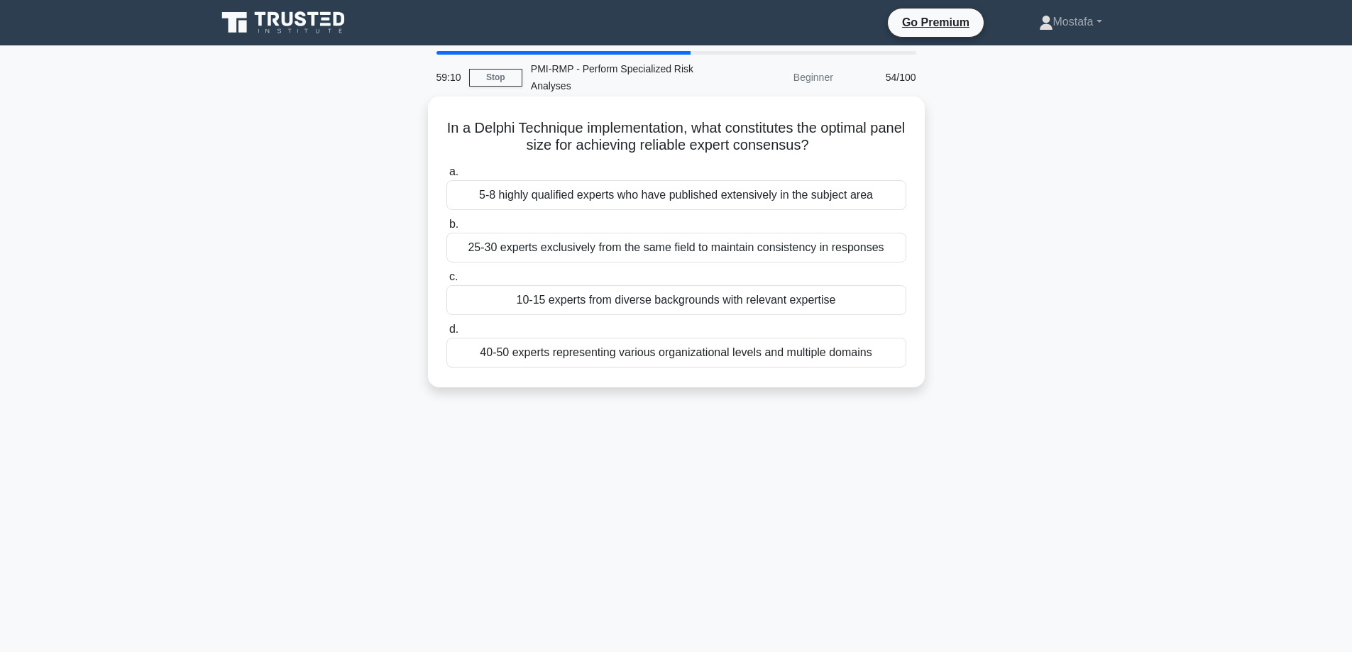
click at [891, 303] on div "10-15 experts from diverse backgrounds with relevant expertise" at bounding box center [676, 300] width 460 height 30
click at [446, 282] on input "c. 10-15 experts from diverse backgrounds with relevant expertise" at bounding box center [446, 276] width 0 height 9
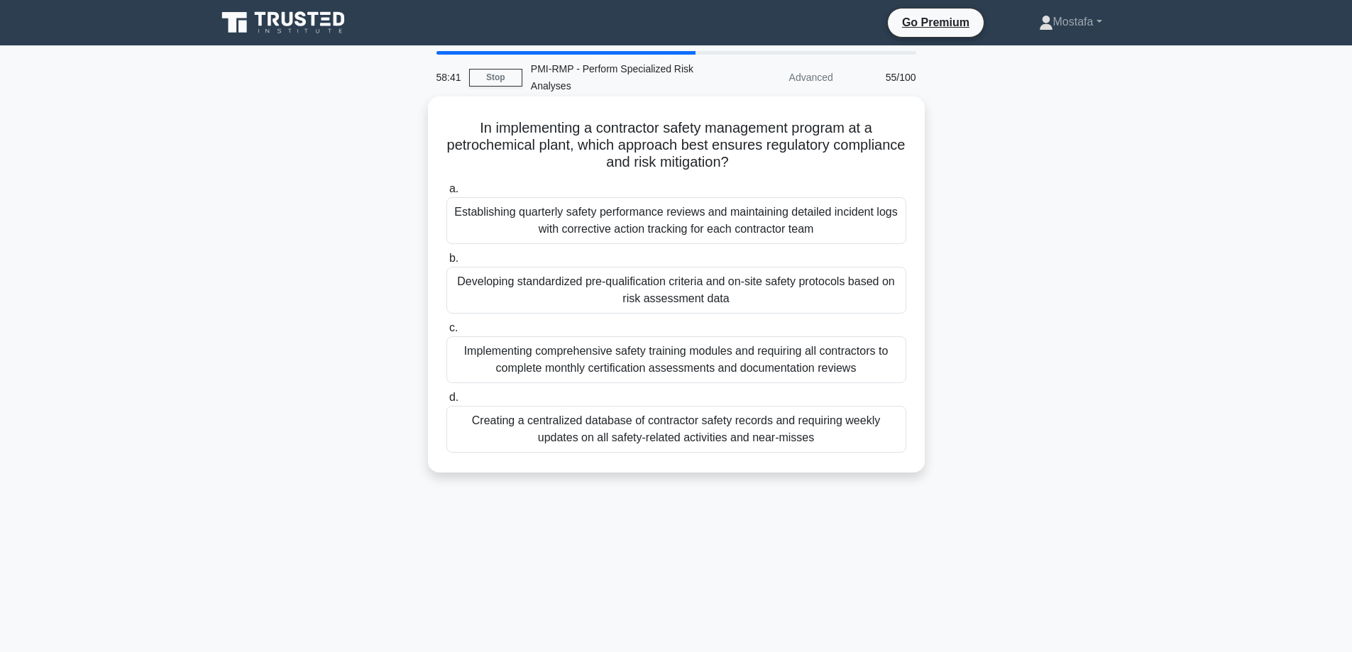
click at [879, 304] on div "Developing standardized pre-qualification criteria and on-site safety protocols…" at bounding box center [676, 290] width 460 height 47
click at [446, 263] on input "b. Developing standardized pre-qualification criteria and on-site safety protoc…" at bounding box center [446, 258] width 0 height 9
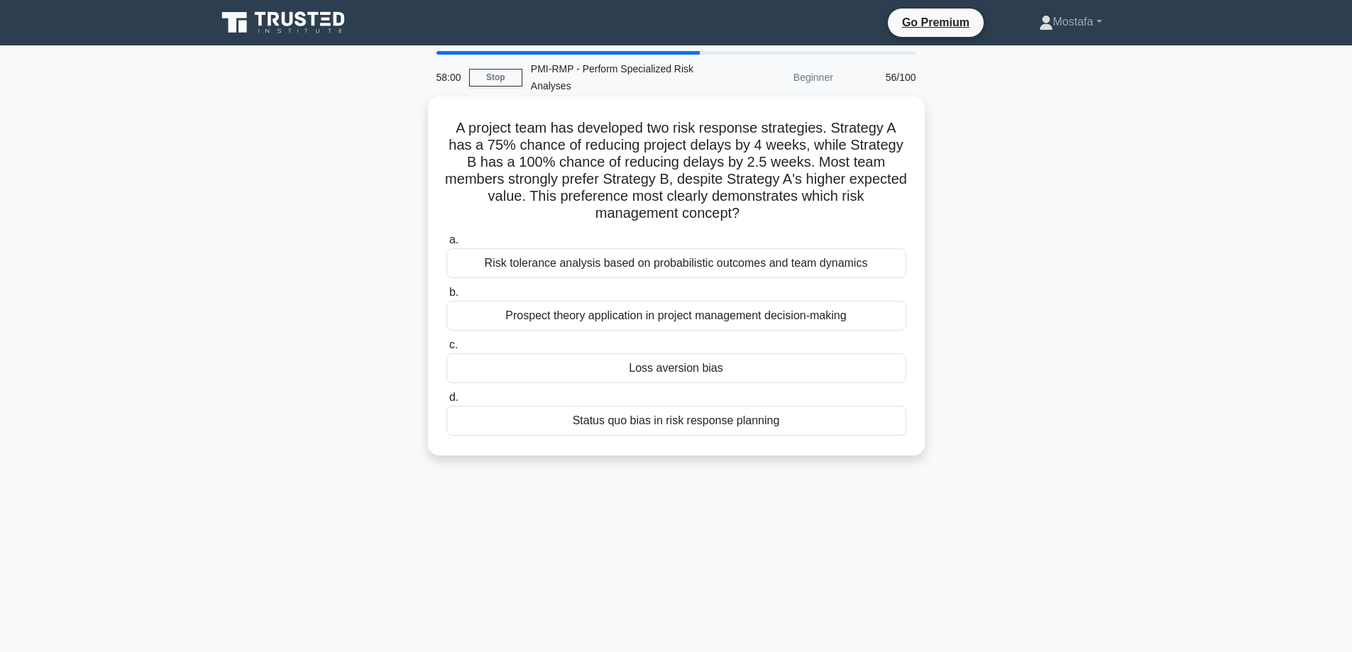
click at [870, 366] on div "Loss aversion bias" at bounding box center [676, 368] width 460 height 30
click at [446, 350] on input "c. Loss aversion bias" at bounding box center [446, 345] width 0 height 9
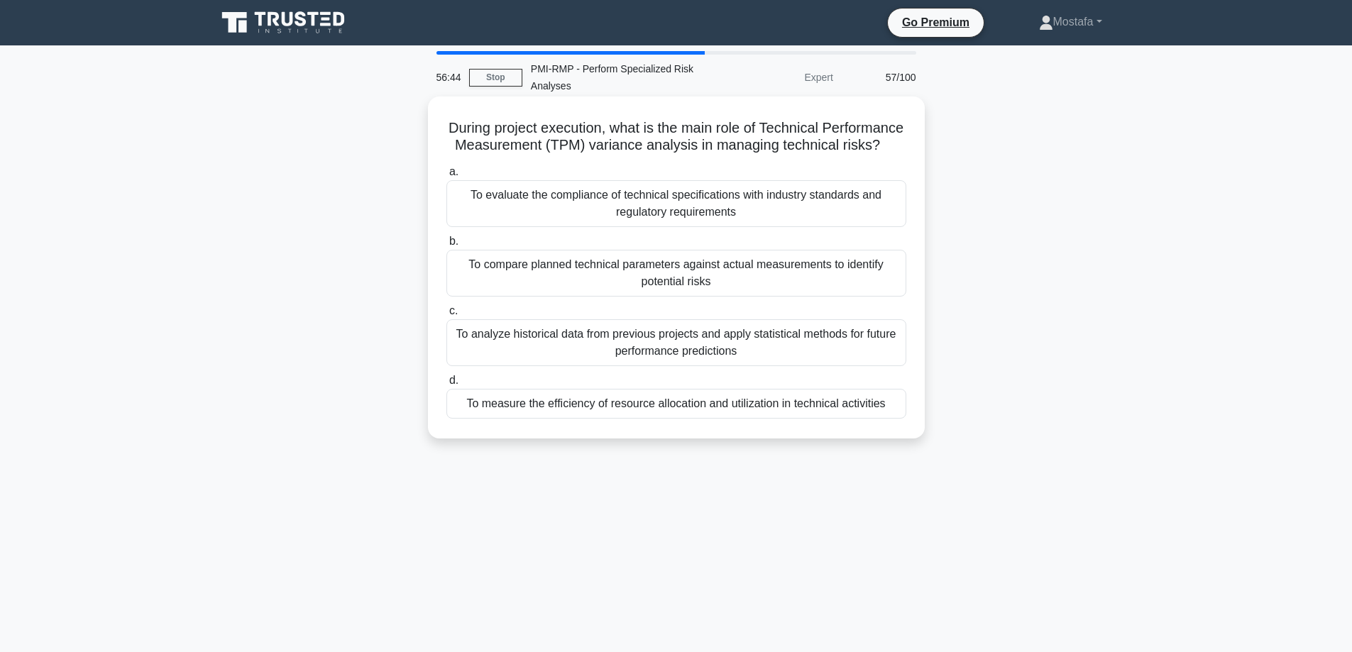
click at [895, 419] on div "To measure the efficiency of resource allocation and utilization in technical a…" at bounding box center [676, 404] width 460 height 30
click at [446, 385] on input "d. To measure the efficiency of resource allocation and utilization in technica…" at bounding box center [446, 380] width 0 height 9
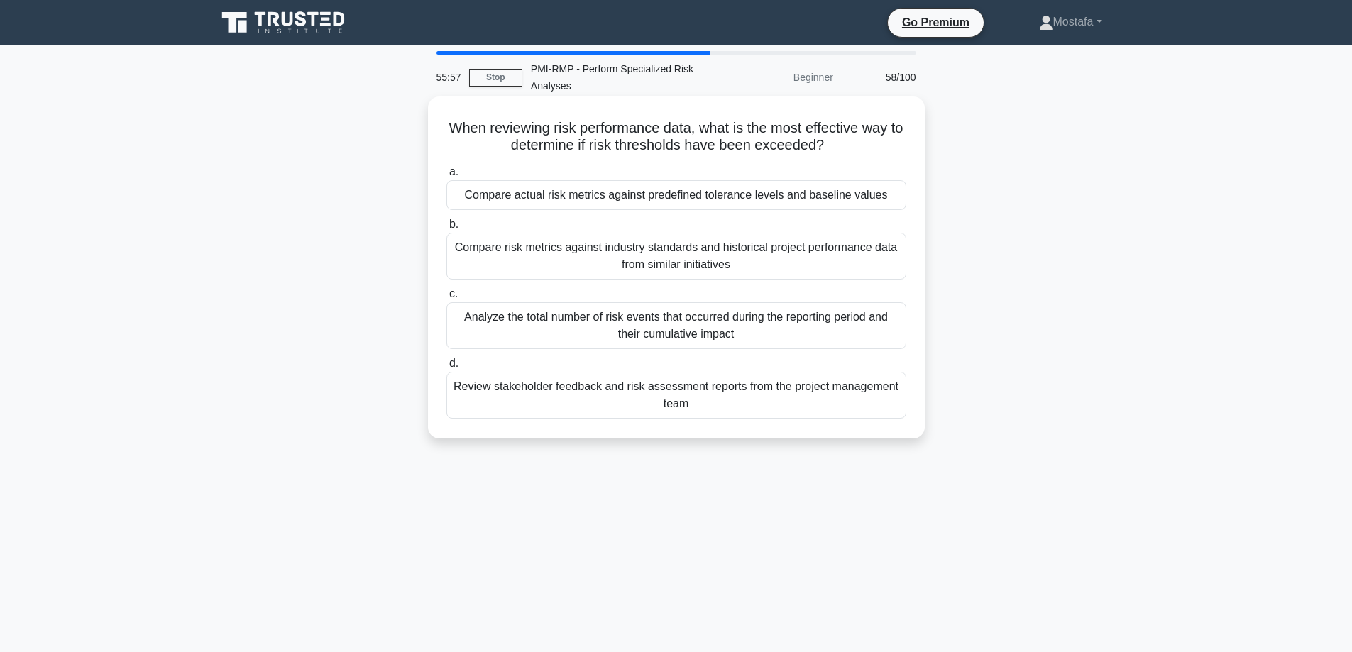
click at [894, 194] on div "Compare actual risk metrics against predefined tolerance levels and baseline va…" at bounding box center [676, 195] width 460 height 30
click at [446, 177] on input "a. Compare actual risk metrics against predefined tolerance levels and baseline…" at bounding box center [446, 171] width 0 height 9
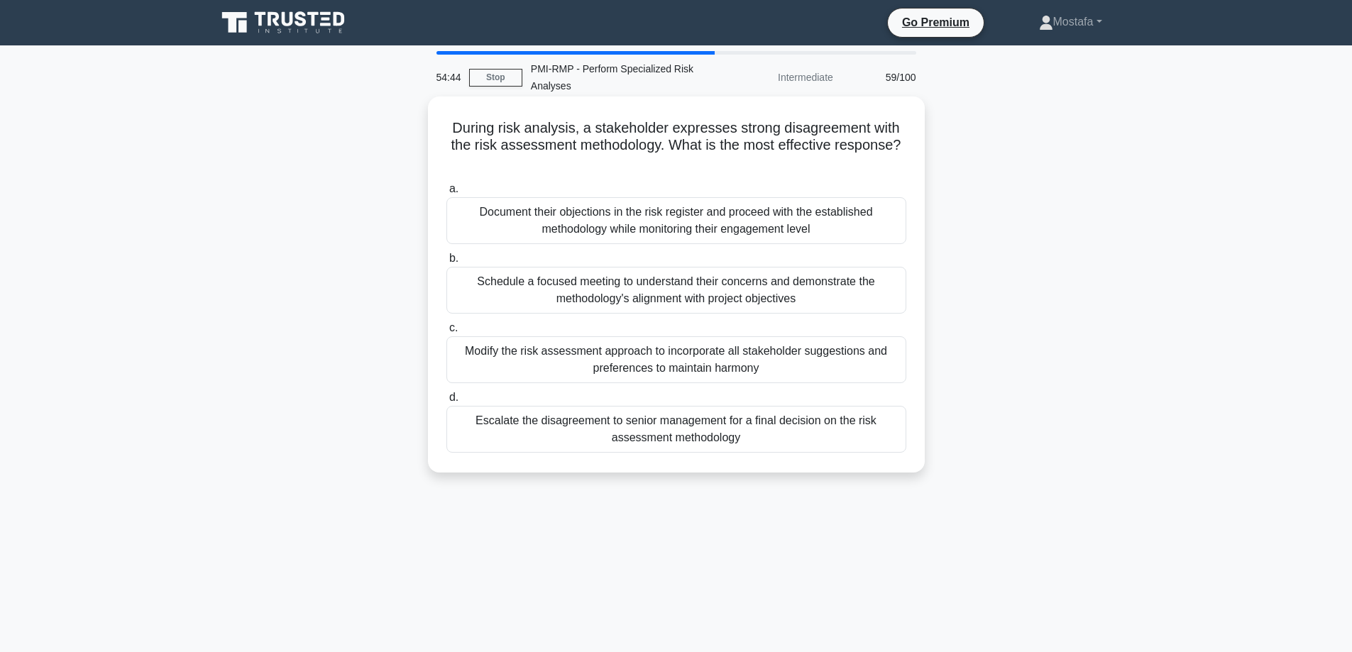
click at [879, 300] on div "Schedule a focused meeting to understand their concerns and demonstrate the met…" at bounding box center [676, 290] width 460 height 47
click at [446, 263] on input "b. Schedule a focused meeting to understand their concerns and demonstrate the …" at bounding box center [446, 258] width 0 height 9
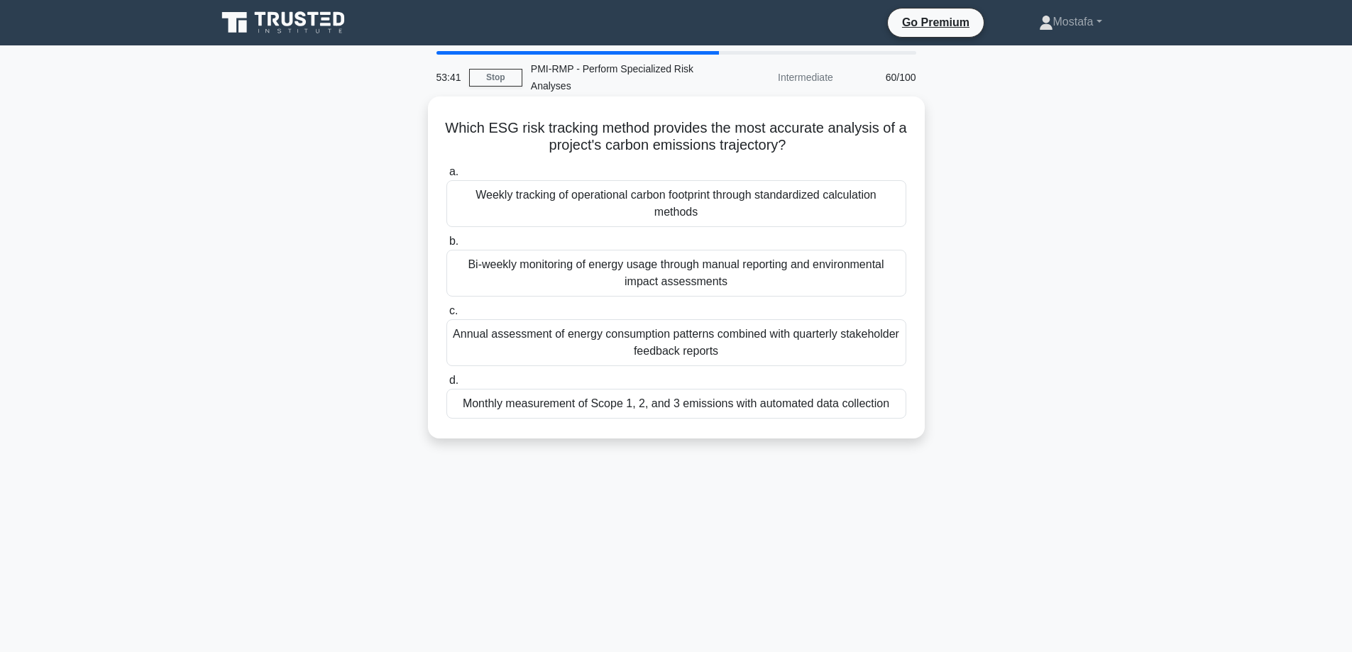
click at [887, 211] on div "Weekly tracking of operational carbon footprint through standardized calculatio…" at bounding box center [676, 203] width 460 height 47
click at [446, 177] on input "a. Weekly tracking of operational carbon footprint through standardized calcula…" at bounding box center [446, 171] width 0 height 9
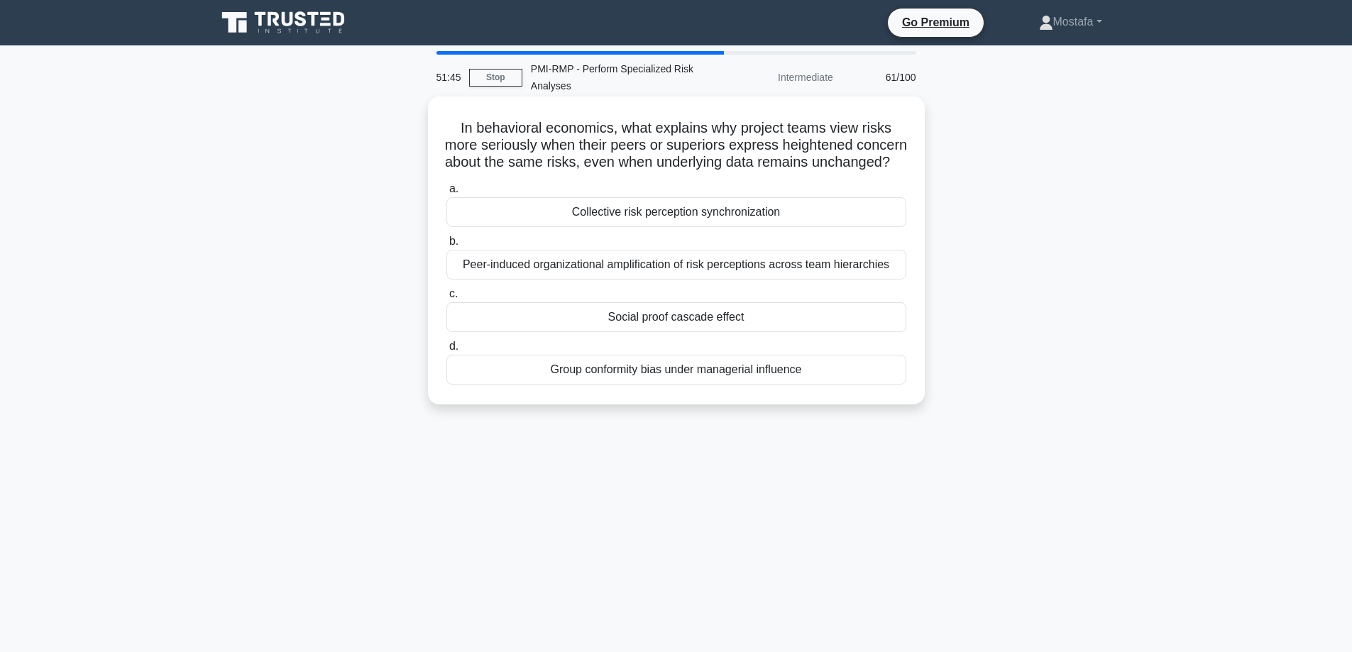
click at [893, 385] on div "Group conformity bias under managerial influence" at bounding box center [676, 370] width 460 height 30
click at [446, 351] on input "d. Group conformity bias under managerial influence" at bounding box center [446, 346] width 0 height 9
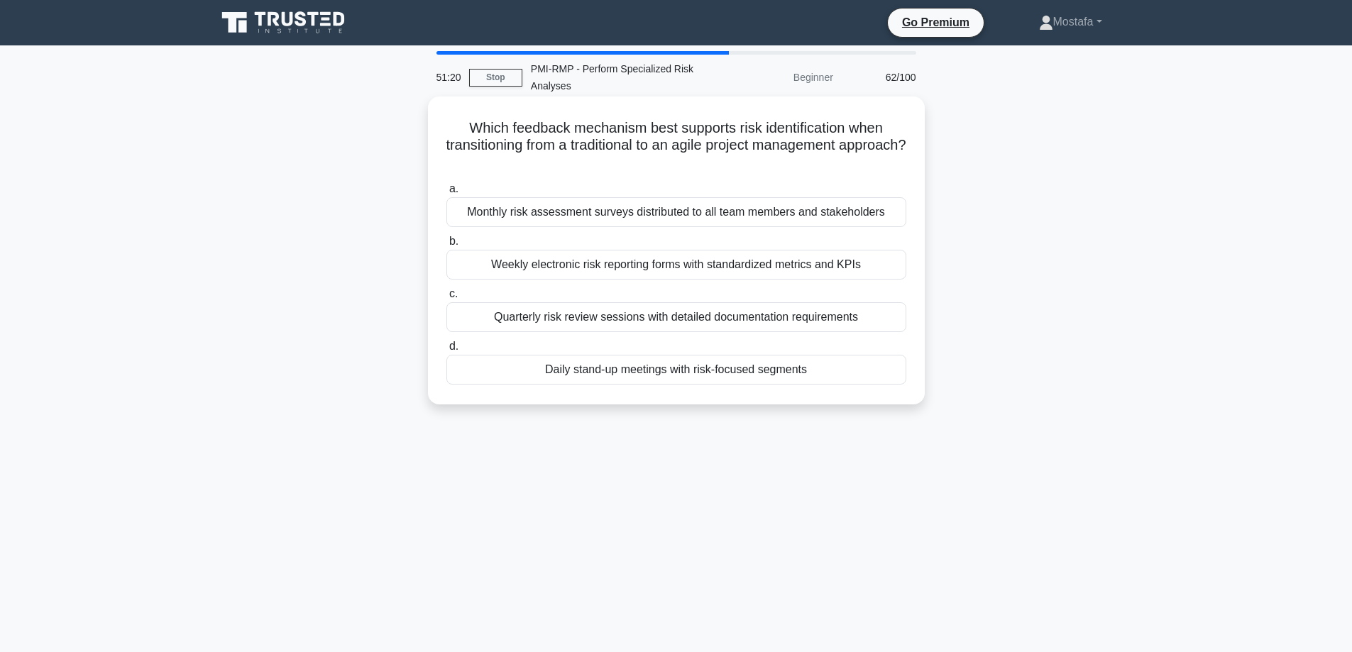
click at [864, 374] on div "Daily stand-up meetings with risk-focused segments" at bounding box center [676, 370] width 460 height 30
click at [446, 351] on input "d. Daily stand-up meetings with risk-focused segments" at bounding box center [446, 346] width 0 height 9
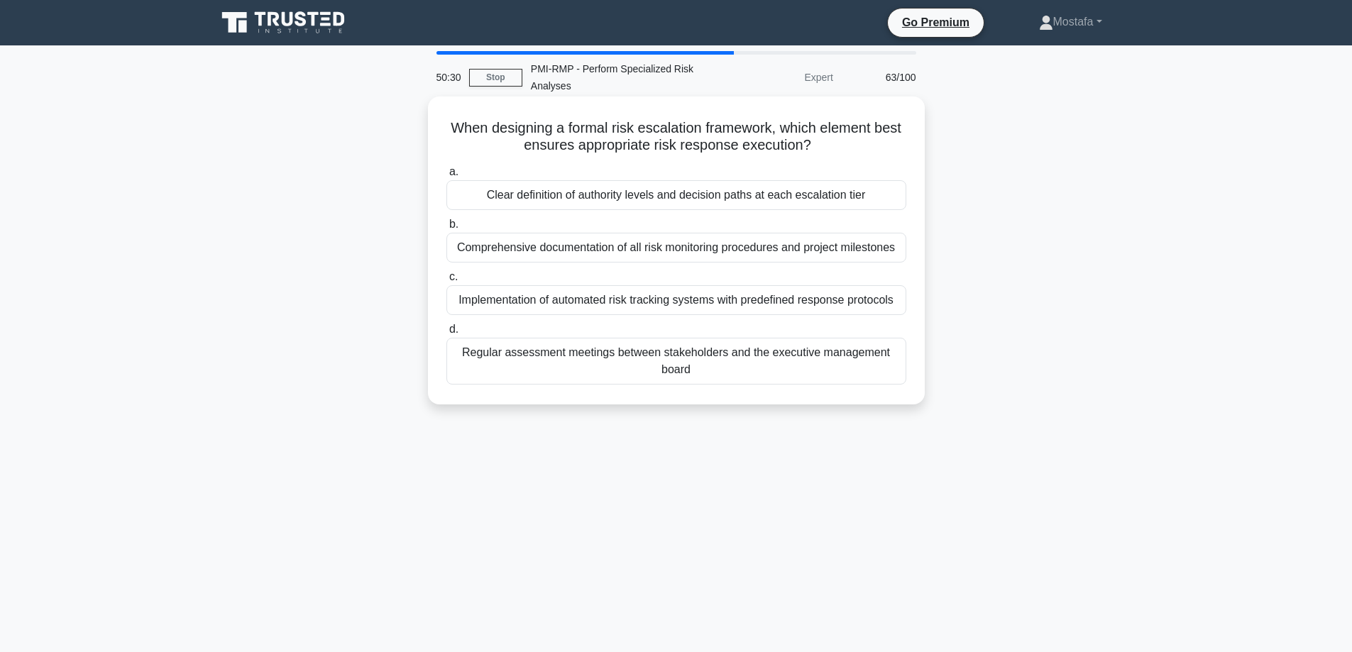
click at [886, 200] on div "Clear definition of authority levels and decision paths at each escalation tier" at bounding box center [676, 195] width 460 height 30
click at [446, 177] on input "a. Clear definition of authority levels and decision paths at each escalation t…" at bounding box center [446, 171] width 0 height 9
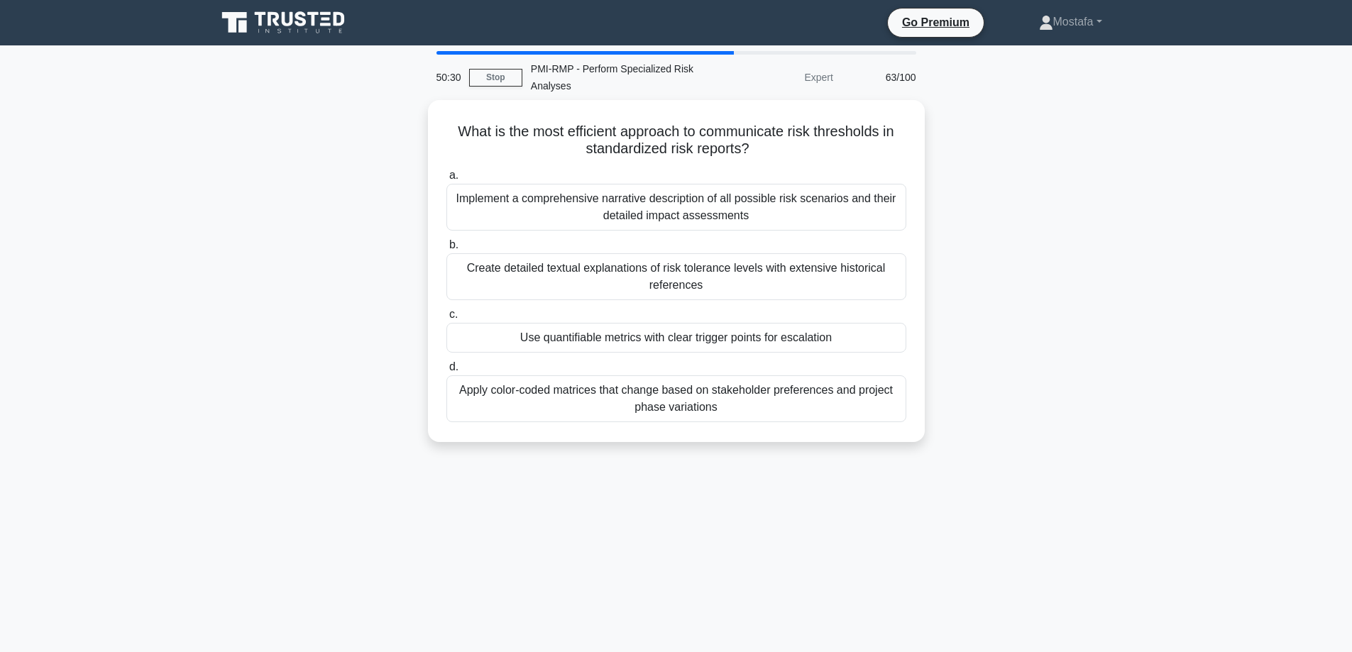
click at [886, 200] on div "Implement a comprehensive narrative description of all possible risk scenarios …" at bounding box center [676, 207] width 460 height 47
click at [446, 180] on input "a. Implement a comprehensive narrative description of all possible risk scenari…" at bounding box center [446, 175] width 0 height 9
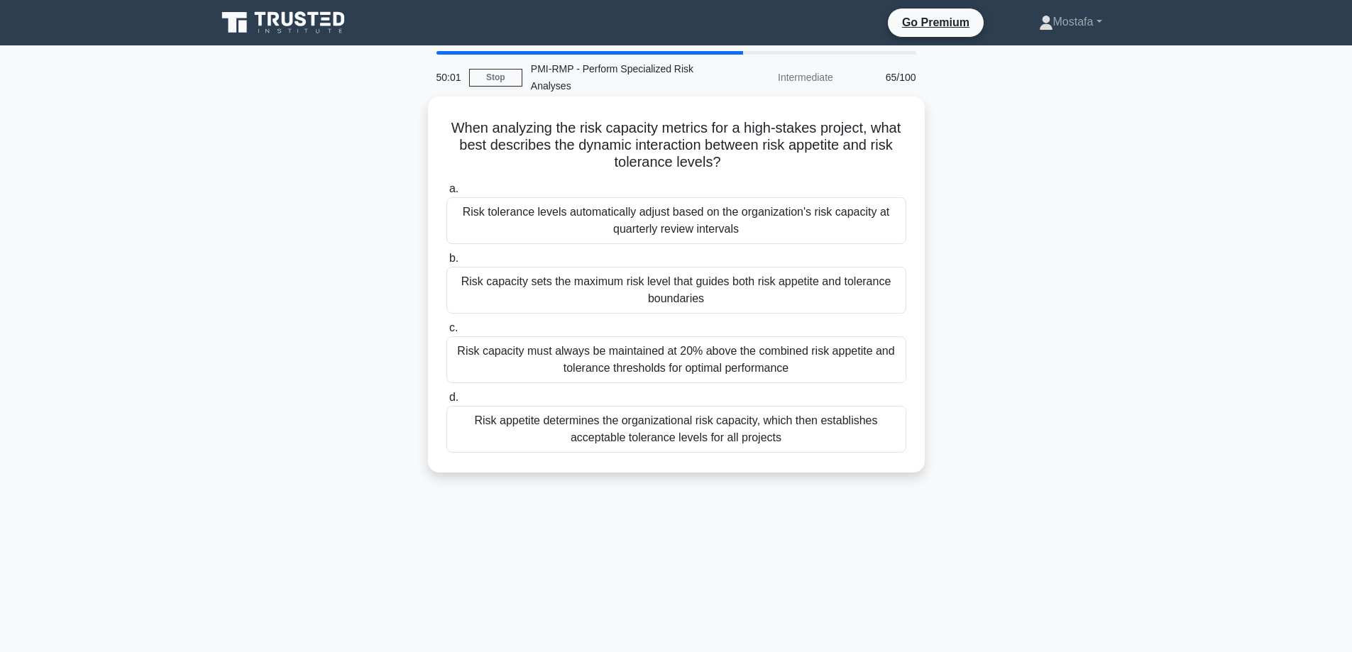
click at [880, 297] on div "Risk capacity sets the maximum risk level that guides both risk appetite and to…" at bounding box center [676, 290] width 460 height 47
click at [446, 263] on input "b. Risk capacity sets the maximum risk level that guides both risk appetite and…" at bounding box center [446, 258] width 0 height 9
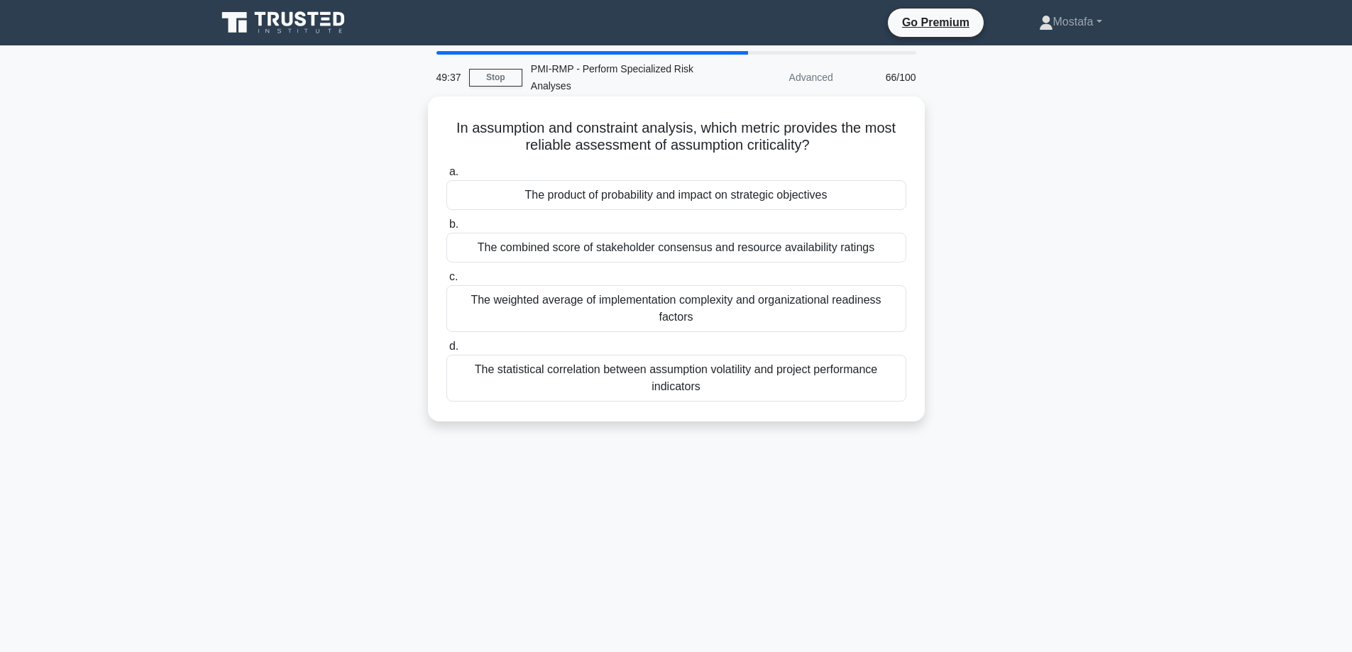
click at [881, 204] on div "The product of probability and impact on strategic objectives" at bounding box center [676, 195] width 460 height 30
click at [446, 177] on input "a. The product of probability and impact on strategic objectives" at bounding box center [446, 171] width 0 height 9
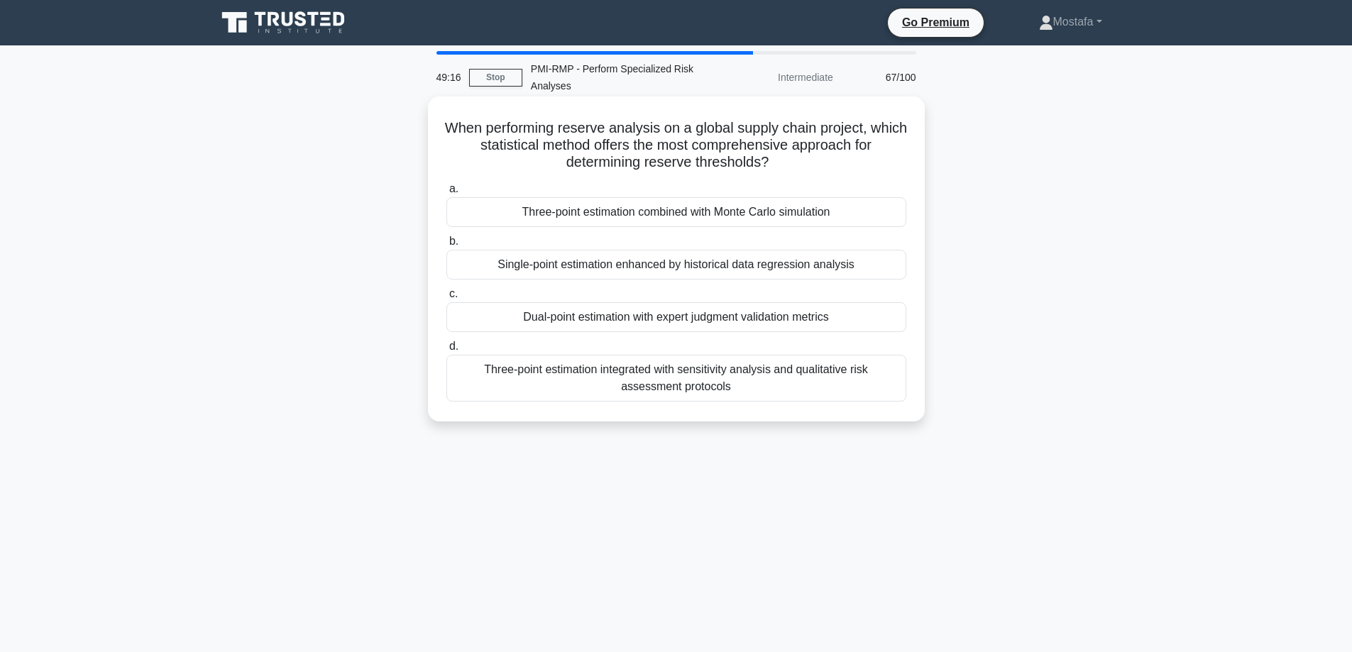
click at [900, 220] on div "Three-point estimation combined with Monte Carlo simulation" at bounding box center [676, 212] width 460 height 30
click at [446, 194] on input "a. Three-point estimation combined with Monte Carlo simulation" at bounding box center [446, 188] width 0 height 9
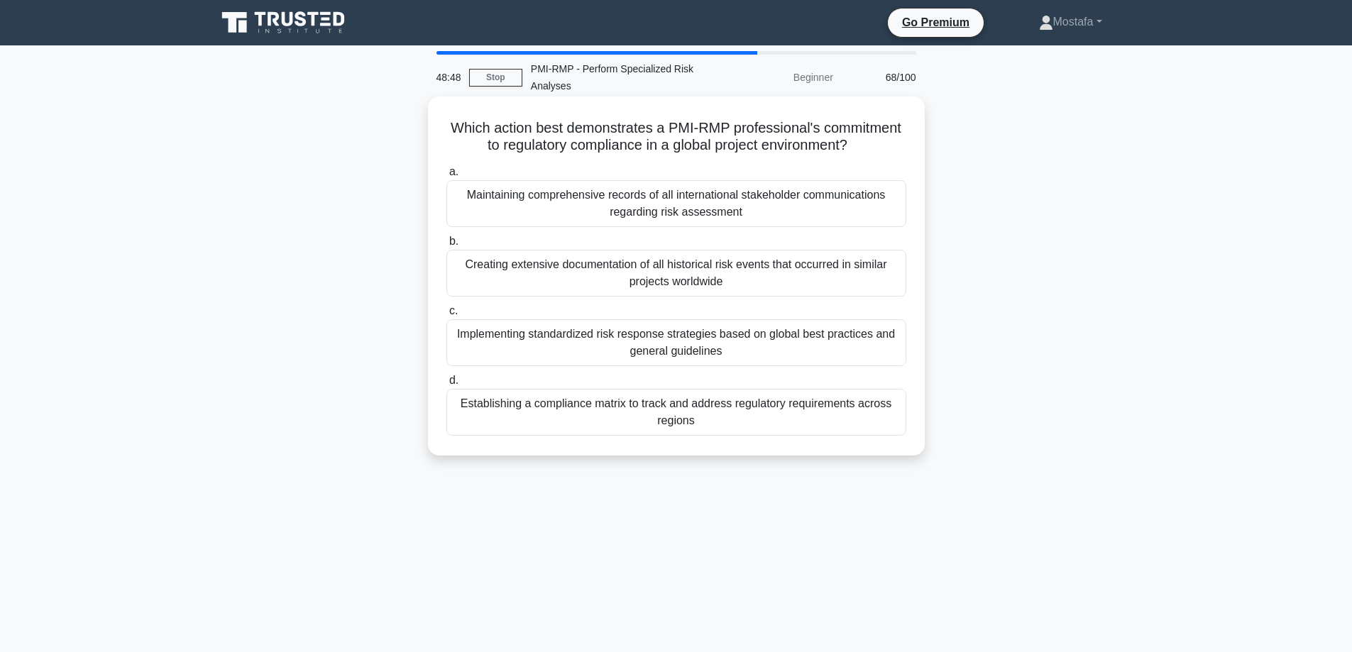
click at [887, 360] on div "Implementing standardized risk response strategies based on global best practic…" at bounding box center [676, 342] width 460 height 47
click at [446, 316] on input "c. Implementing standardized risk response strategies based on global best prac…" at bounding box center [446, 311] width 0 height 9
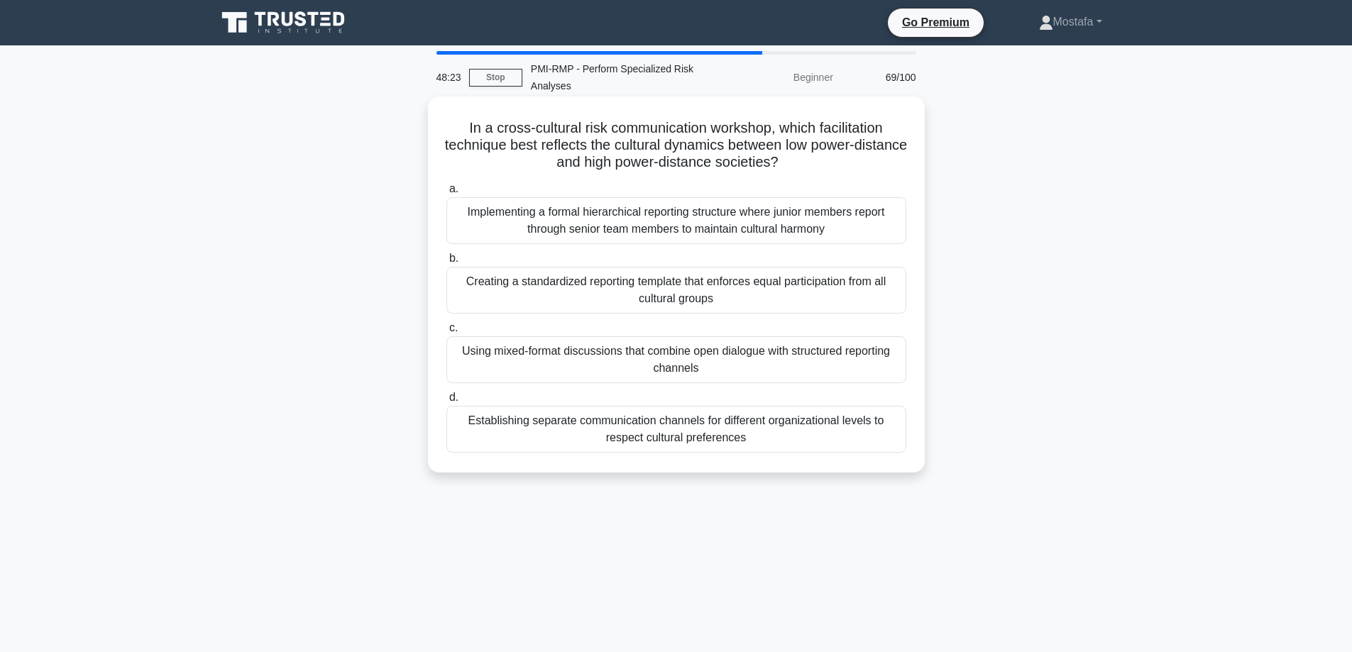
click at [895, 376] on div "Using mixed-format discussions that combine open dialogue with structured repor…" at bounding box center [676, 359] width 460 height 47
click at [446, 333] on input "c. Using mixed-format discussions that combine open dialogue with structured re…" at bounding box center [446, 328] width 0 height 9
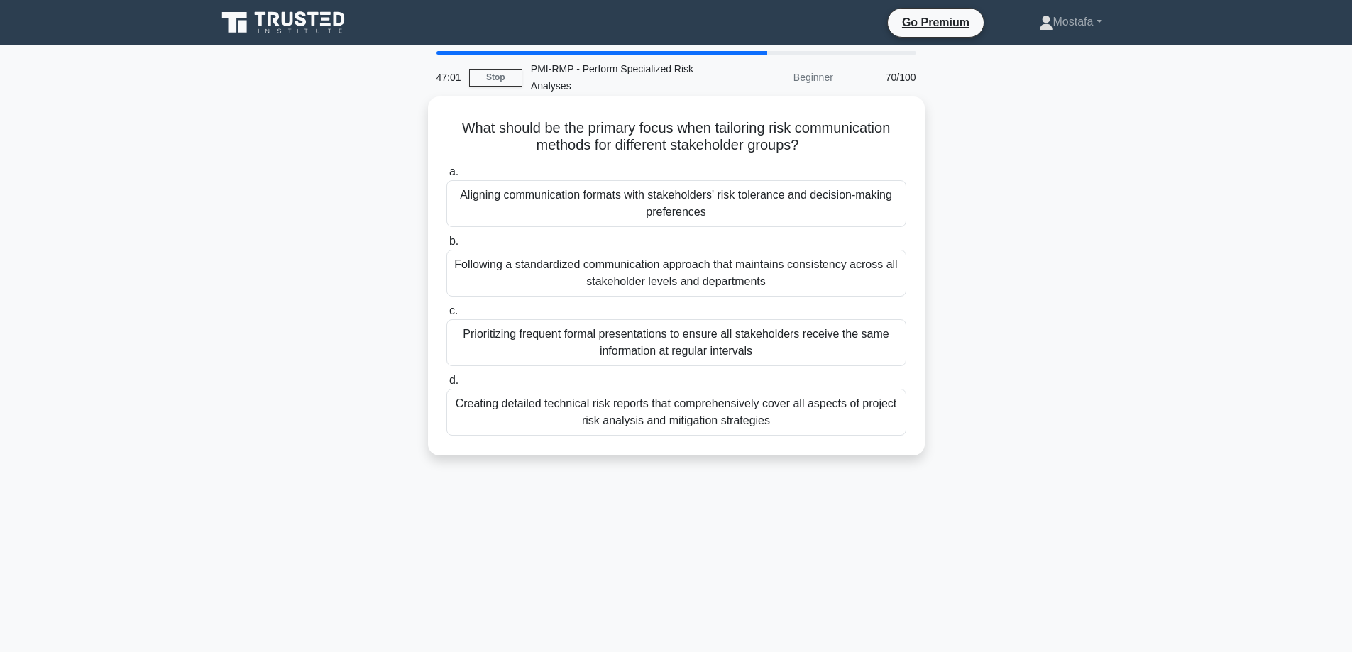
click at [879, 213] on div "Aligning communication formats with stakeholders' risk tolerance and decision-m…" at bounding box center [676, 203] width 460 height 47
click at [446, 177] on input "a. Aligning communication formats with stakeholders' risk tolerance and decisio…" at bounding box center [446, 171] width 0 height 9
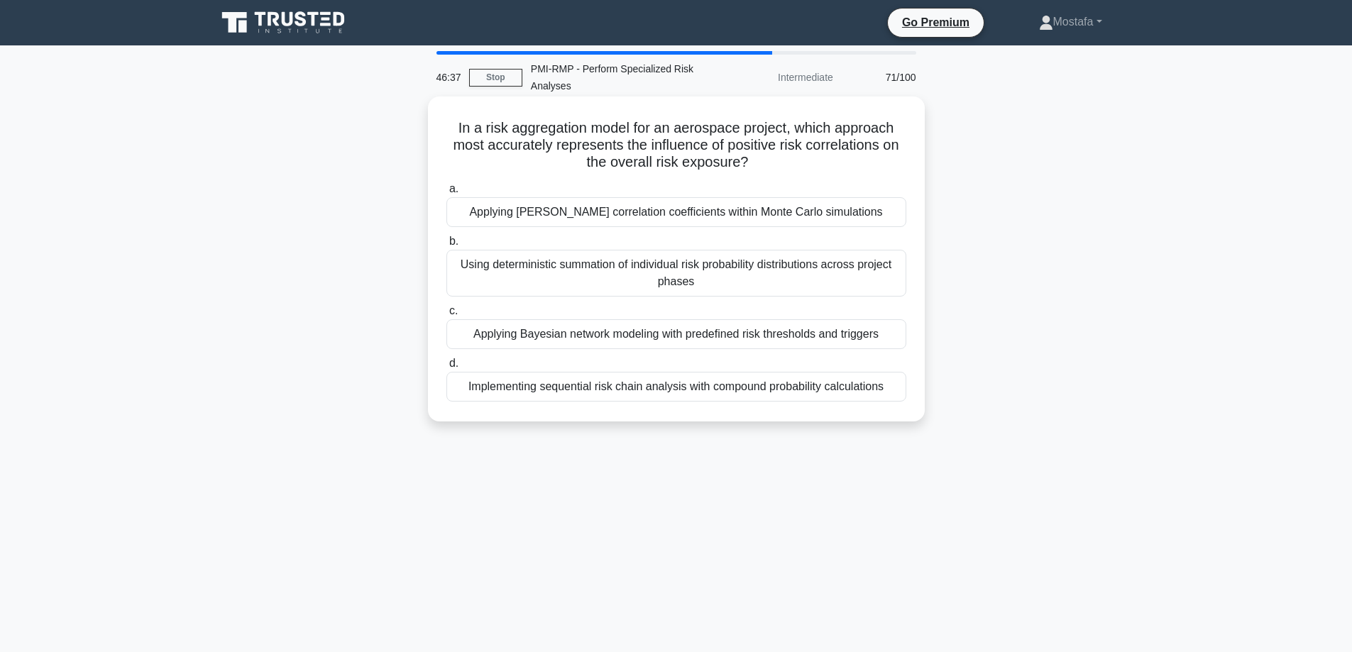
click at [903, 217] on div "Applying Pearson correlation coefficients within Monte Carlo simulations" at bounding box center [676, 212] width 460 height 30
click at [446, 194] on input "a. Applying Pearson correlation coefficients within Monte Carlo simulations" at bounding box center [446, 188] width 0 height 9
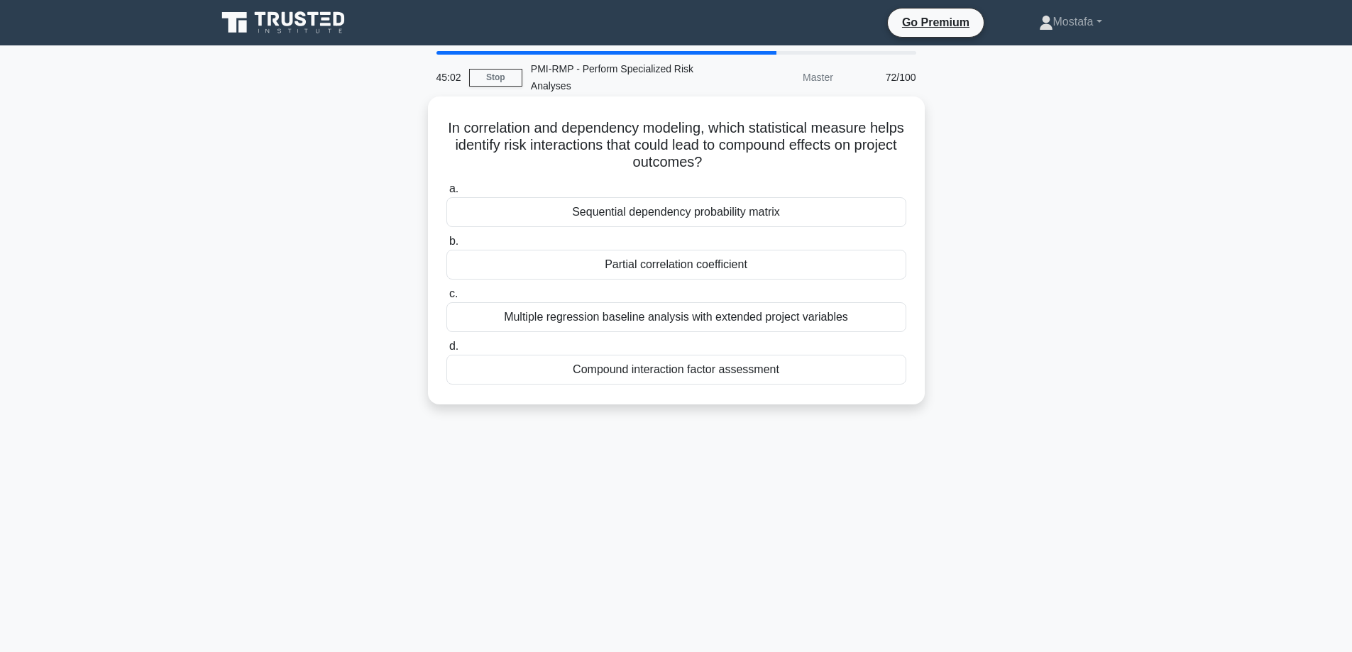
click at [893, 377] on div "Compound interaction factor assessment" at bounding box center [676, 370] width 460 height 30
click at [446, 351] on input "d. Compound interaction factor assessment" at bounding box center [446, 346] width 0 height 9
click at [887, 271] on div "Emerging Best Practices" at bounding box center [676, 265] width 460 height 30
click at [446, 246] on input "b. Emerging Best Practices" at bounding box center [446, 241] width 0 height 9
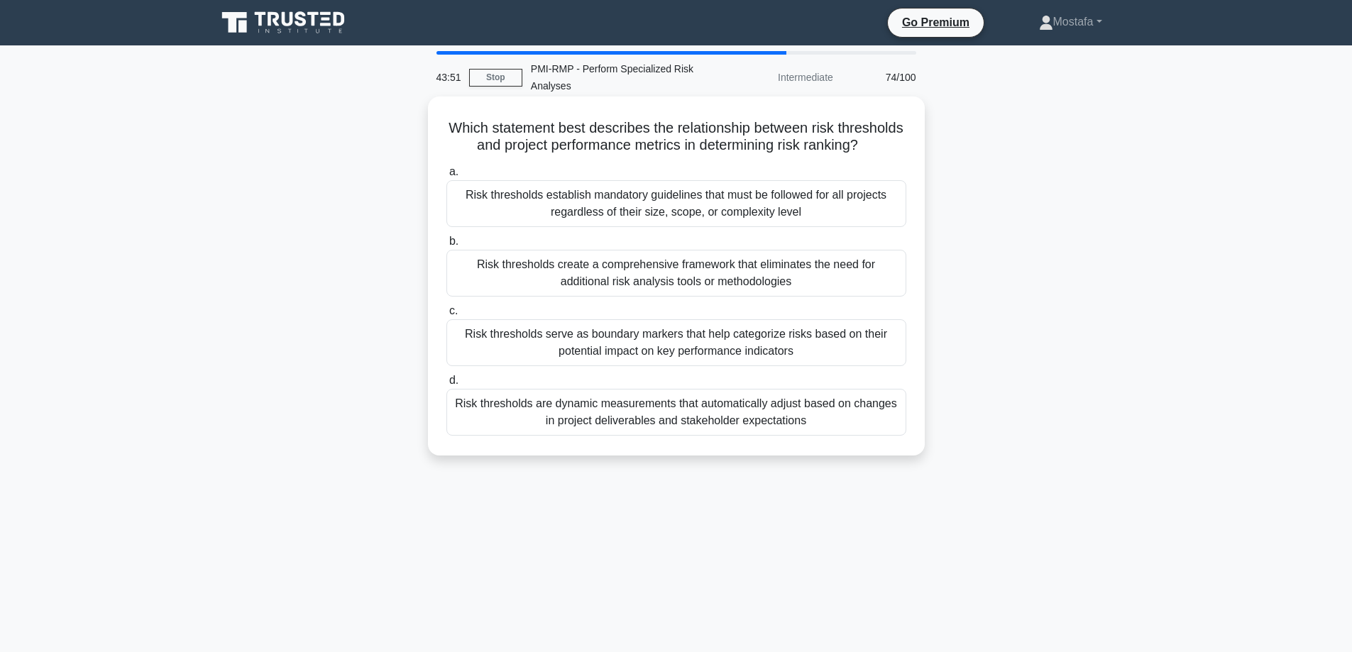
click at [891, 365] on div "Risk thresholds serve as boundary markers that help categorize risks based on t…" at bounding box center [676, 342] width 460 height 47
click at [446, 316] on input "c. Risk thresholds serve as boundary markers that help categorize risks based o…" at bounding box center [446, 311] width 0 height 9
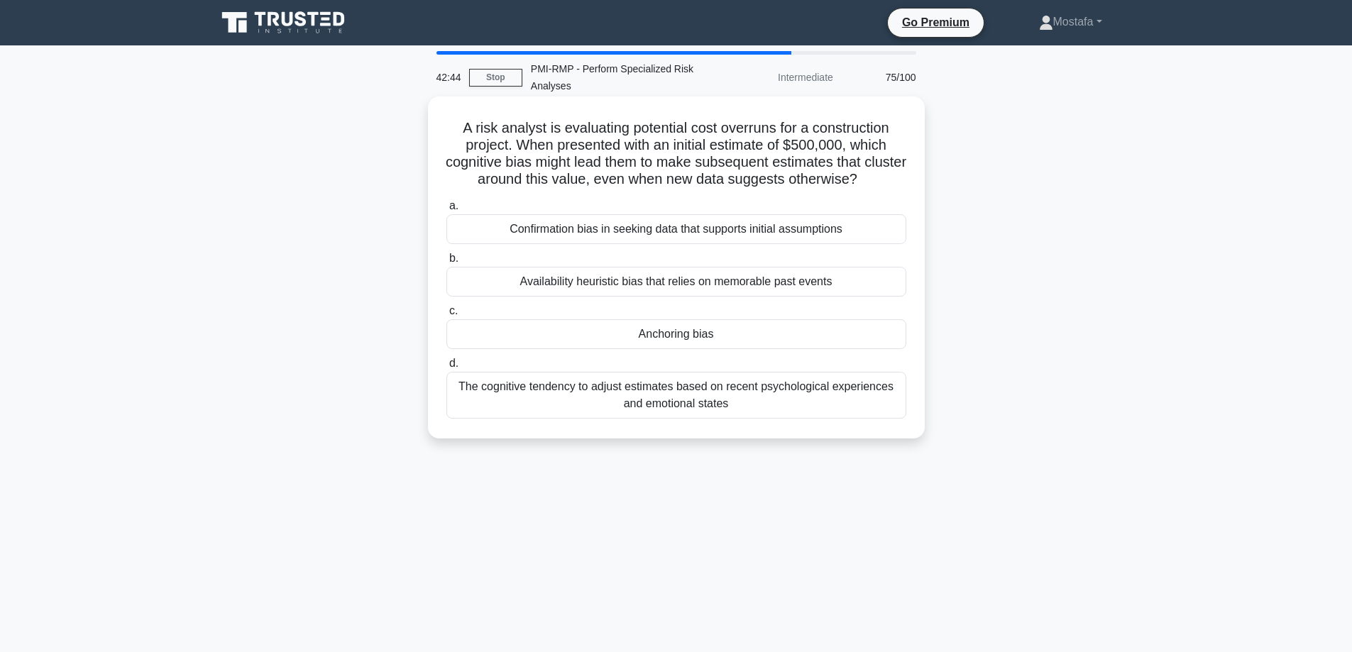
click at [886, 341] on div "Anchoring bias" at bounding box center [676, 334] width 460 height 30
click at [446, 316] on input "c. Anchoring bias" at bounding box center [446, 311] width 0 height 9
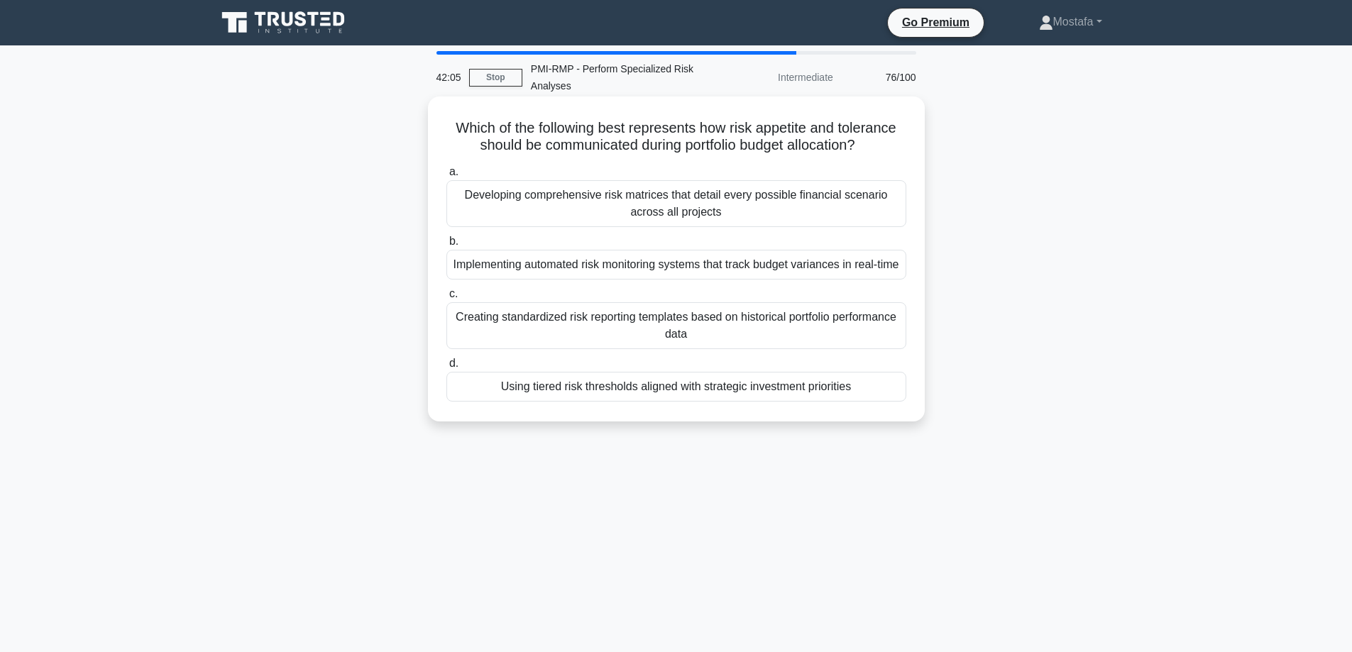
click at [881, 402] on div "Using tiered risk thresholds aligned with strategic investment priorities" at bounding box center [676, 387] width 460 height 30
click at [446, 368] on input "d. Using tiered risk thresholds aligned with strategic investment priorities" at bounding box center [446, 363] width 0 height 9
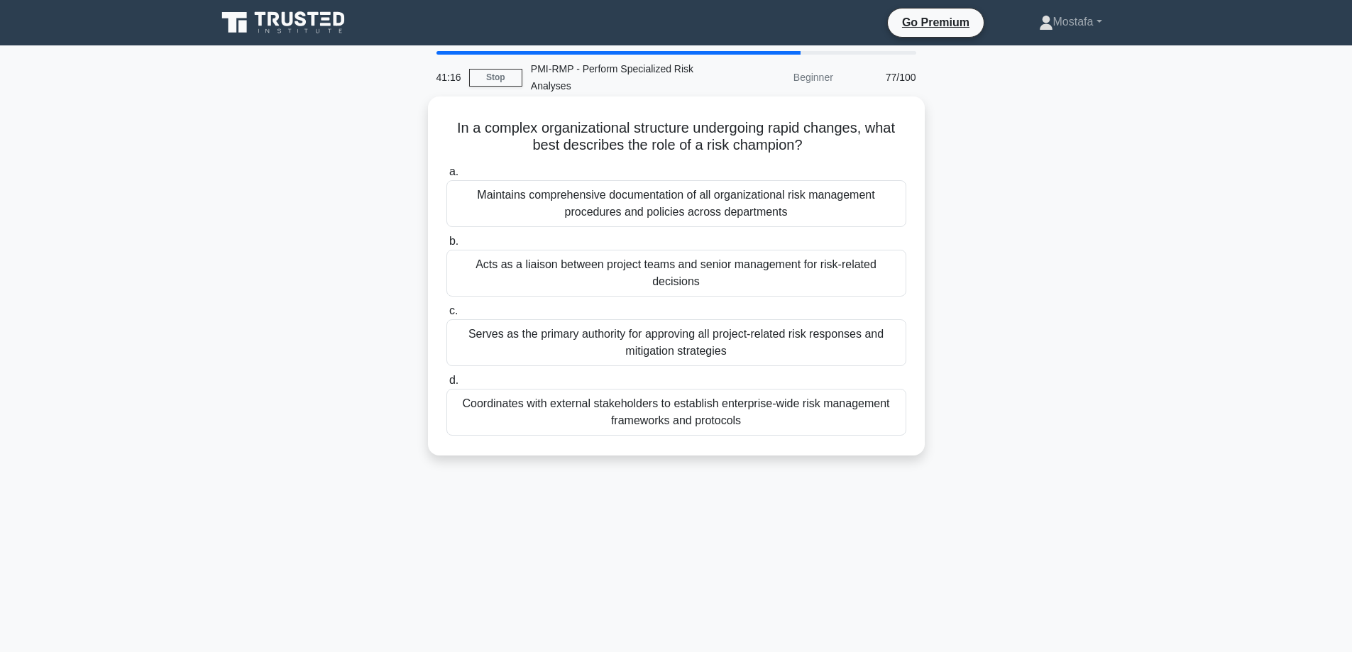
click at [893, 357] on div "Serves as the primary authority for approving all project-related risk response…" at bounding box center [676, 342] width 460 height 47
click at [446, 316] on input "c. Serves as the primary authority for approving all project-related risk respo…" at bounding box center [446, 311] width 0 height 9
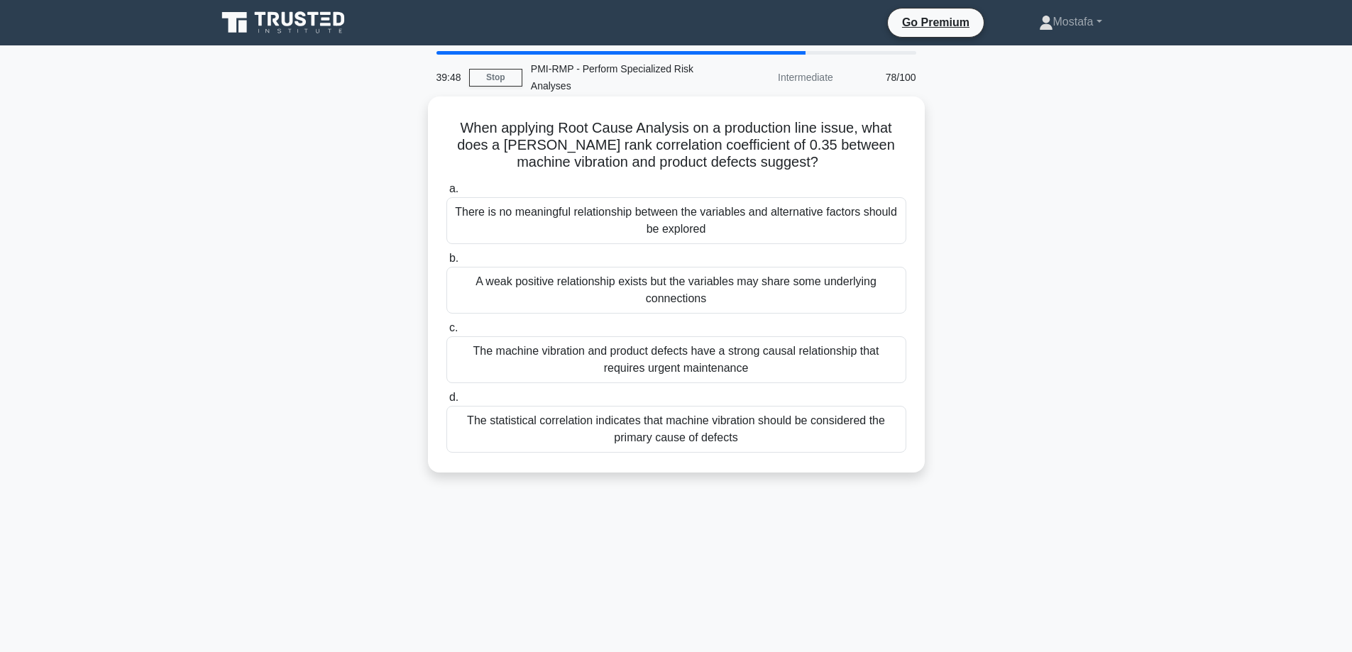
click at [893, 228] on div "There is no meaningful relationship between the variables and alternative facto…" at bounding box center [676, 220] width 460 height 47
click at [446, 194] on input "a. There is no meaningful relationship between the variables and alternative fa…" at bounding box center [446, 188] width 0 height 9
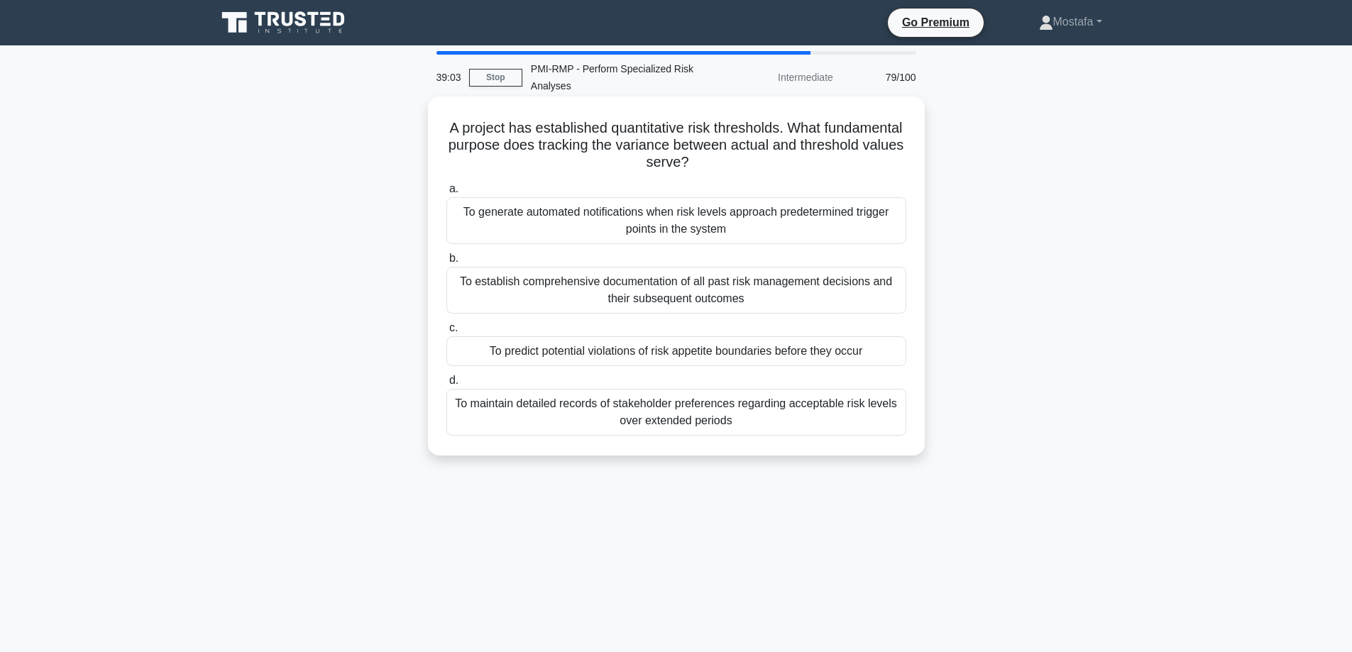
click at [895, 355] on div "To predict potential violations of risk appetite boundaries before they occur" at bounding box center [676, 351] width 460 height 30
click at [446, 333] on input "c. To predict potential violations of risk appetite boundaries before they occur" at bounding box center [446, 328] width 0 height 9
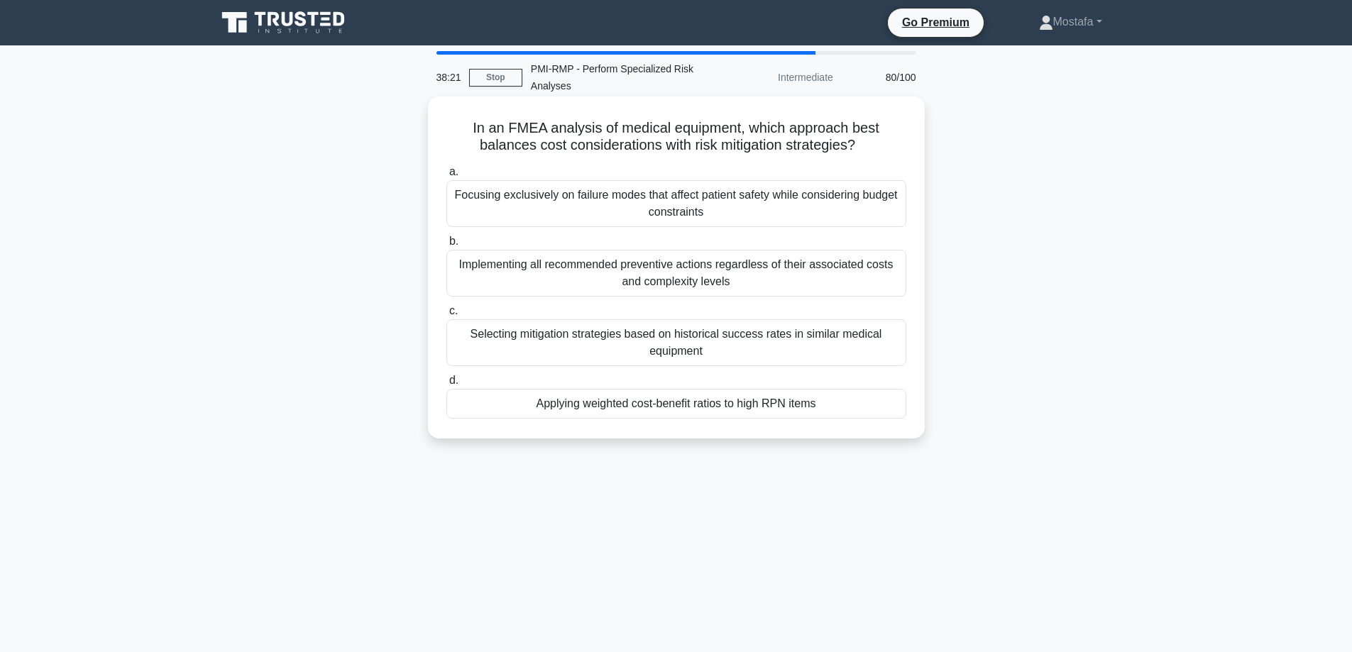
click at [879, 352] on div "Selecting mitigation strategies based on historical success rates in similar me…" at bounding box center [676, 342] width 460 height 47
click at [446, 316] on input "c. Selecting mitigation strategies based on historical success rates in similar…" at bounding box center [446, 311] width 0 height 9
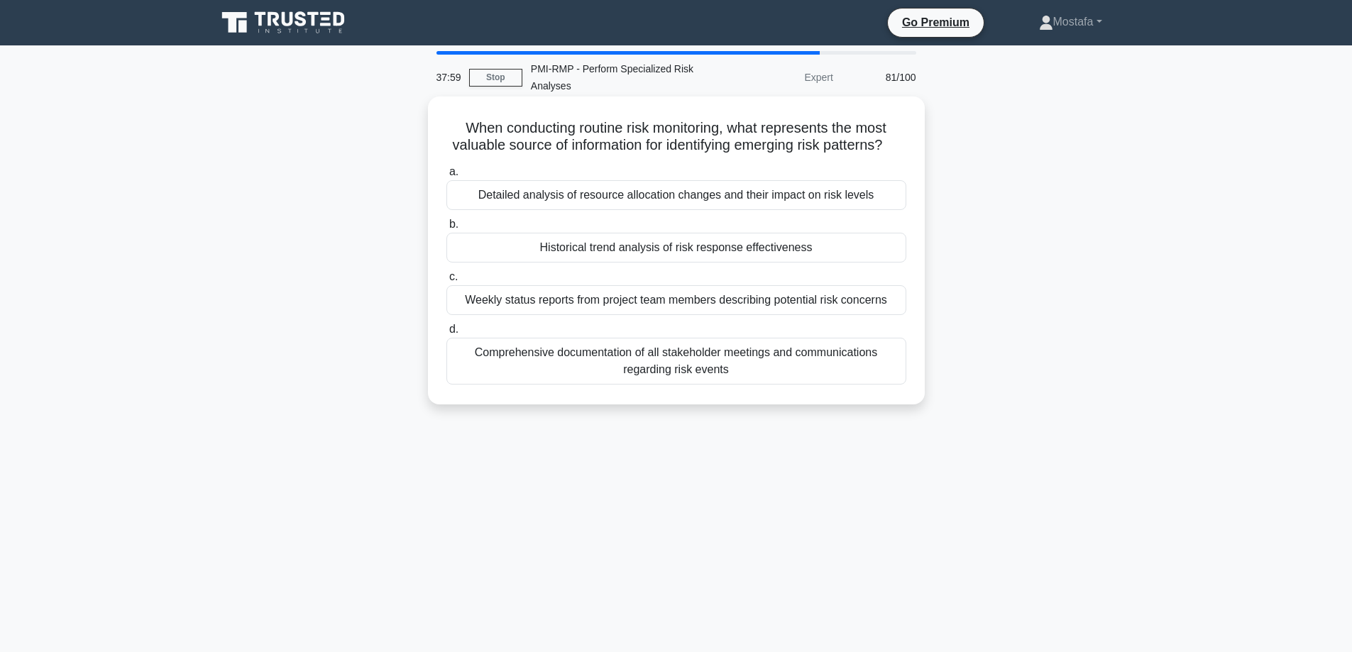
click at [891, 263] on div "Historical trend analysis of risk response effectiveness" at bounding box center [676, 248] width 460 height 30
click at [446, 229] on input "b. Historical trend analysis of risk response effectiveness" at bounding box center [446, 224] width 0 height 9
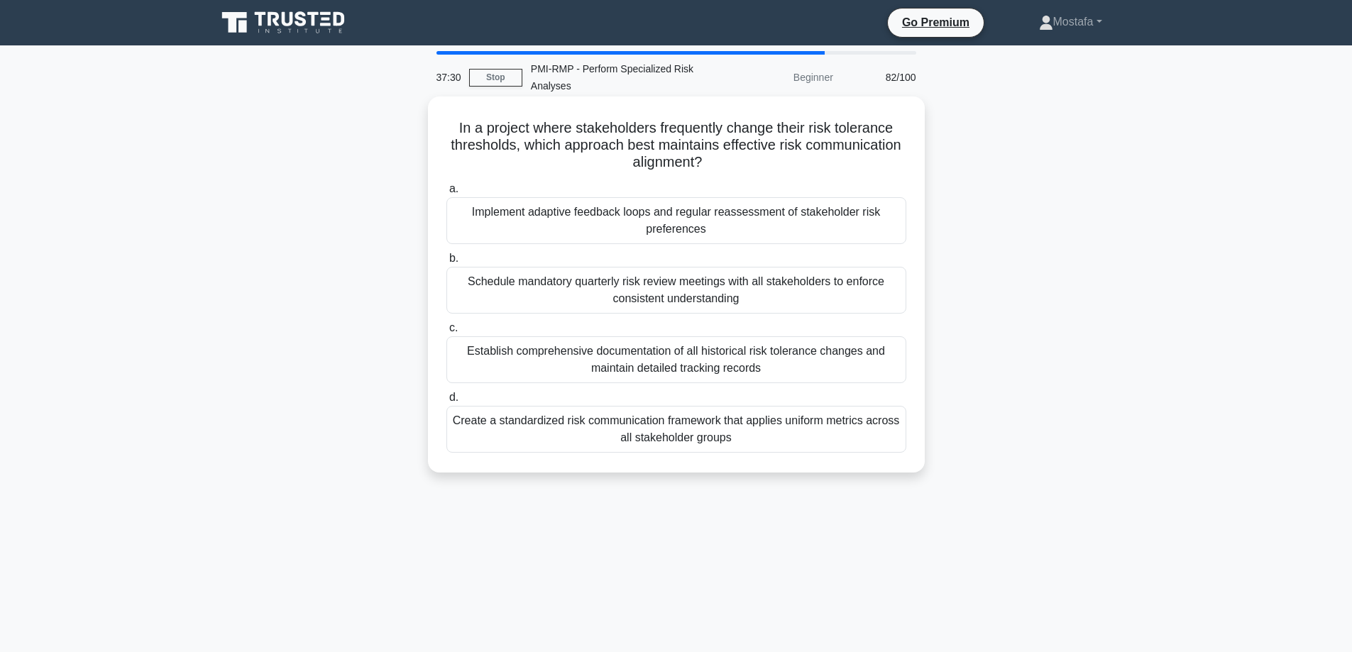
click at [885, 229] on div "Implement adaptive feedback loops and regular reassessment of stakeholder risk …" at bounding box center [676, 220] width 460 height 47
click at [446, 194] on input "a. Implement adaptive feedback loops and regular reassessment of stakeholder ri…" at bounding box center [446, 188] width 0 height 9
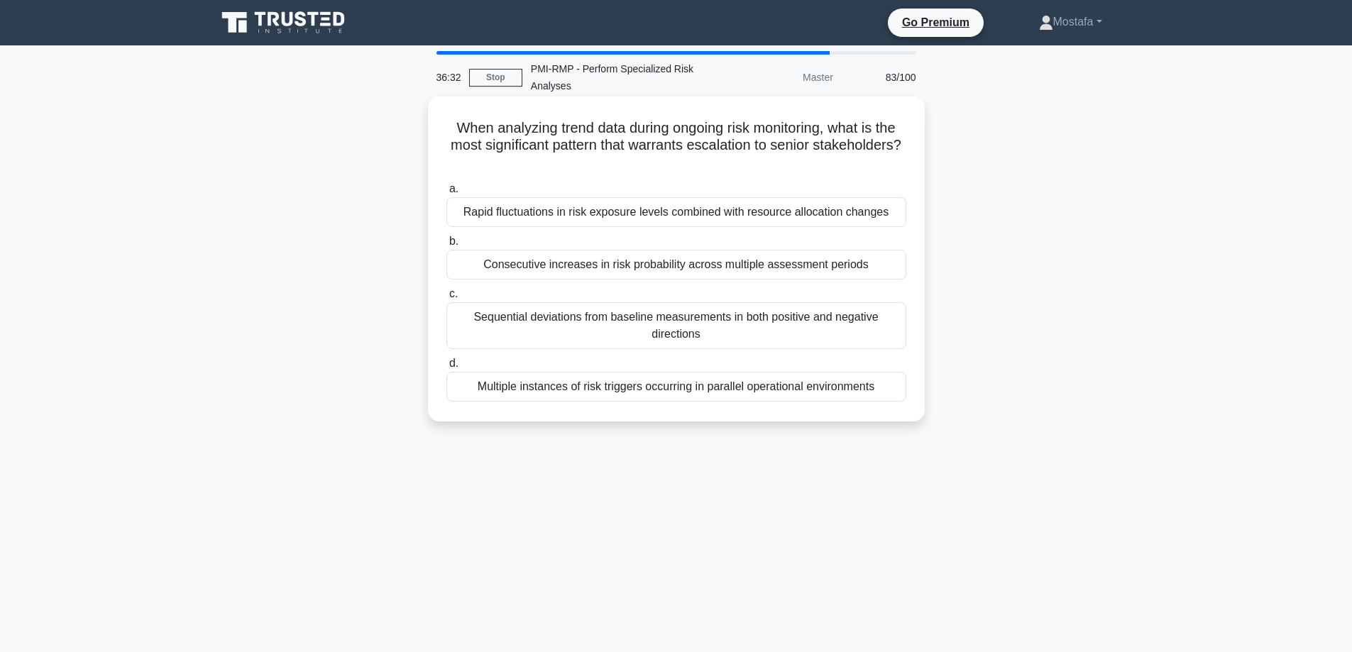
click at [901, 217] on div "Rapid fluctuations in risk exposure levels combined with resource allocation ch…" at bounding box center [676, 212] width 460 height 30
click at [446, 194] on input "a. Rapid fluctuations in risk exposure levels combined with resource allocation…" at bounding box center [446, 188] width 0 height 9
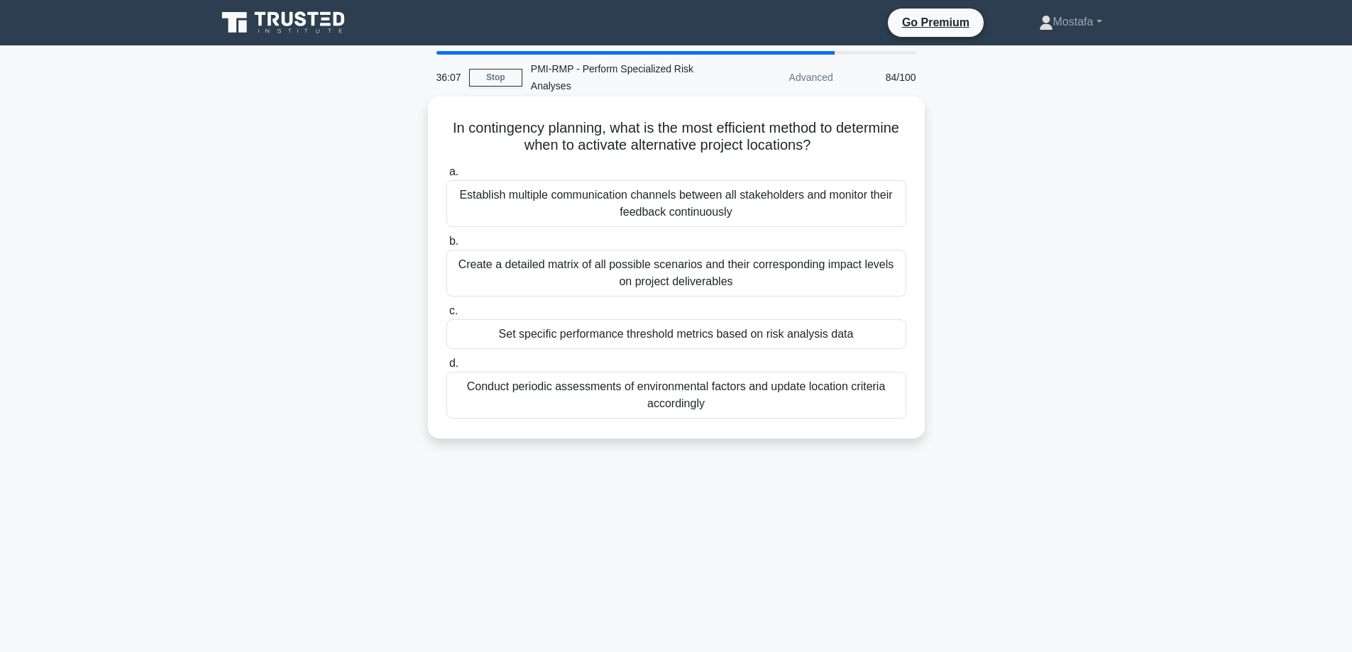
click at [893, 338] on div "Set specific performance threshold metrics based on risk analysis data" at bounding box center [676, 334] width 460 height 30
click at [446, 316] on input "c. Set specific performance threshold metrics based on risk analysis data" at bounding box center [446, 311] width 0 height 9
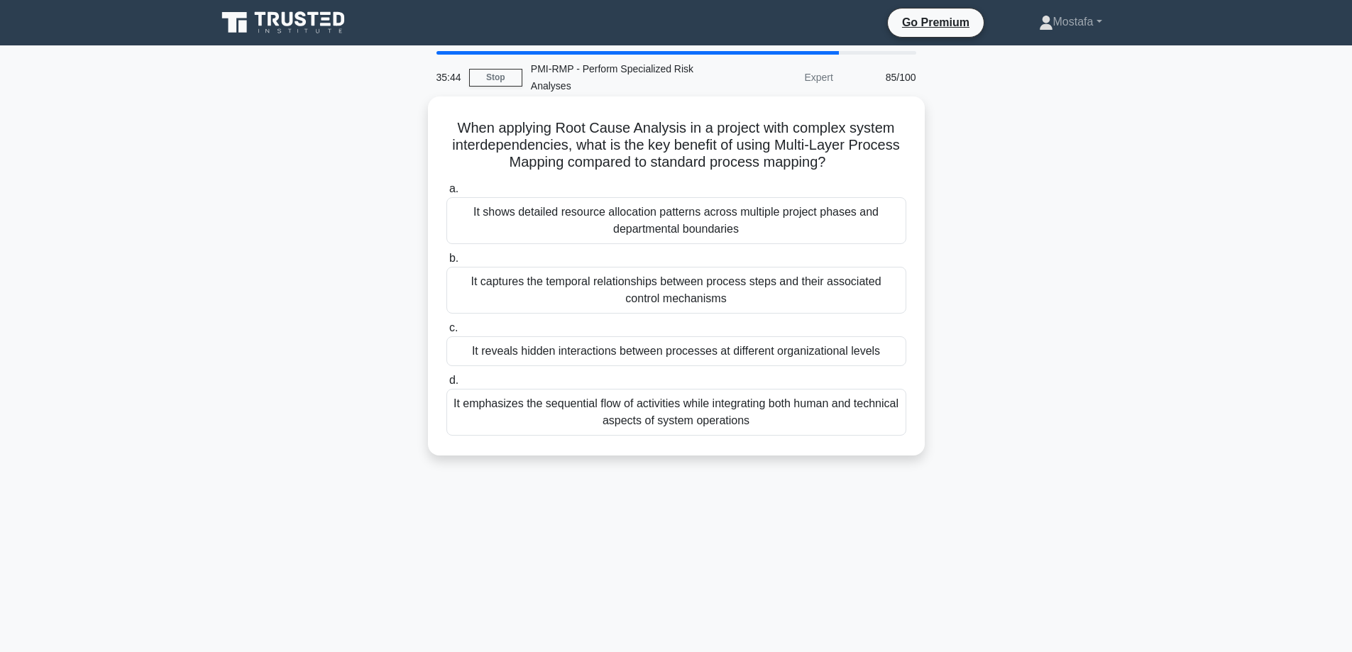
click at [895, 358] on div "It reveals hidden interactions between processes at different organizational le…" at bounding box center [676, 351] width 460 height 30
click at [446, 333] on input "c. It reveals hidden interactions between processes at different organizational…" at bounding box center [446, 328] width 0 height 9
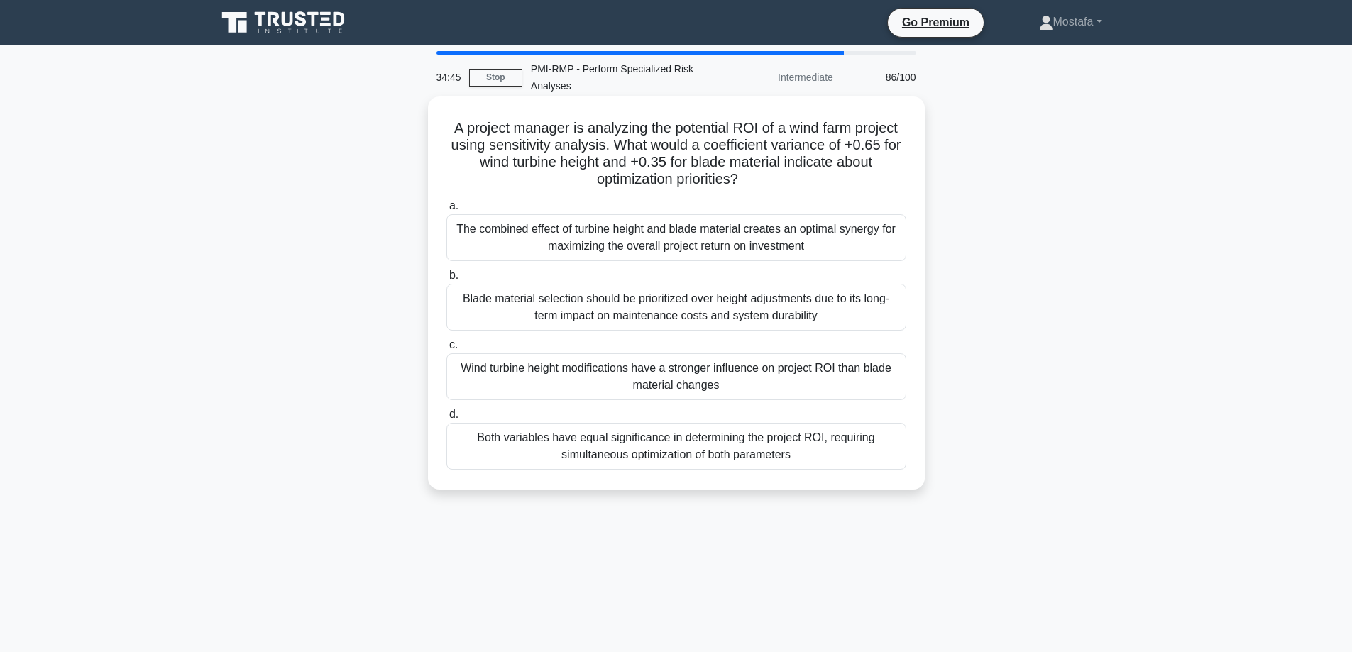
click at [882, 390] on div "Wind turbine height modifications have a stronger influence on project ROI than…" at bounding box center [676, 376] width 460 height 47
click at [446, 350] on input "c. Wind turbine height modifications have a stronger influence on project ROI t…" at bounding box center [446, 345] width 0 height 9
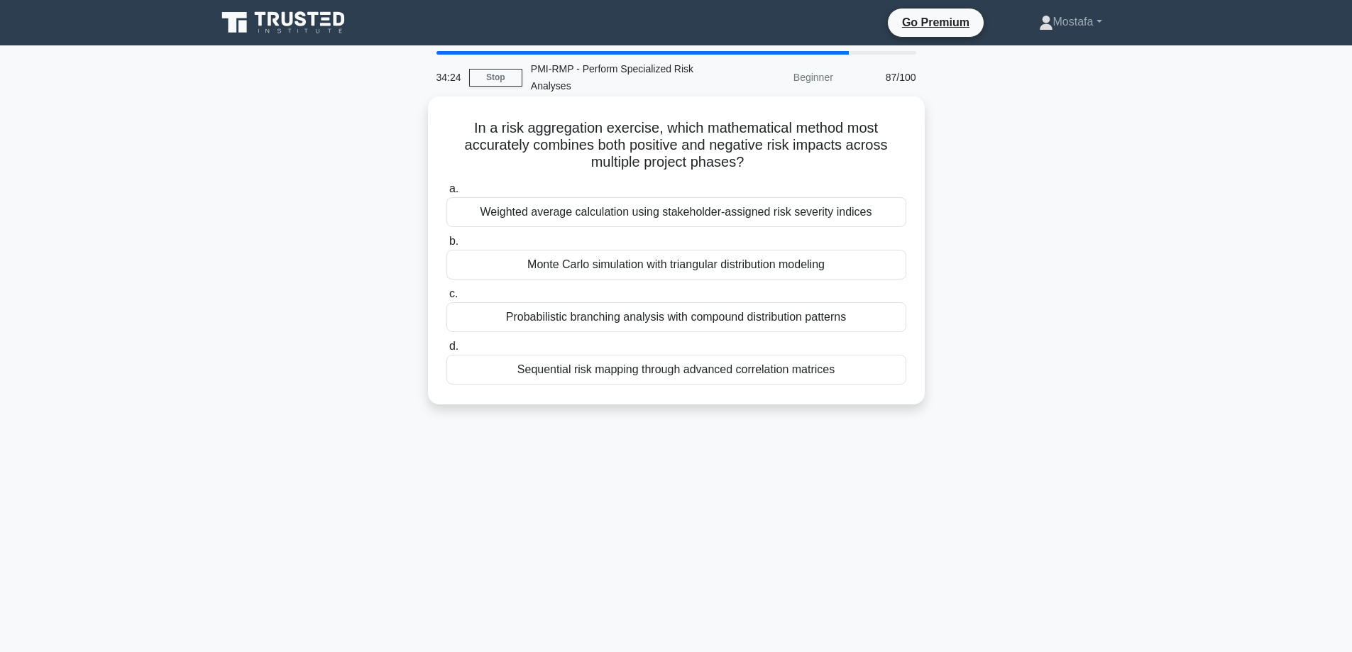
click at [886, 272] on div "Monte Carlo simulation with triangular distribution modeling" at bounding box center [676, 265] width 460 height 30
click at [446, 246] on input "b. Monte Carlo simulation with triangular distribution modeling" at bounding box center [446, 241] width 0 height 9
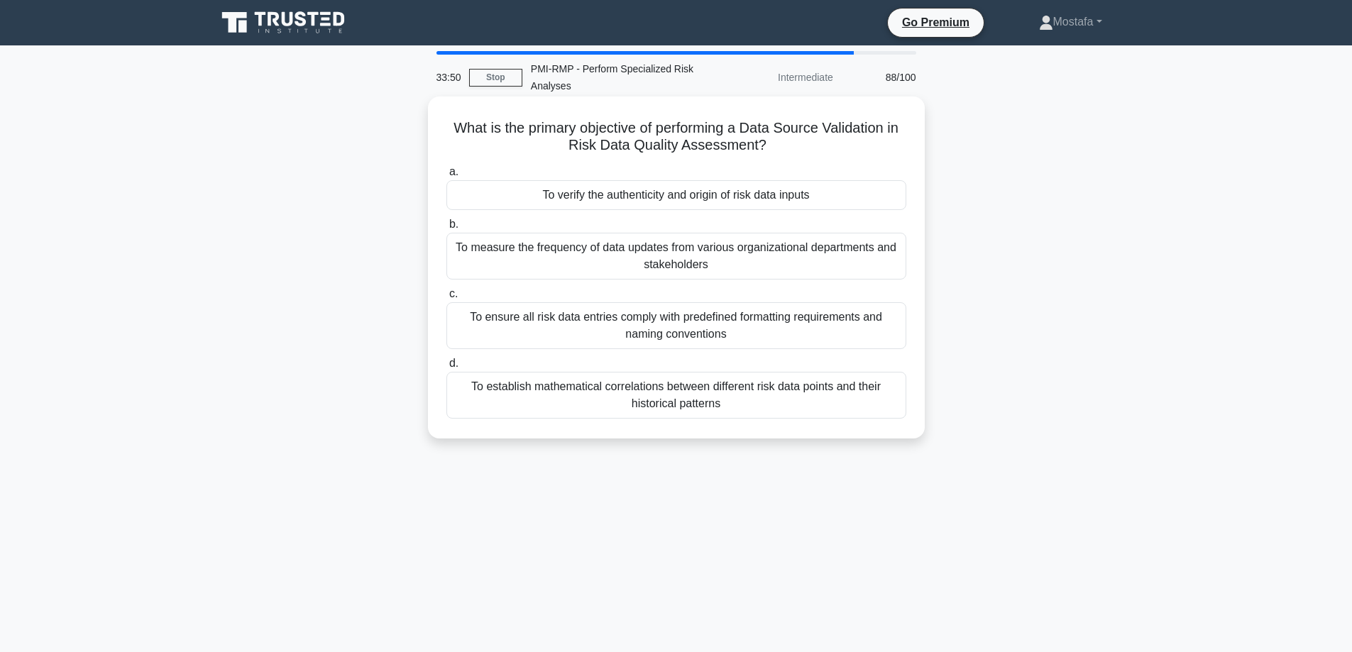
click at [879, 201] on div "To verify the authenticity and origin of risk data inputs" at bounding box center [676, 195] width 460 height 30
click at [446, 177] on input "a. To verify the authenticity and origin of risk data inputs" at bounding box center [446, 171] width 0 height 9
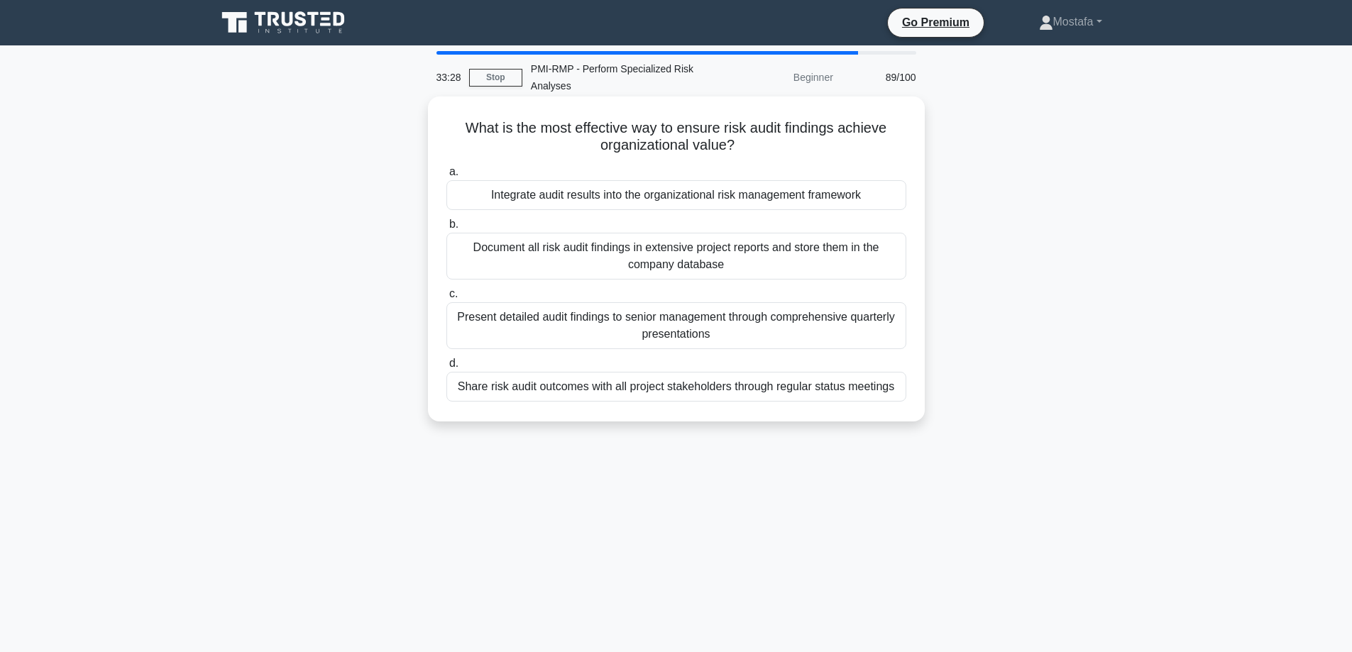
click at [894, 203] on div "Integrate audit results into the organizational risk management framework" at bounding box center [676, 195] width 460 height 30
click at [446, 177] on input "a. Integrate audit results into the organizational risk management framework" at bounding box center [446, 171] width 0 height 9
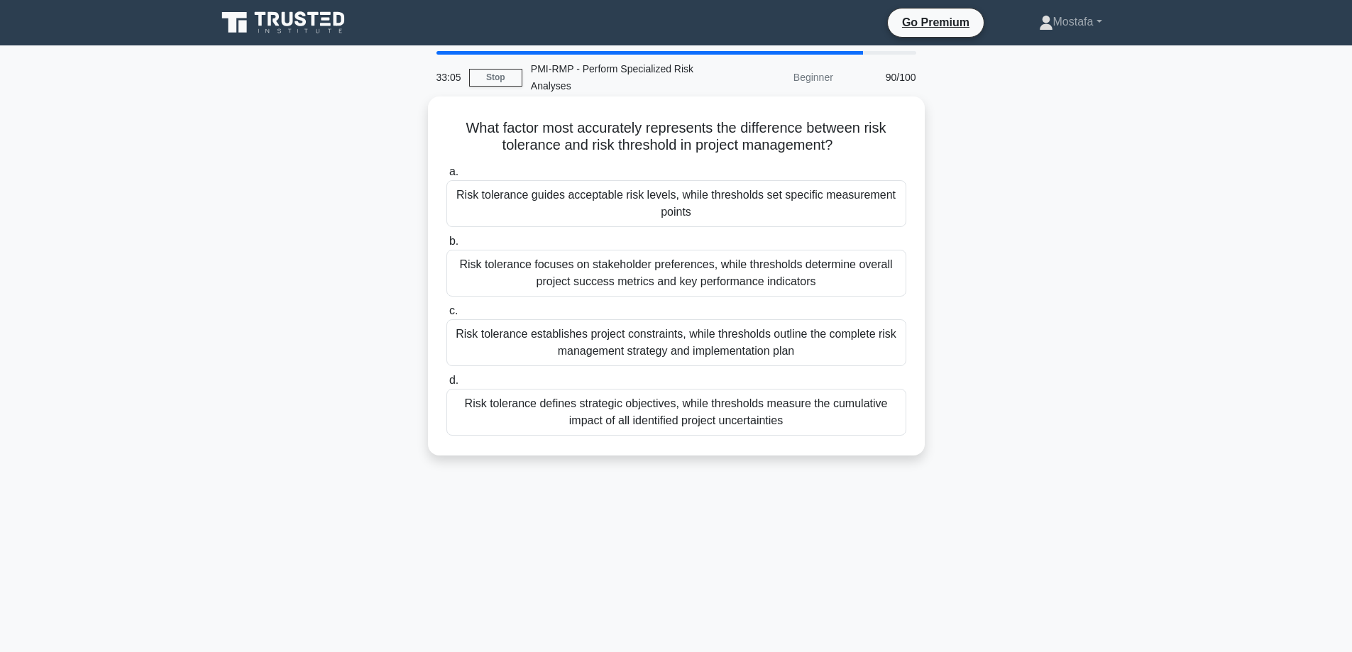
click at [890, 215] on div "Risk tolerance guides acceptable risk levels, while thresholds set specific mea…" at bounding box center [676, 203] width 460 height 47
click at [446, 177] on input "a. Risk tolerance guides acceptable risk levels, while thresholds set specific …" at bounding box center [446, 171] width 0 height 9
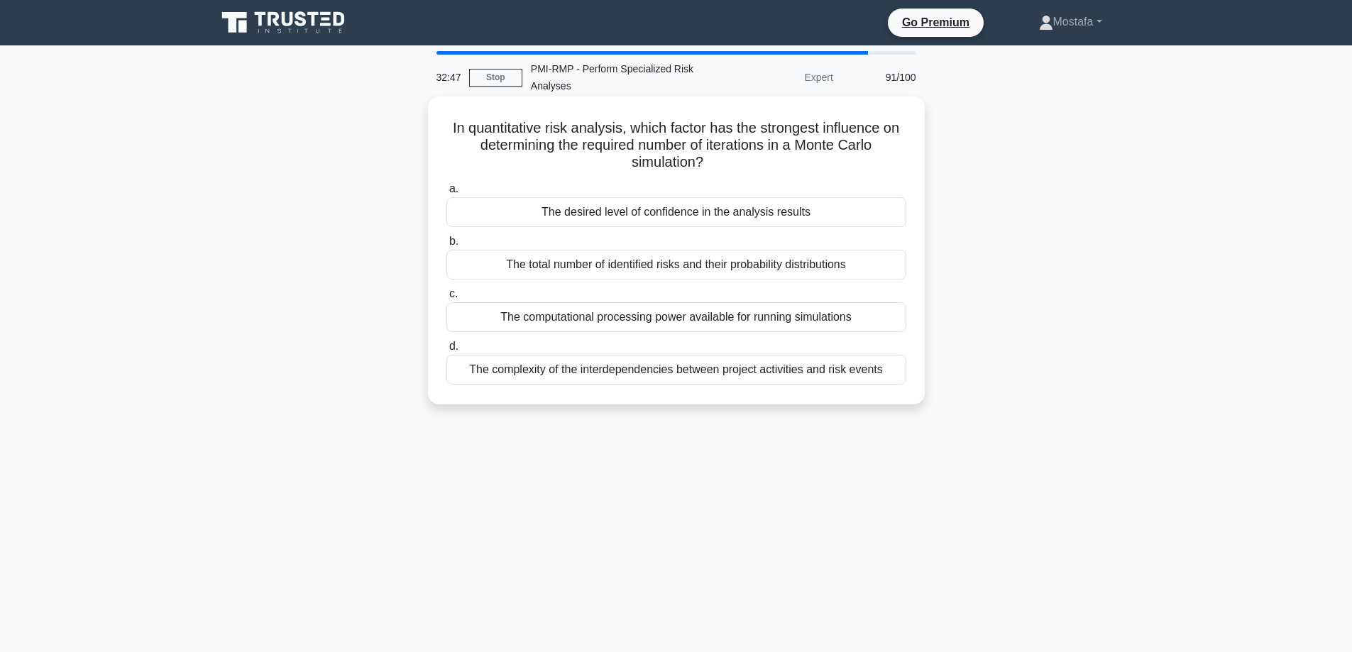
click at [893, 218] on div "The desired level of confidence in the analysis results" at bounding box center [676, 212] width 460 height 30
click at [446, 194] on input "a. The desired level of confidence in the analysis results" at bounding box center [446, 188] width 0 height 9
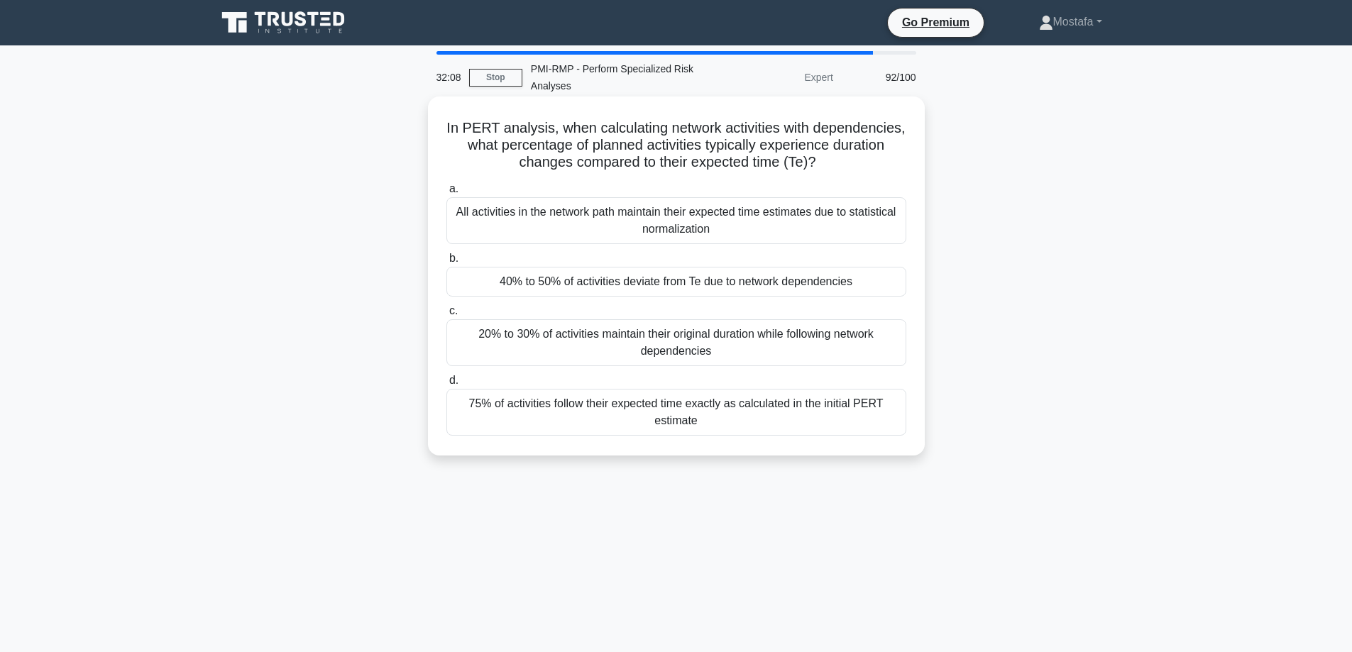
click at [892, 349] on div "20% to 30% of activities maintain their original duration while following netwo…" at bounding box center [676, 342] width 460 height 47
click at [446, 316] on input "c. 20% to 30% of activities maintain their original duration while following ne…" at bounding box center [446, 311] width 0 height 9
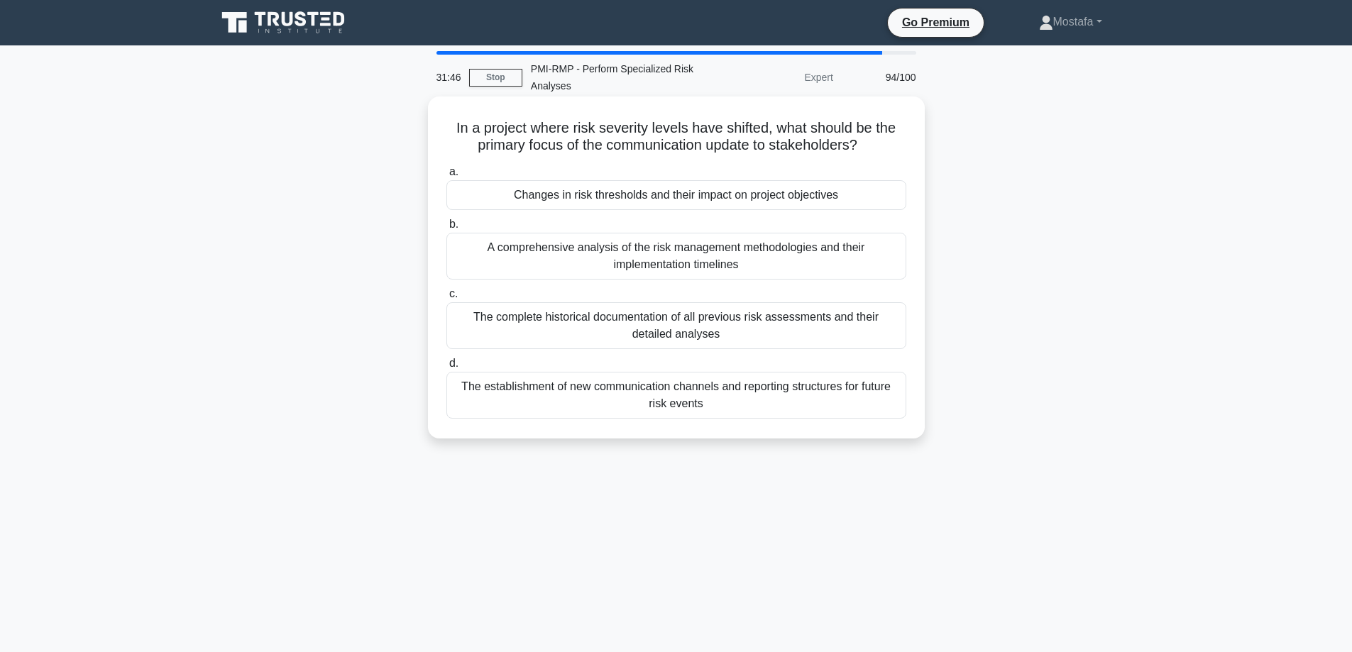
click at [900, 203] on div "Changes in risk thresholds and their impact on project objectives" at bounding box center [676, 195] width 460 height 30
click at [446, 177] on input "a. Changes in risk thresholds and their impact on project objectives" at bounding box center [446, 171] width 0 height 9
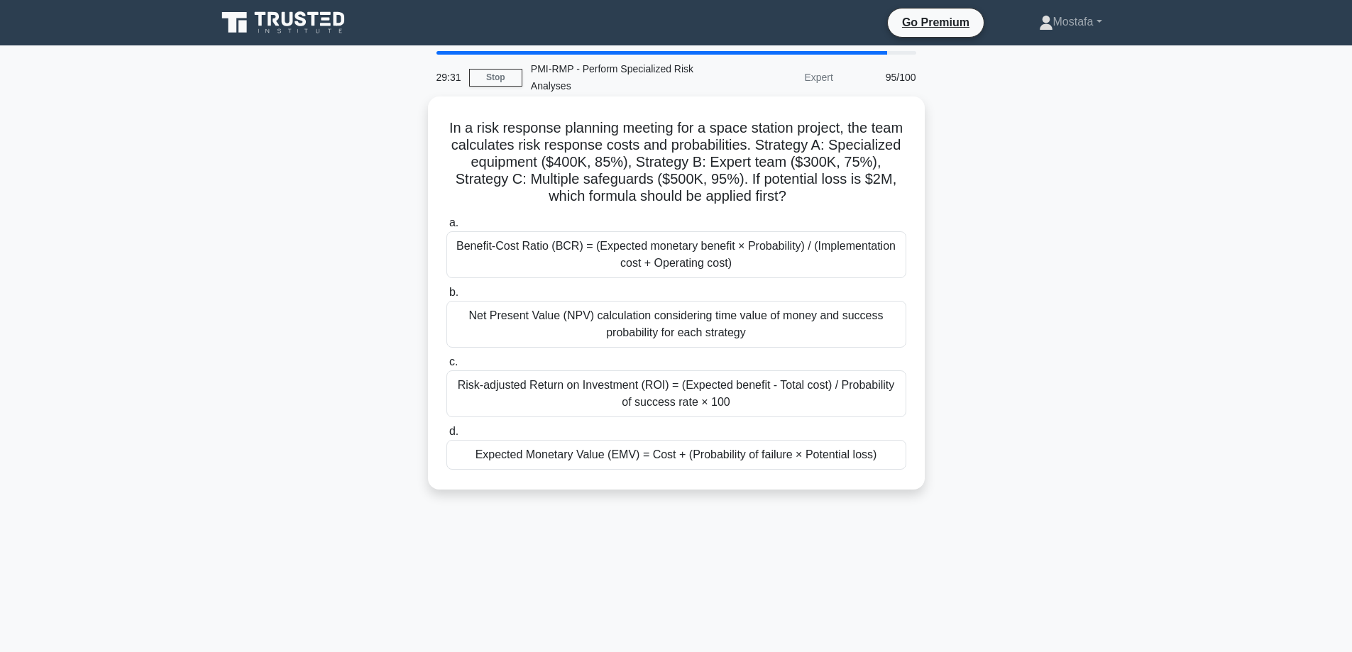
click at [898, 461] on div "Expected Monetary Value (EMV) = Cost + (Probability of failure × Potential loss)" at bounding box center [676, 455] width 460 height 30
click at [446, 436] on input "d. Expected Monetary Value (EMV) = Cost + (Probability of failure × Potential l…" at bounding box center [446, 431] width 0 height 9
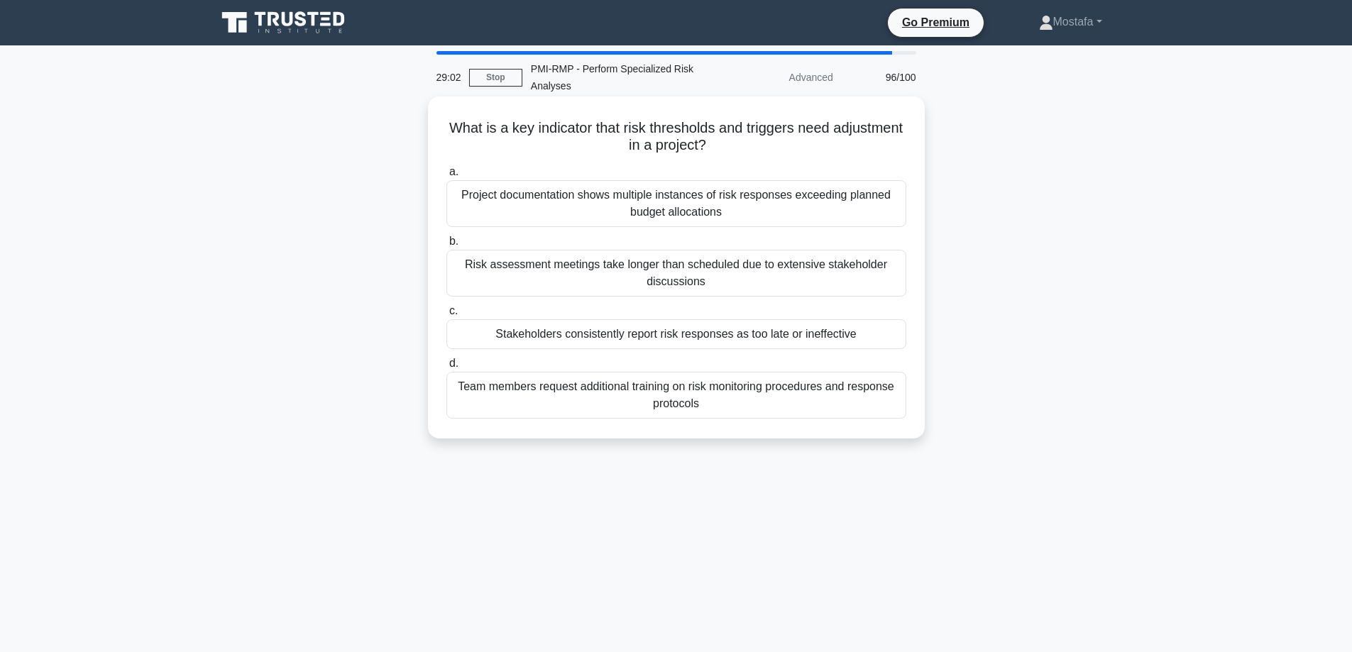
click at [894, 339] on div "Stakeholders consistently report risk responses as too late or ineffective" at bounding box center [676, 334] width 460 height 30
click at [446, 316] on input "c. Stakeholders consistently report risk responses as too late or ineffective" at bounding box center [446, 311] width 0 height 9
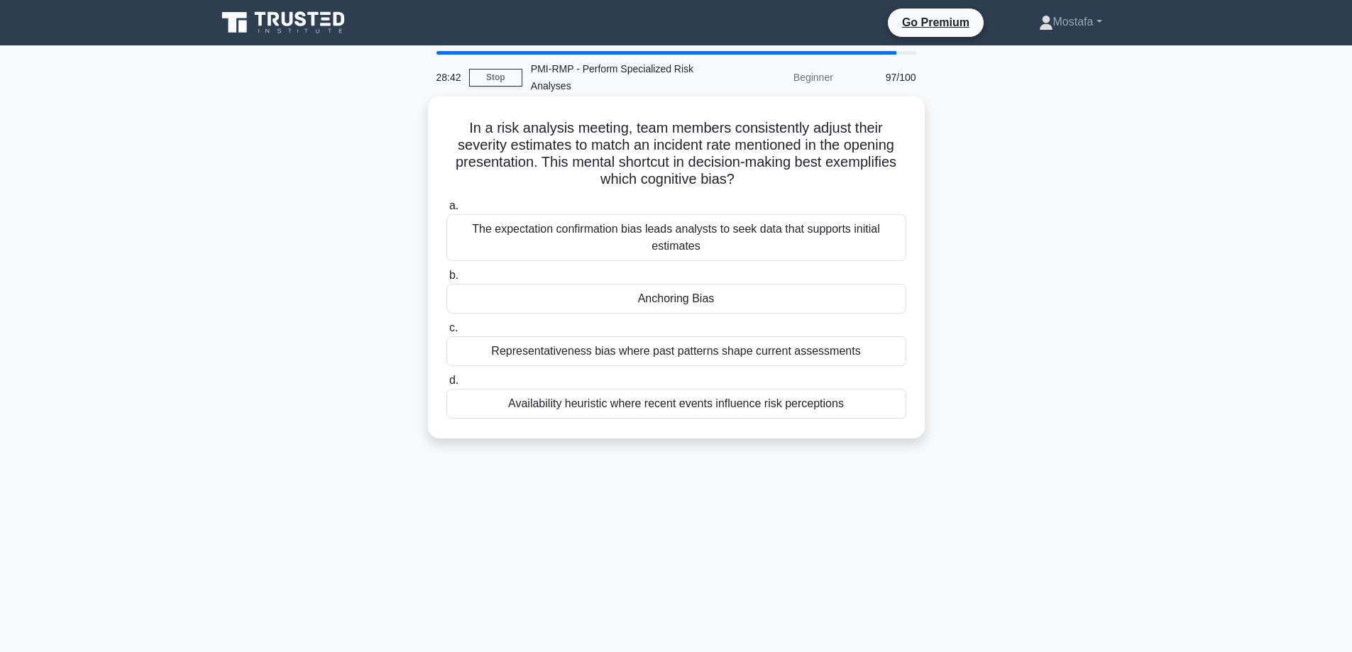
click at [884, 306] on div "Anchoring Bias" at bounding box center [676, 299] width 460 height 30
click at [446, 280] on input "b. Anchoring Bias" at bounding box center [446, 275] width 0 height 9
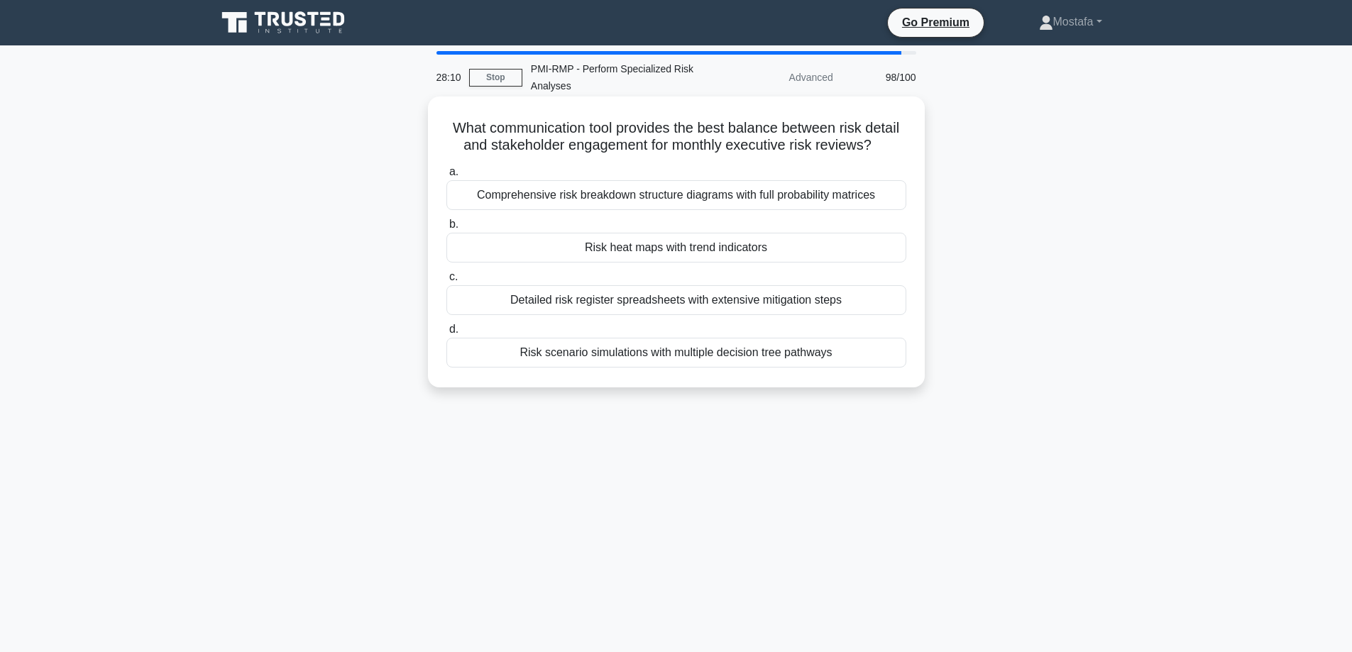
click at [884, 256] on div "Risk heat maps with trend indicators" at bounding box center [676, 248] width 460 height 30
click at [446, 229] on input "b. Risk heat maps with trend indicators" at bounding box center [446, 224] width 0 height 9
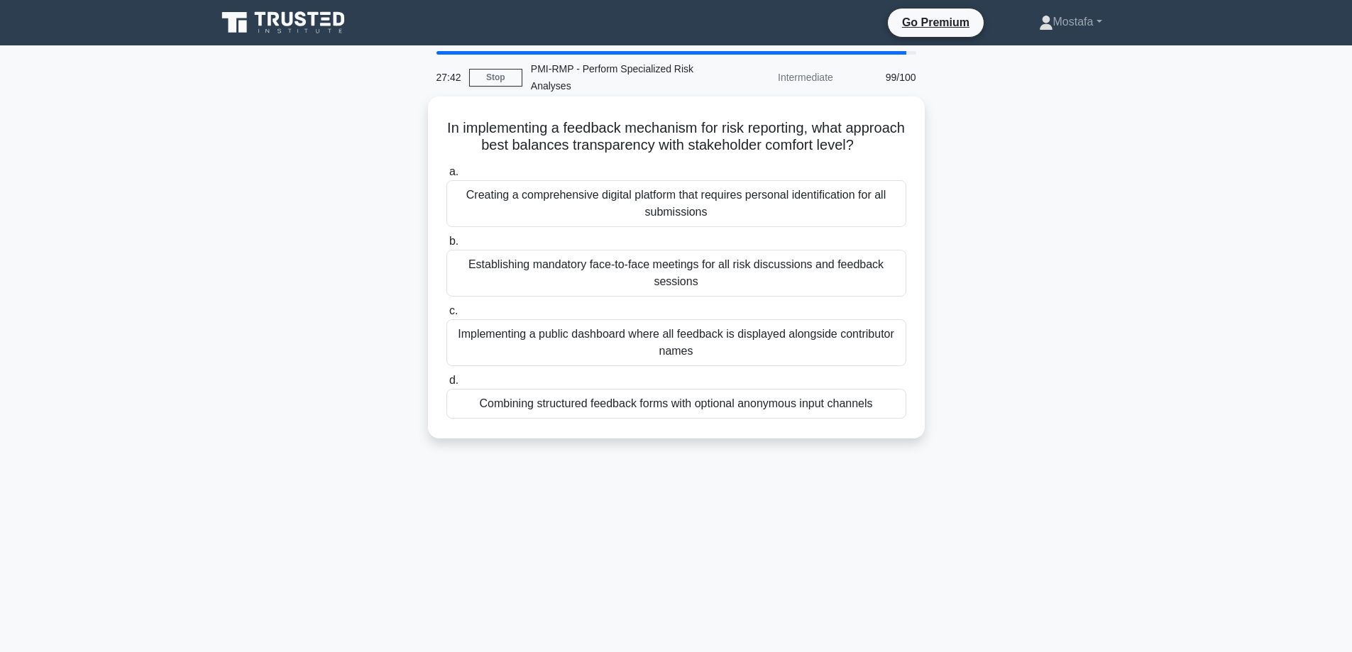
click at [883, 419] on div "Combining structured feedback forms with optional anonymous input channels" at bounding box center [676, 404] width 460 height 30
click at [446, 385] on input "d. Combining structured feedback forms with optional anonymous input channels" at bounding box center [446, 380] width 0 height 9
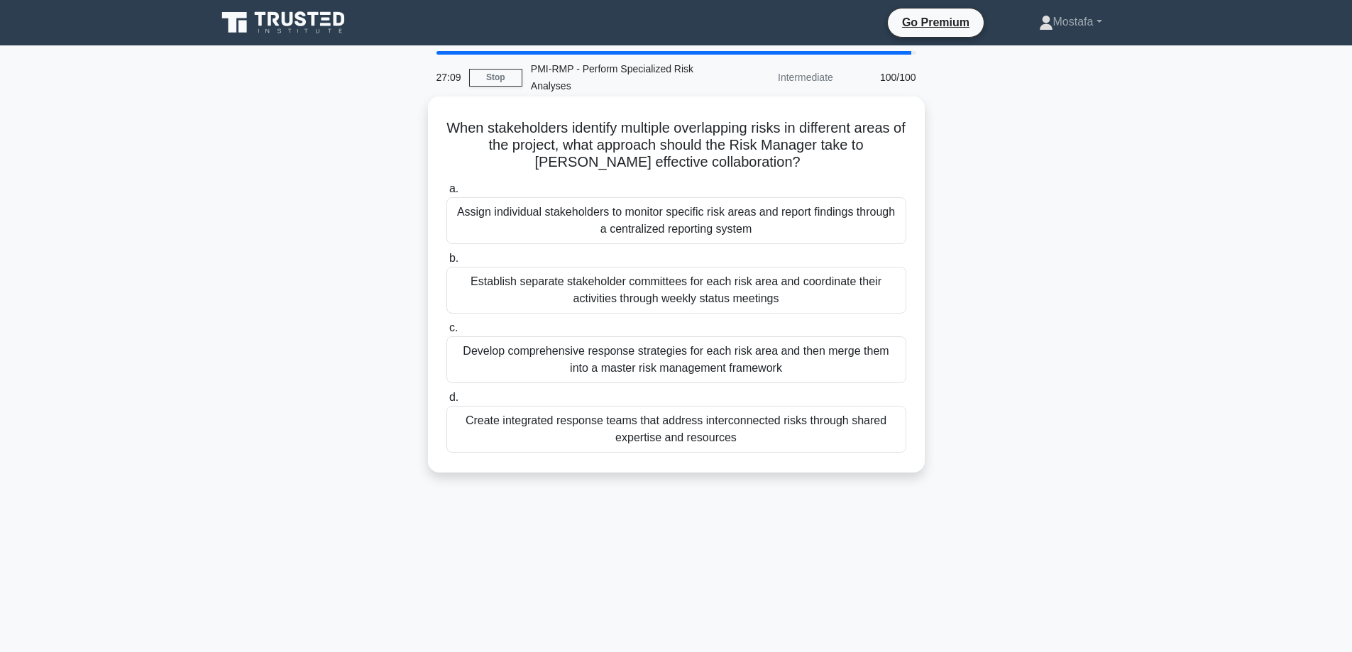
click at [889, 441] on div "Create integrated response teams that address interconnected risks through shar…" at bounding box center [676, 429] width 460 height 47
click at [446, 402] on input "d. Create integrated response teams that address interconnected risks through s…" at bounding box center [446, 397] width 0 height 9
